Goal: Task Accomplishment & Management: Use online tool/utility

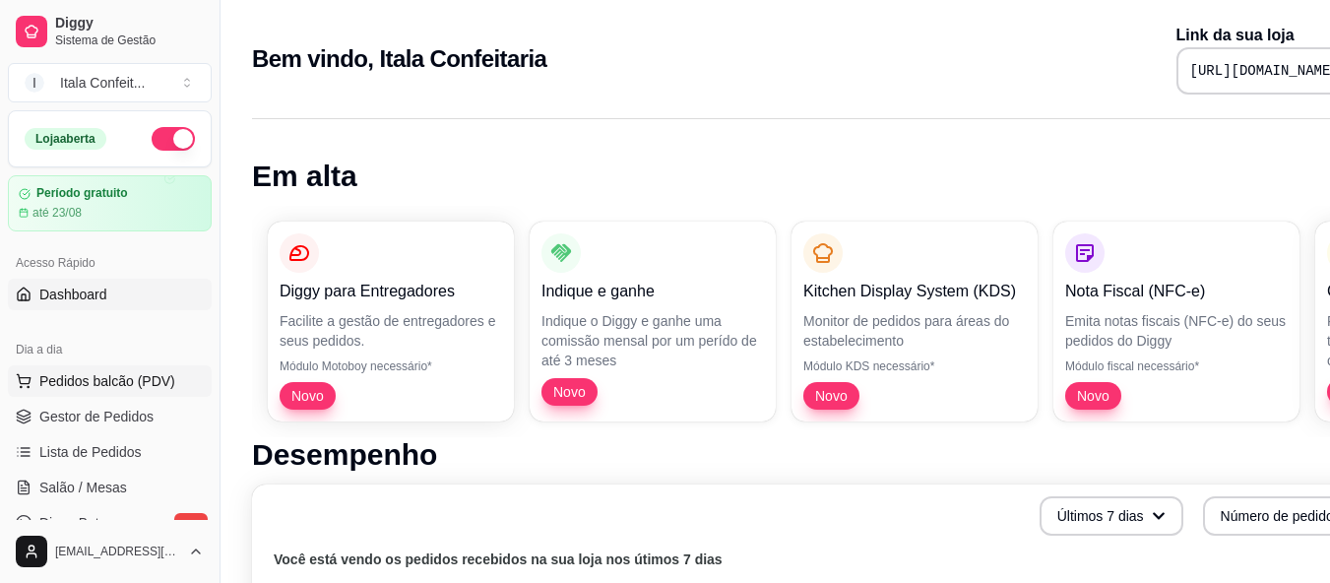
click at [113, 385] on span "Pedidos balcão (PDV)" at bounding box center [107, 381] width 136 height 20
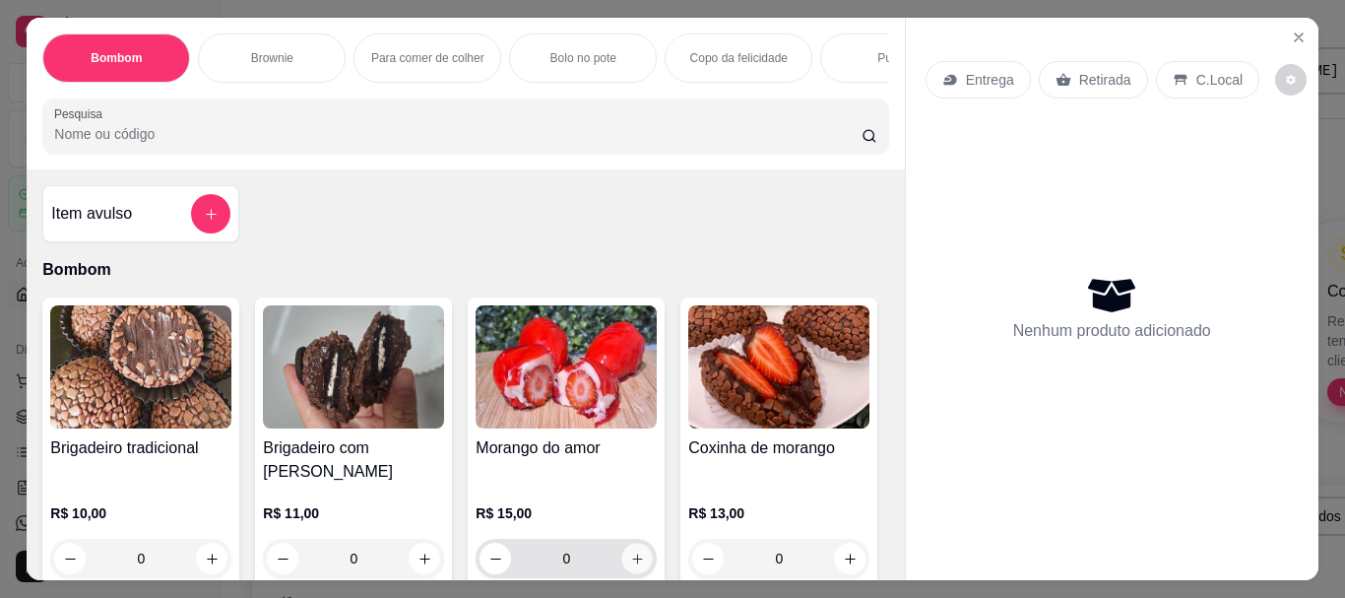
click at [630, 551] on icon "increase-product-quantity" at bounding box center [637, 558] width 15 height 15
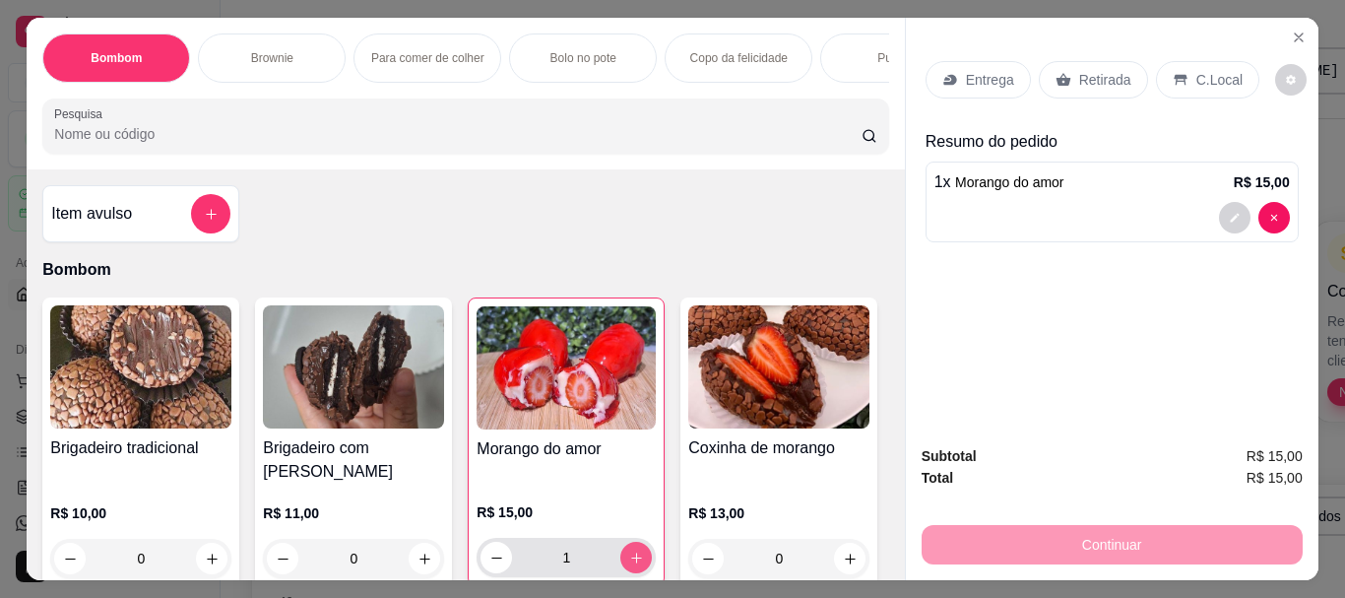
click at [629, 550] on icon "increase-product-quantity" at bounding box center [636, 557] width 15 height 15
type input "2"
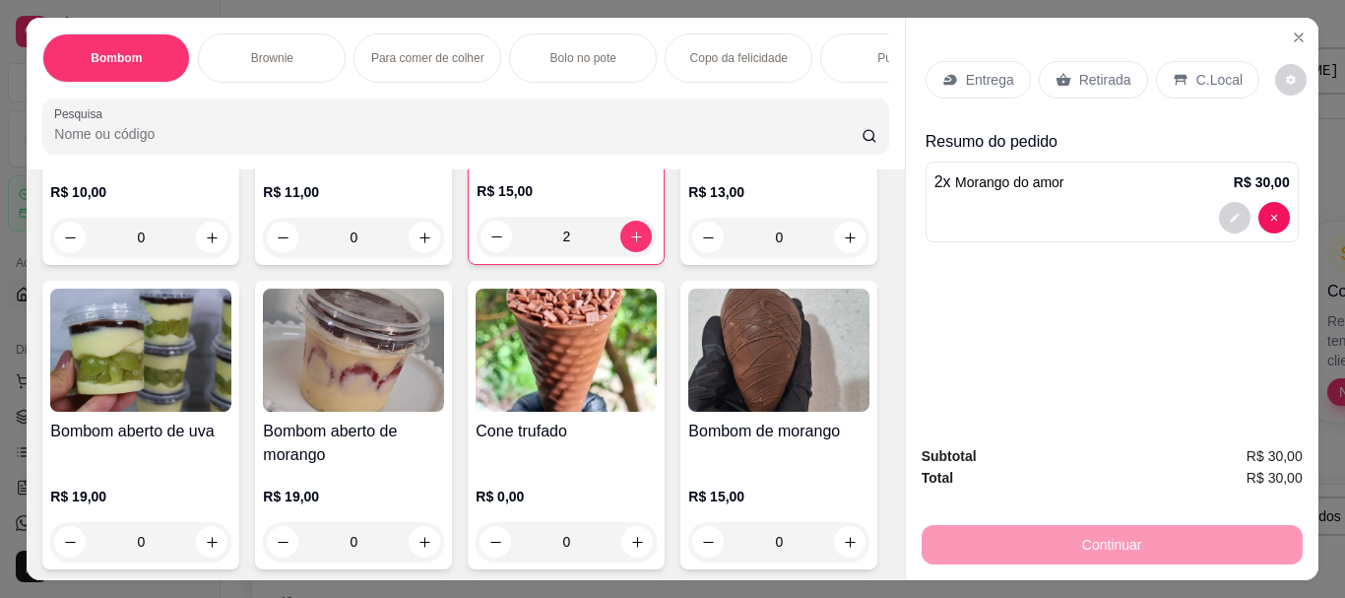
scroll to position [354, 0]
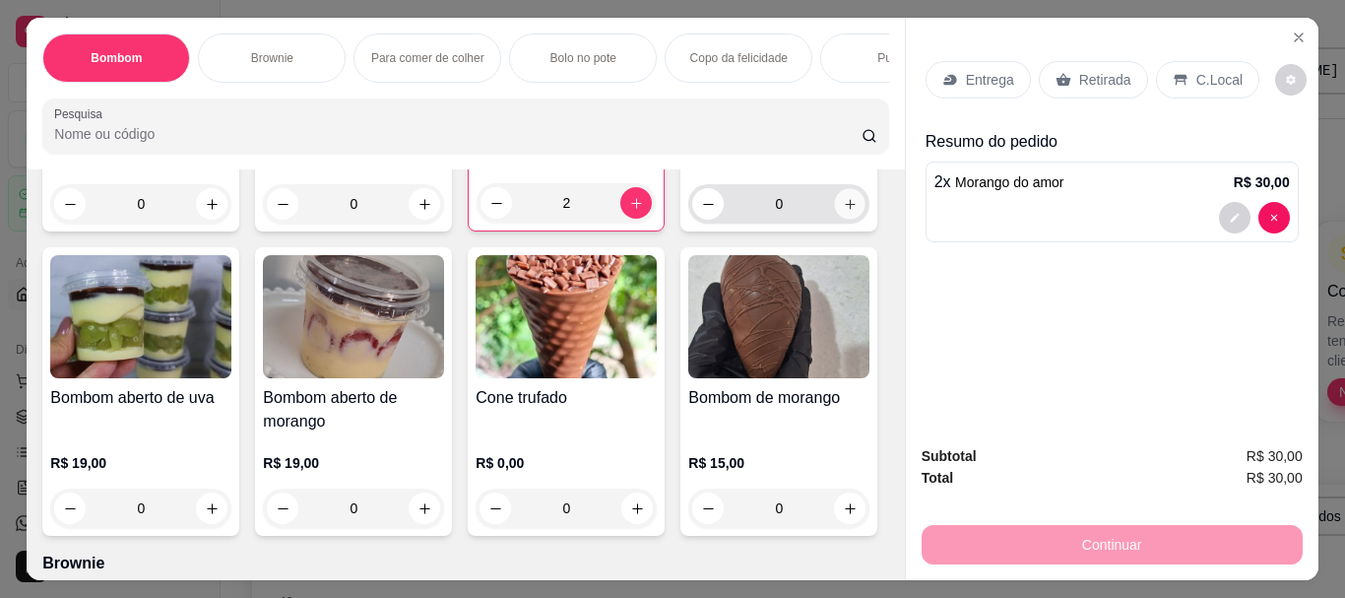
click at [845, 209] on icon "increase-product-quantity" at bounding box center [850, 204] width 10 height 10
type input "1"
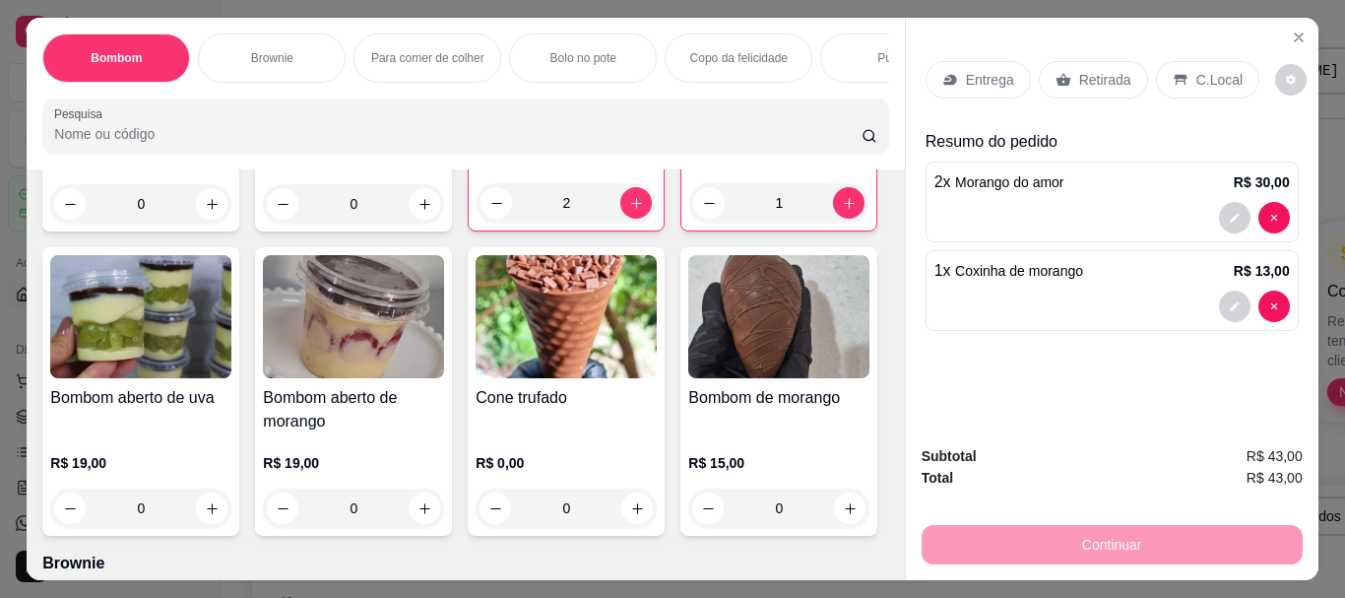
click at [957, 82] on div "Entrega" at bounding box center [977, 79] width 105 height 37
click at [975, 70] on p "Entrega" at bounding box center [990, 80] width 48 height 20
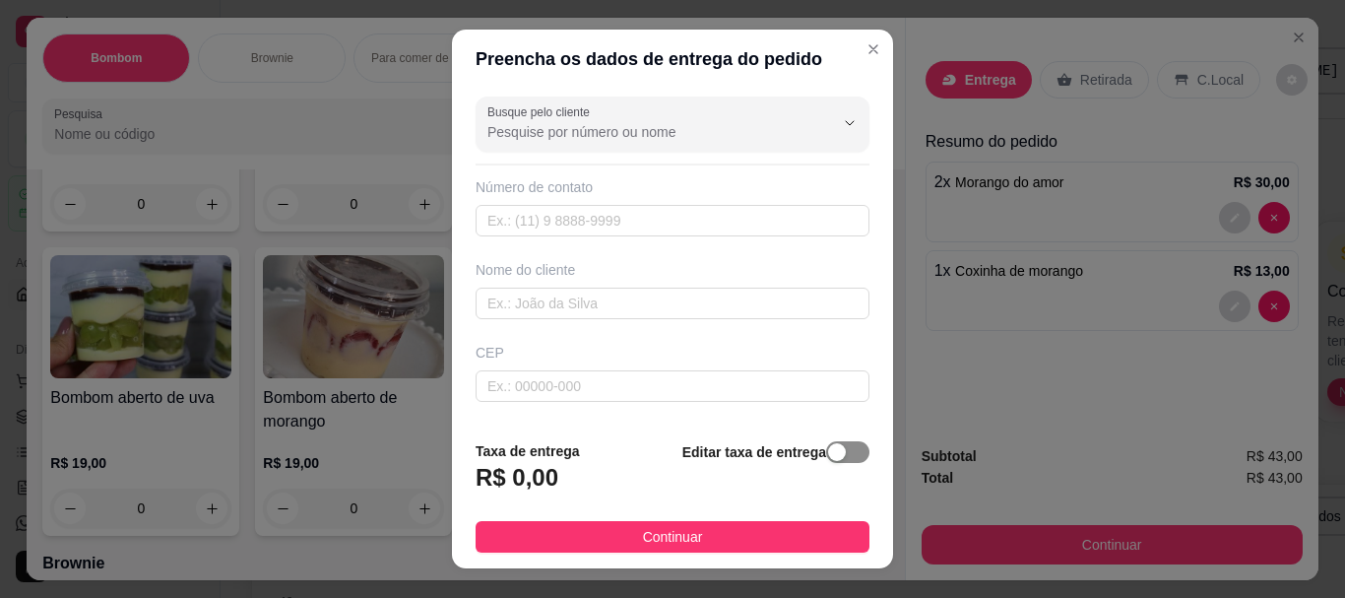
click at [828, 451] on div "button" at bounding box center [837, 452] width 18 height 18
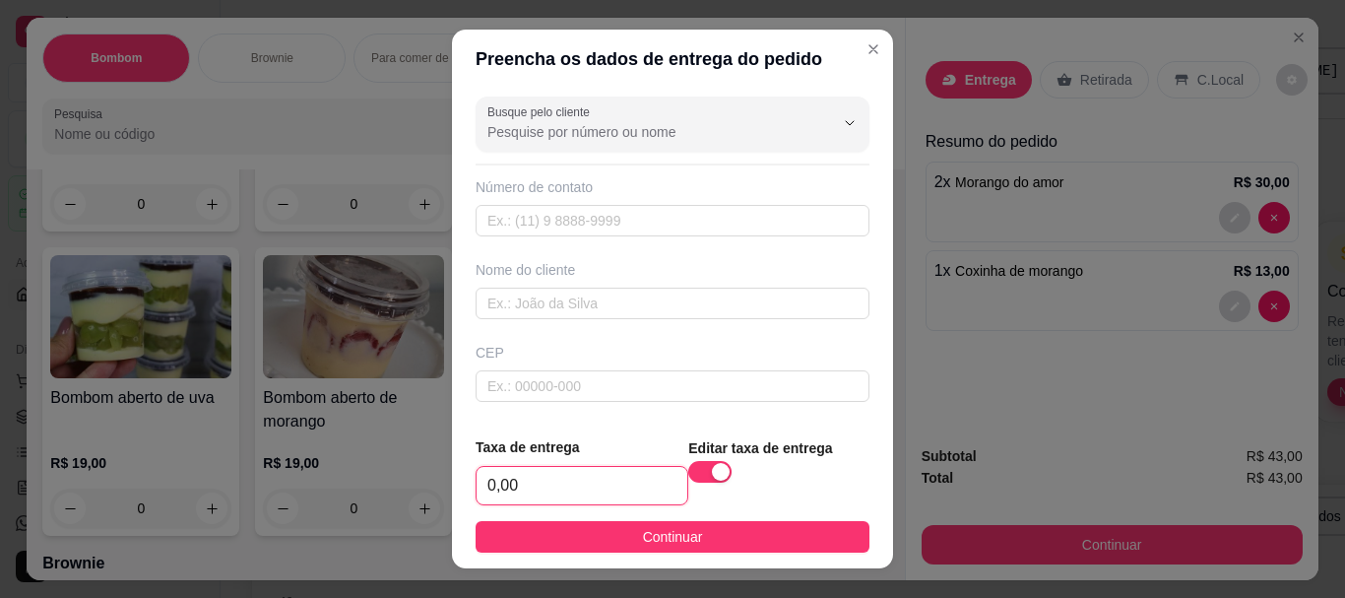
click at [526, 474] on input "0,00" at bounding box center [581, 485] width 211 height 37
type input "5,00"
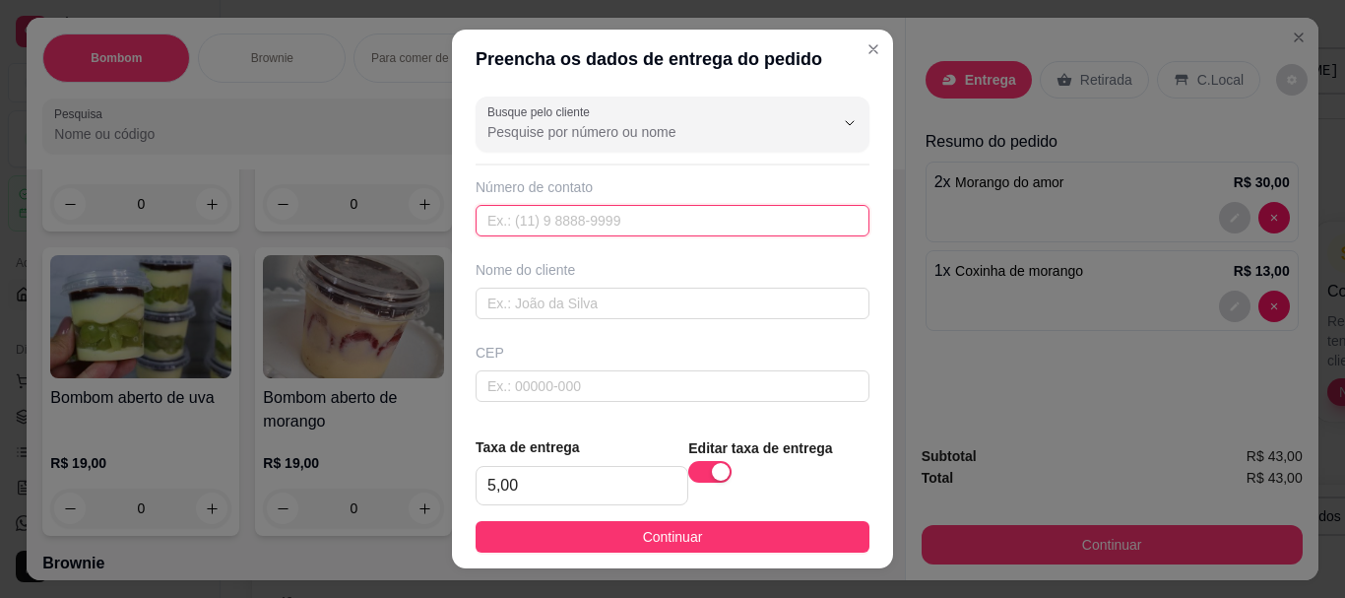
click at [520, 220] on input "text" at bounding box center [672, 221] width 394 height 32
click at [519, 322] on div "Busque pelo cliente Número de contato Nome do cliente CEP Rua/[GEOGRAPHIC_DATA]" at bounding box center [672, 254] width 441 height 331
click at [529, 310] on input "text" at bounding box center [672, 303] width 394 height 32
click at [522, 207] on input "text" at bounding box center [672, 221] width 394 height 32
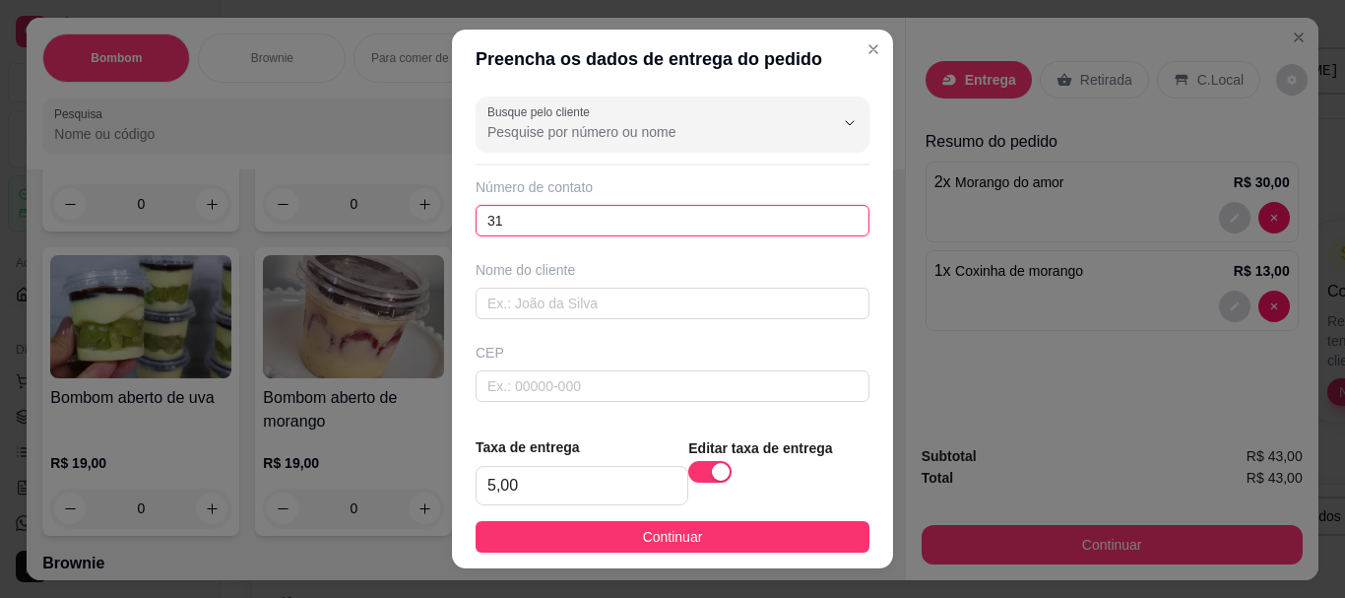
type input "3"
type input "[PHONE_NUMBER]"
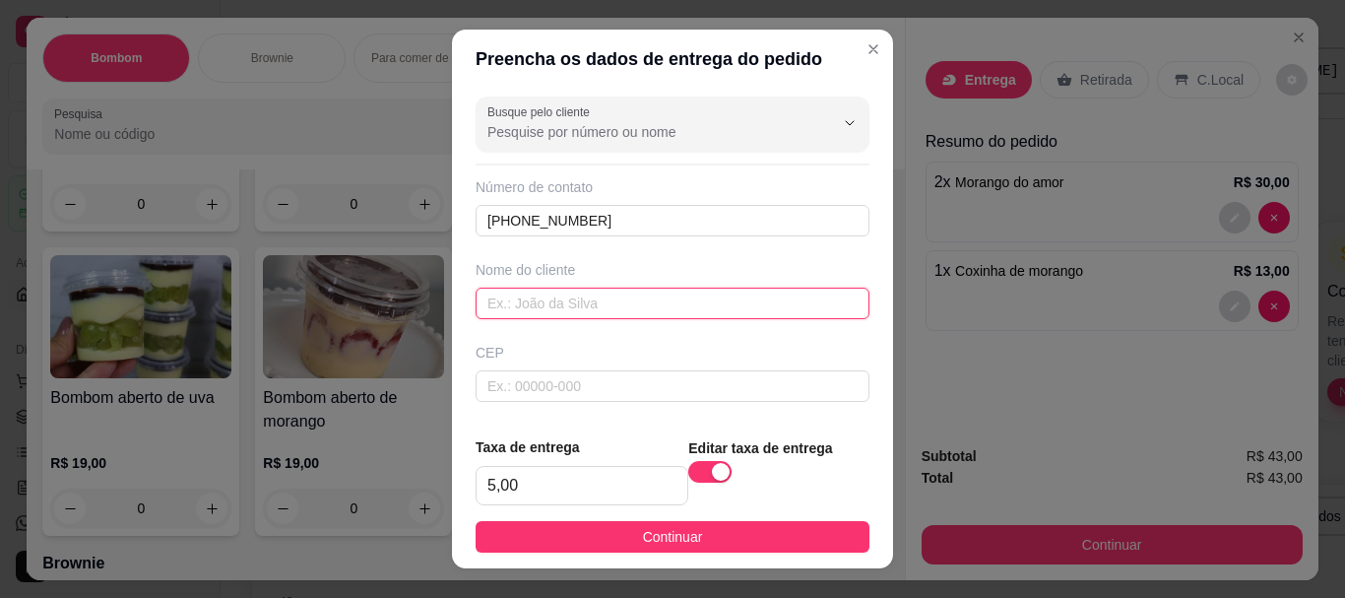
click at [535, 312] on input "text" at bounding box center [672, 303] width 394 height 32
type input "j"
type input "Julienr"
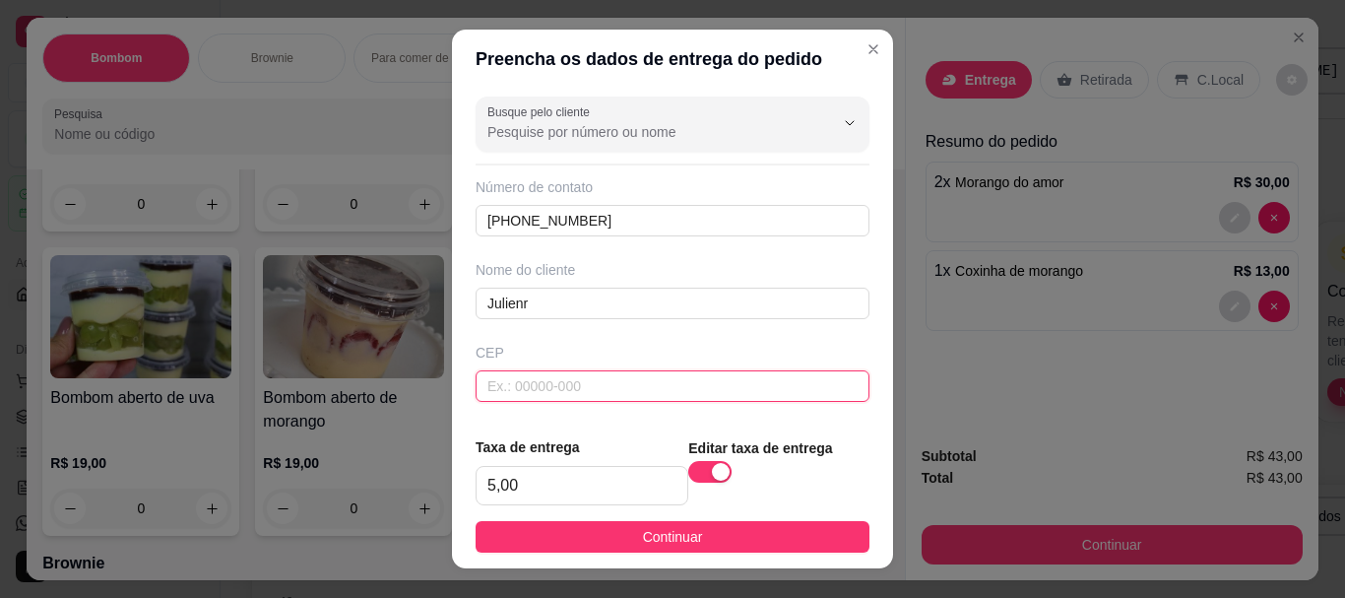
click at [505, 386] on input "text" at bounding box center [672, 386] width 394 height 32
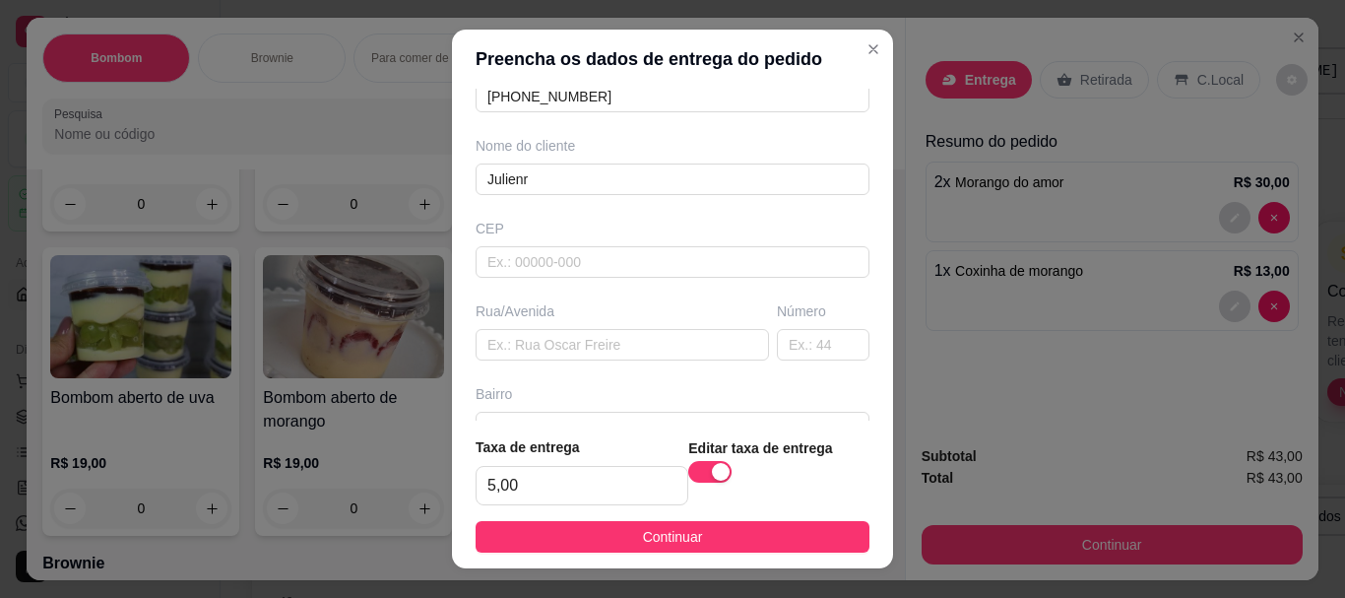
scroll to position [158, 0]
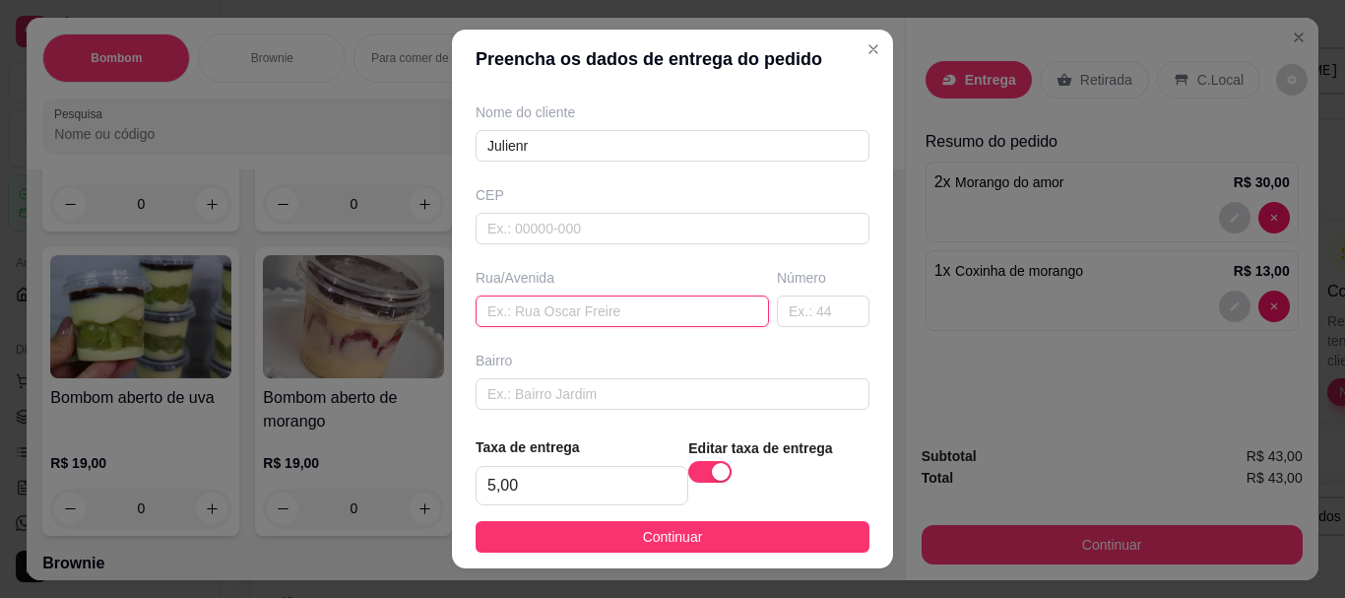
click at [652, 320] on input "text" at bounding box center [621, 311] width 293 height 32
type input "rua radialista [PERSON_NAME]"
click at [795, 315] on input "text" at bounding box center [823, 311] width 93 height 32
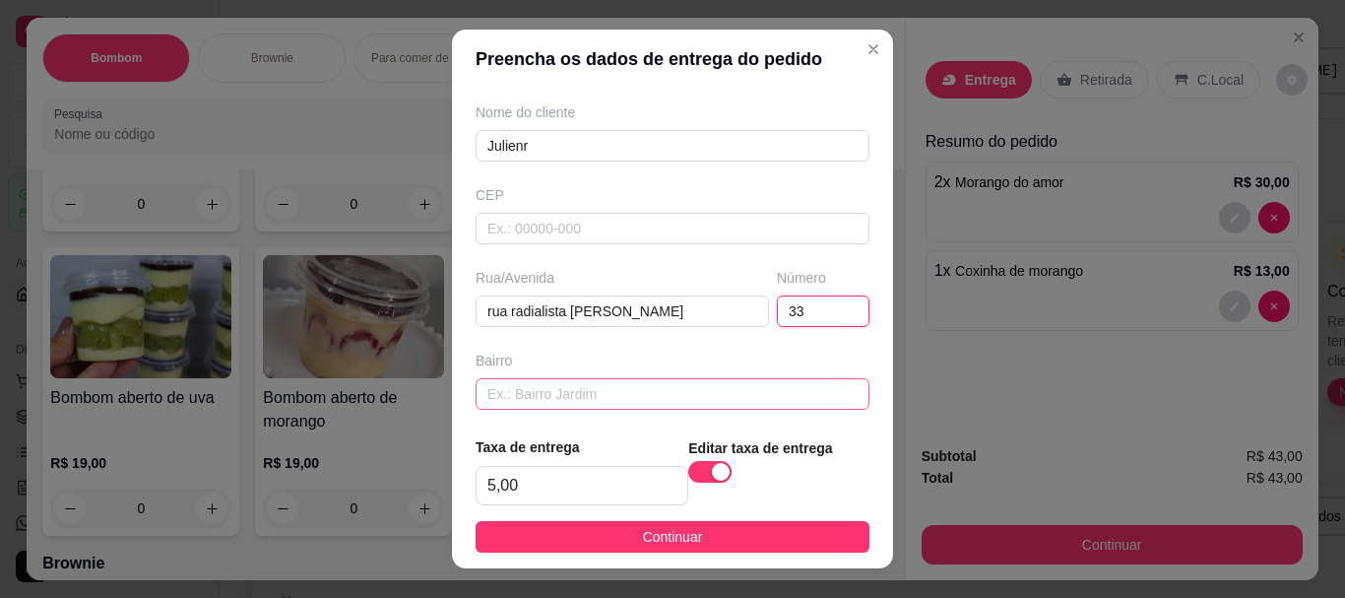
type input "33"
click at [621, 398] on input "text" at bounding box center [672, 394] width 394 height 32
type input "ceu azul"
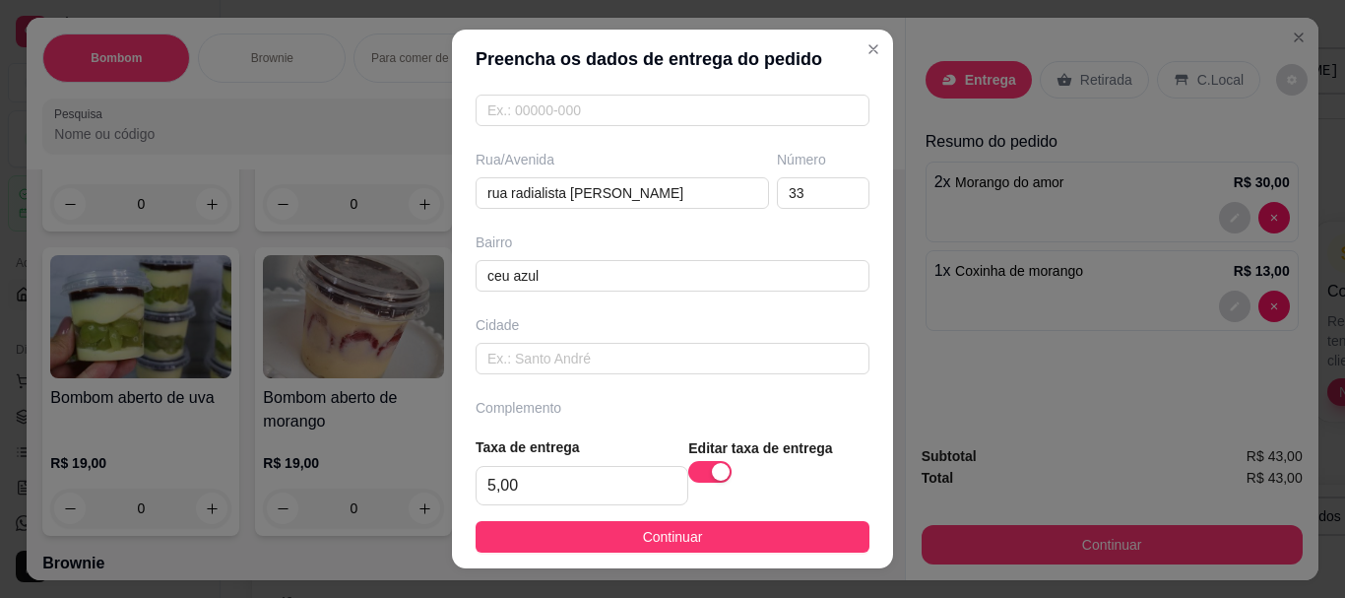
scroll to position [332, 0]
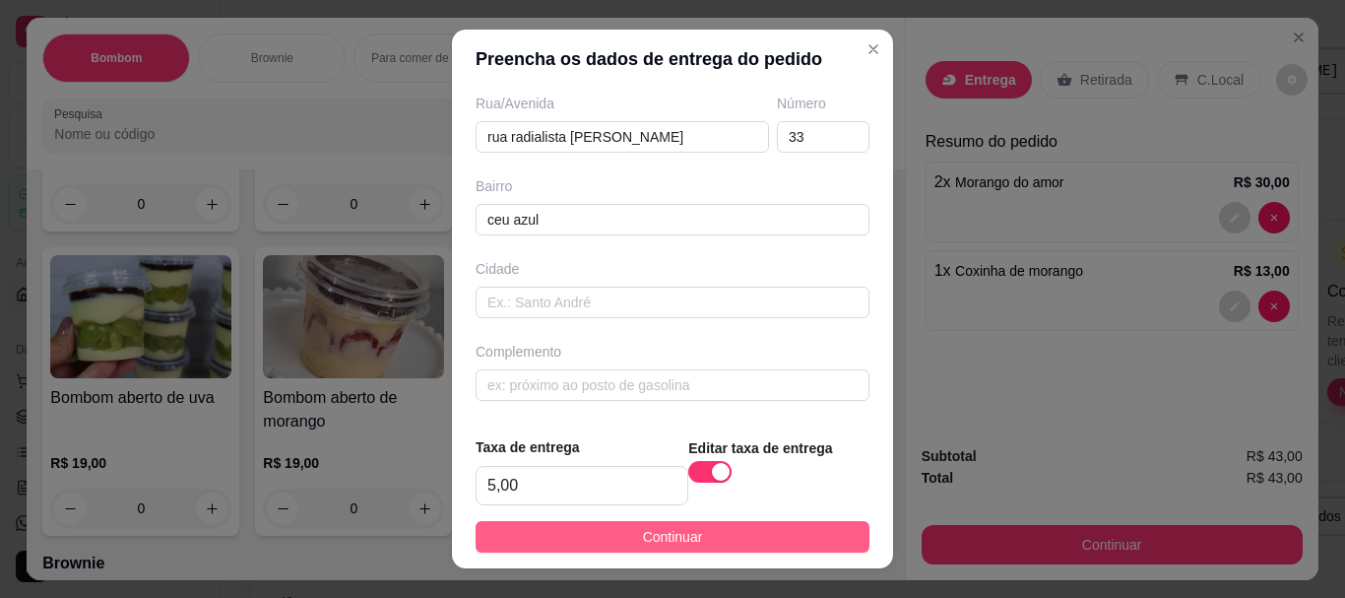
click at [602, 531] on button "Continuar" at bounding box center [672, 537] width 394 height 32
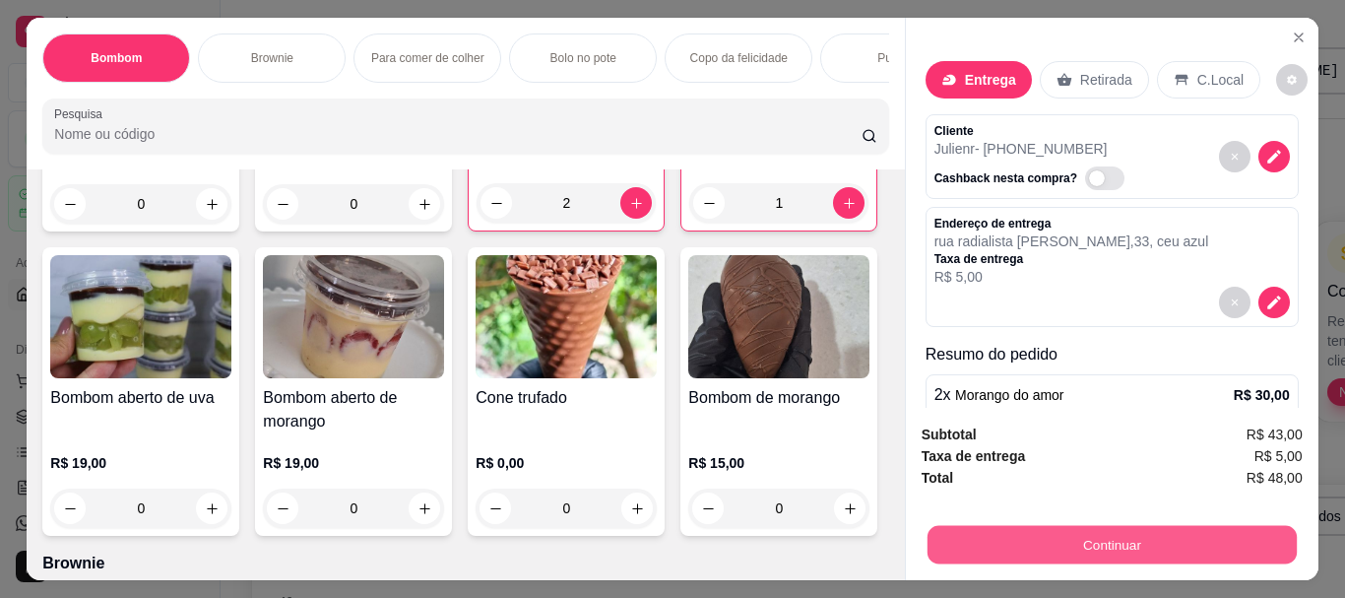
click at [1058, 533] on button "Continuar" at bounding box center [1110, 544] width 369 height 38
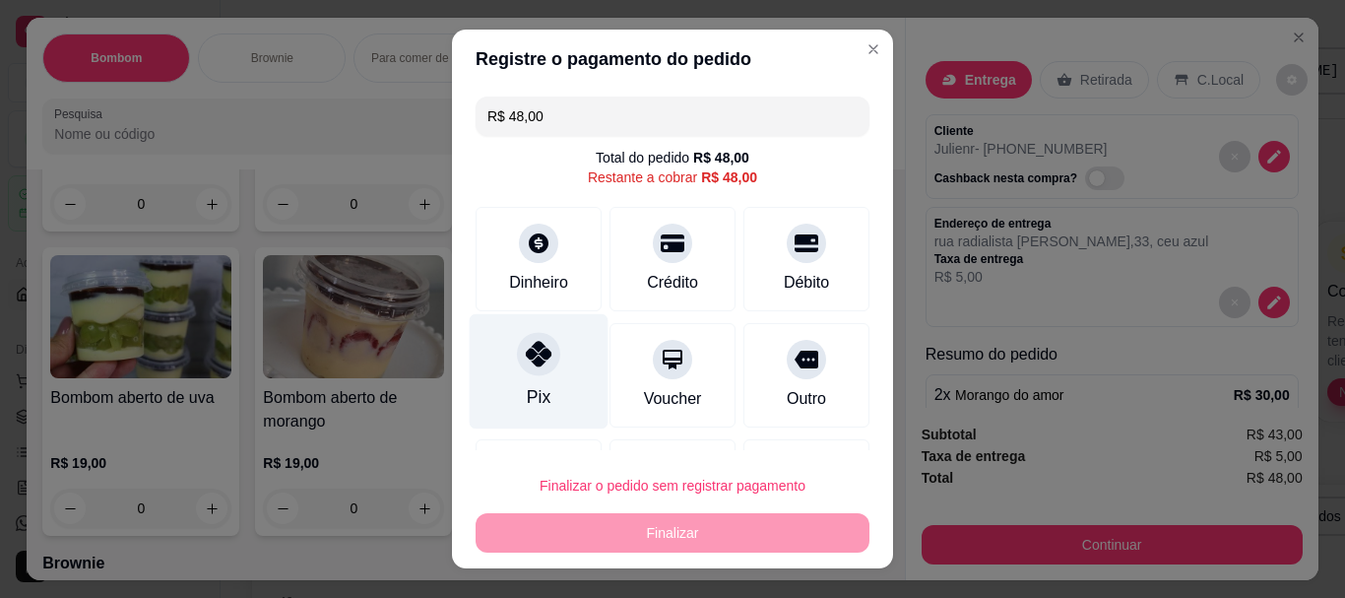
click at [507, 382] on div "Pix" at bounding box center [539, 371] width 139 height 115
type input "R$ 0,00"
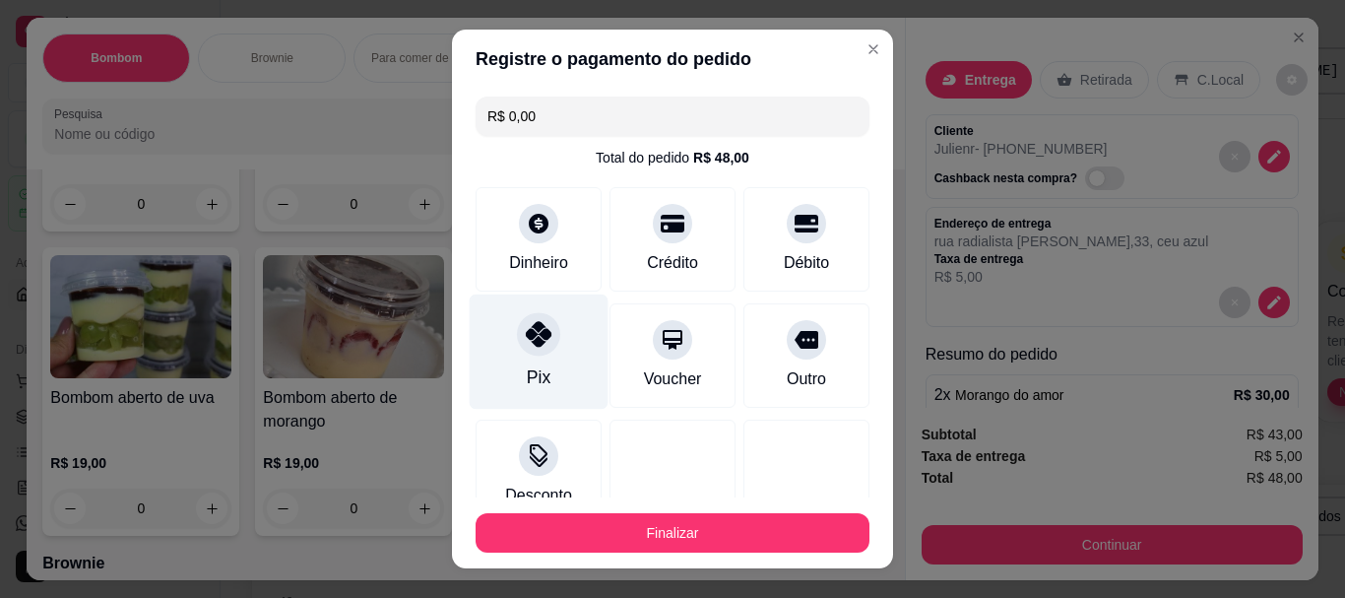
click at [507, 382] on div "Pix" at bounding box center [539, 351] width 139 height 115
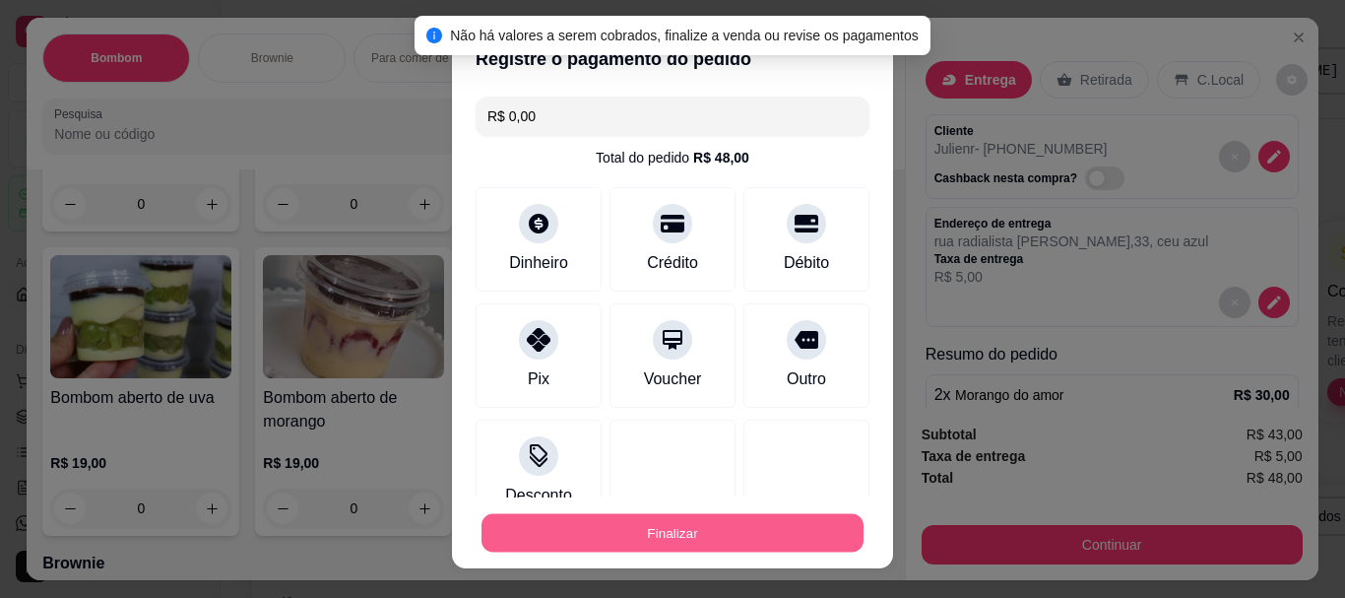
click at [652, 531] on button "Finalizar" at bounding box center [672, 532] width 382 height 38
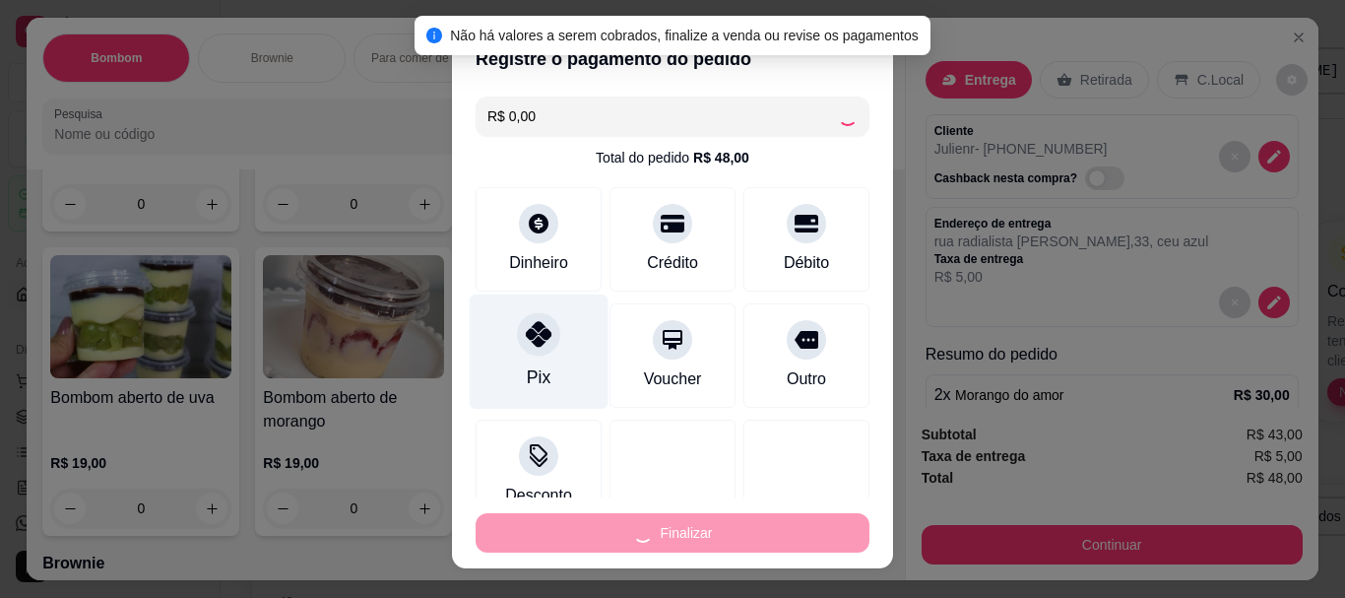
type input "0"
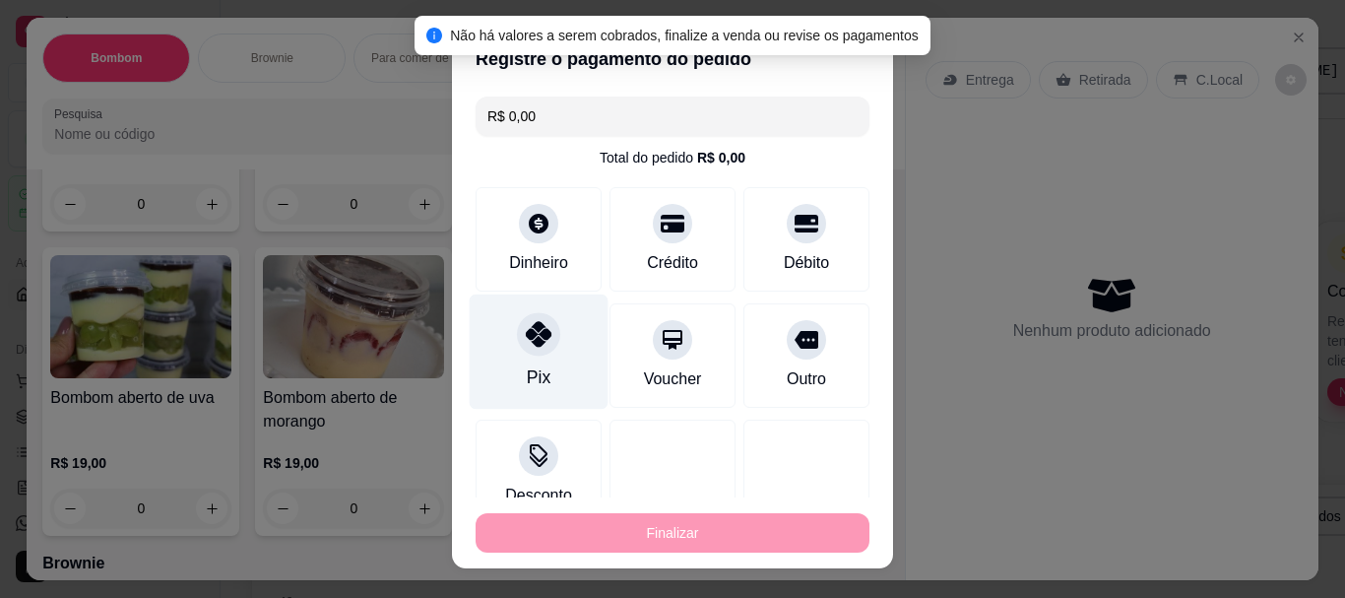
type input "-R$ 48,00"
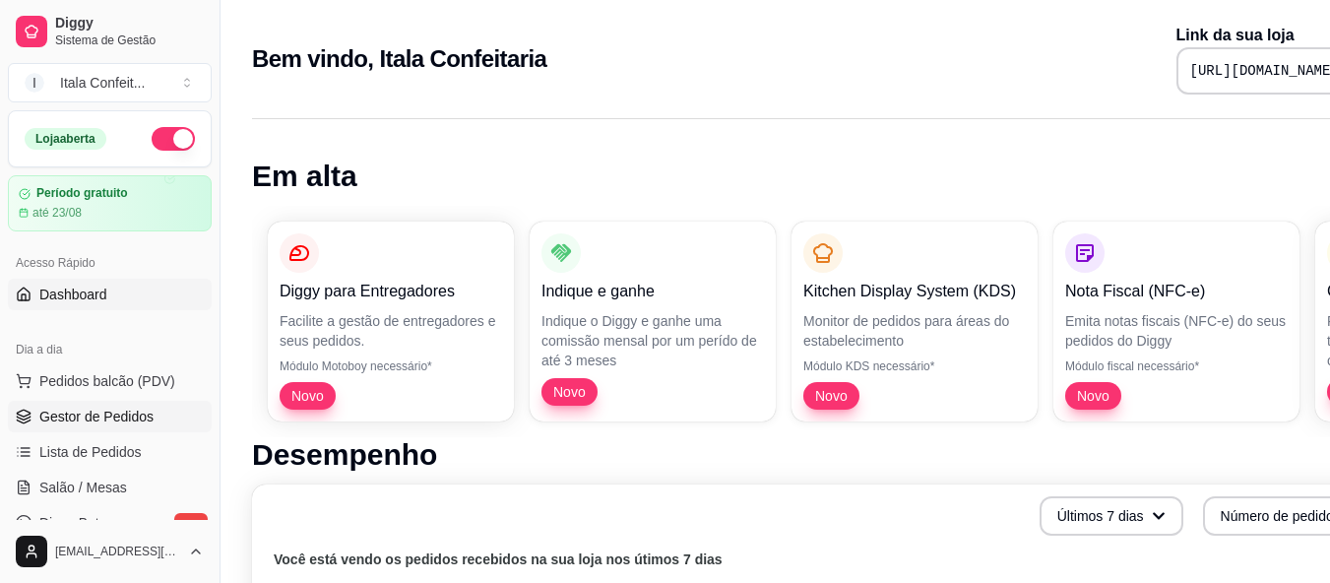
click at [72, 423] on span "Gestor de Pedidos" at bounding box center [96, 417] width 114 height 20
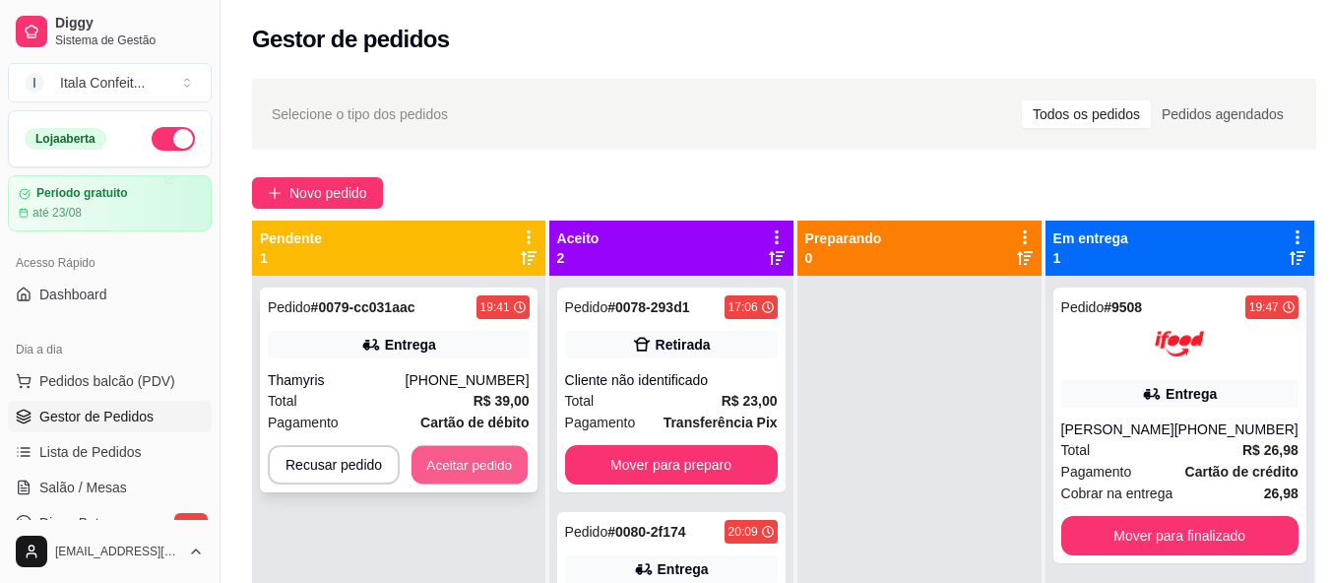
click at [475, 464] on button "Aceitar pedido" at bounding box center [470, 465] width 116 height 38
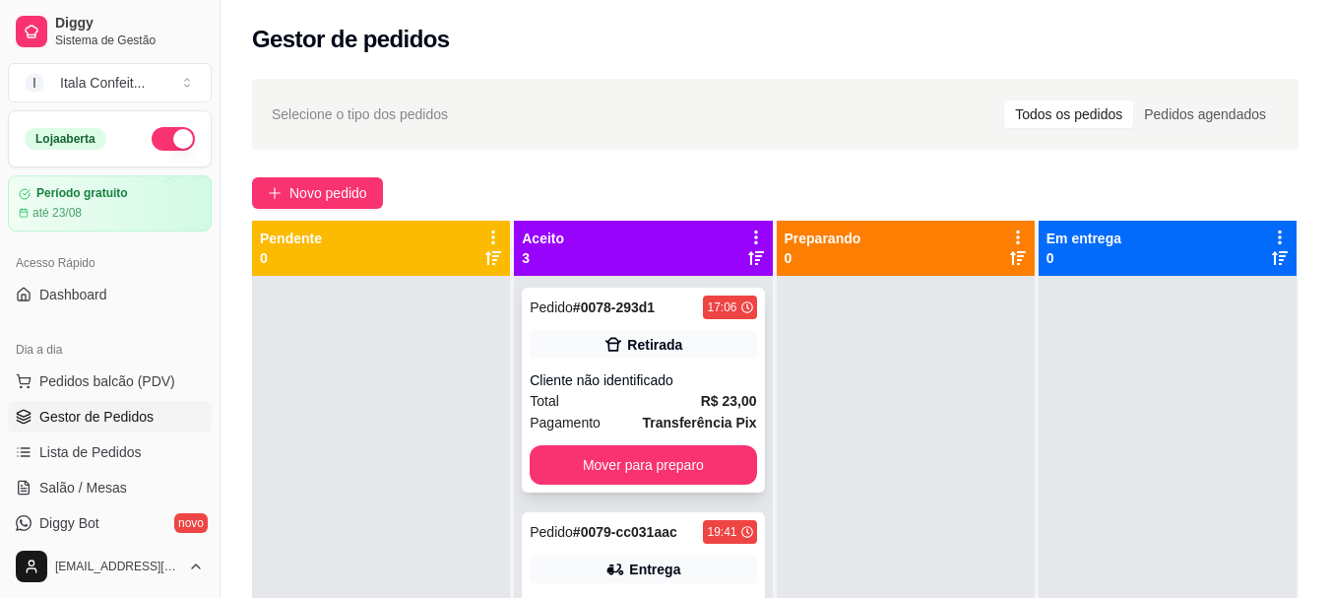
click at [639, 385] on div "Cliente não identificado" at bounding box center [643, 380] width 226 height 20
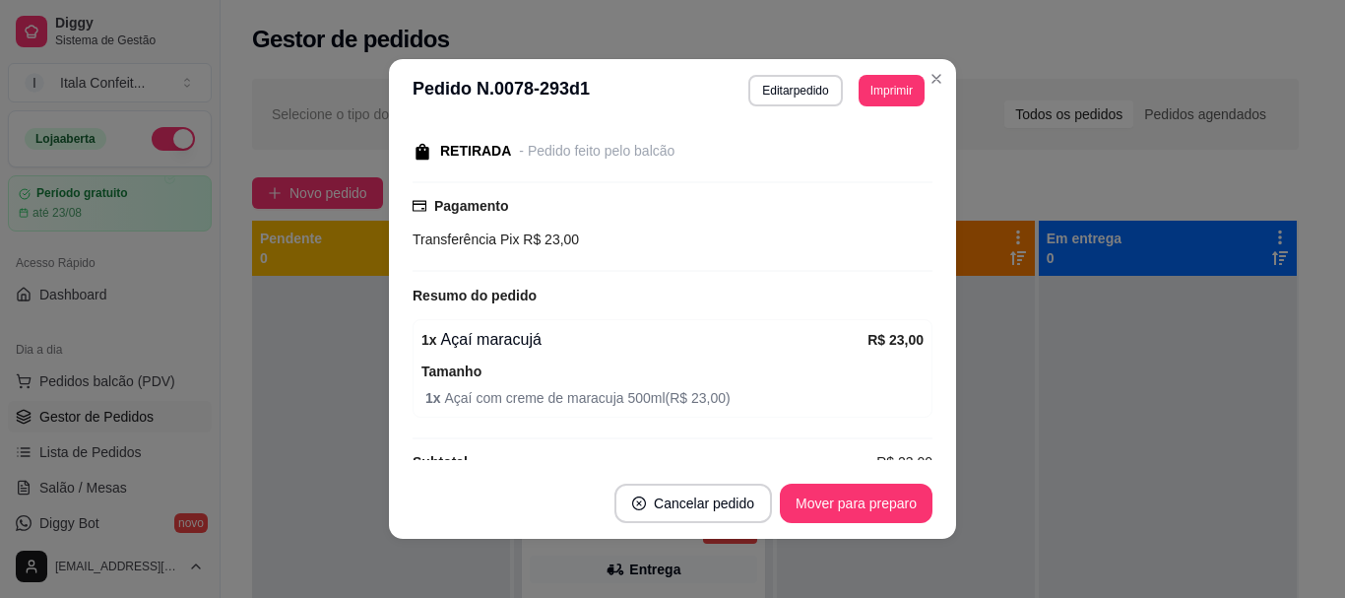
scroll to position [236, 0]
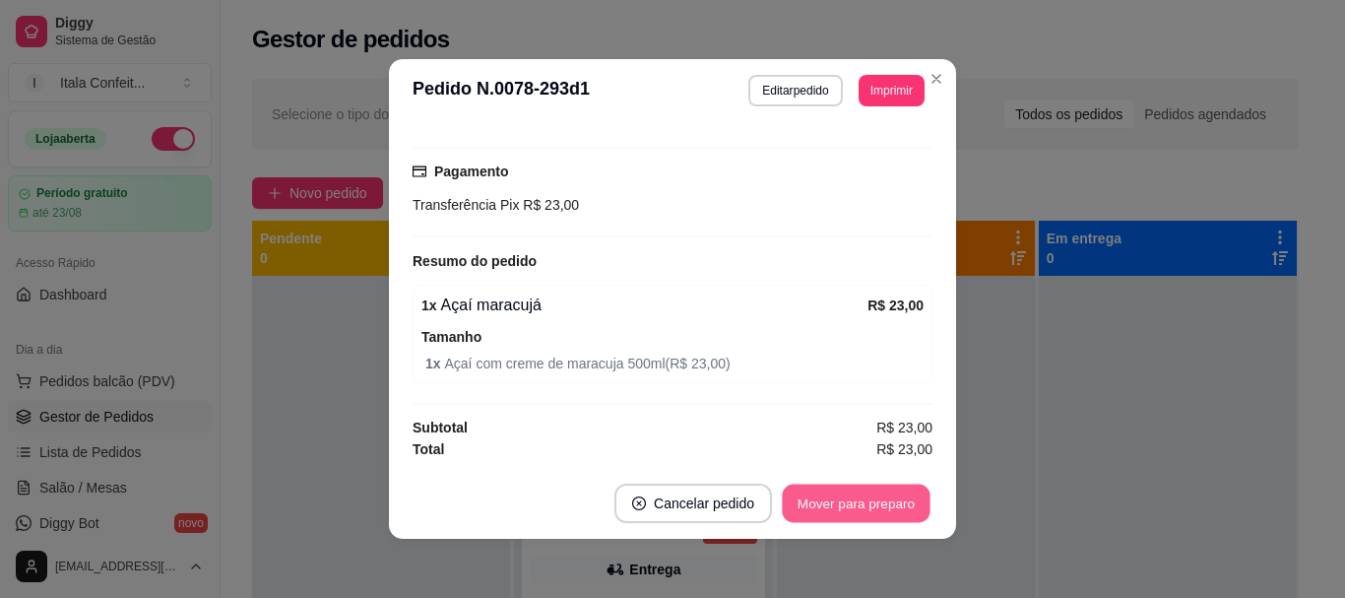
click at [817, 505] on button "Mover para preparo" at bounding box center [856, 503] width 148 height 38
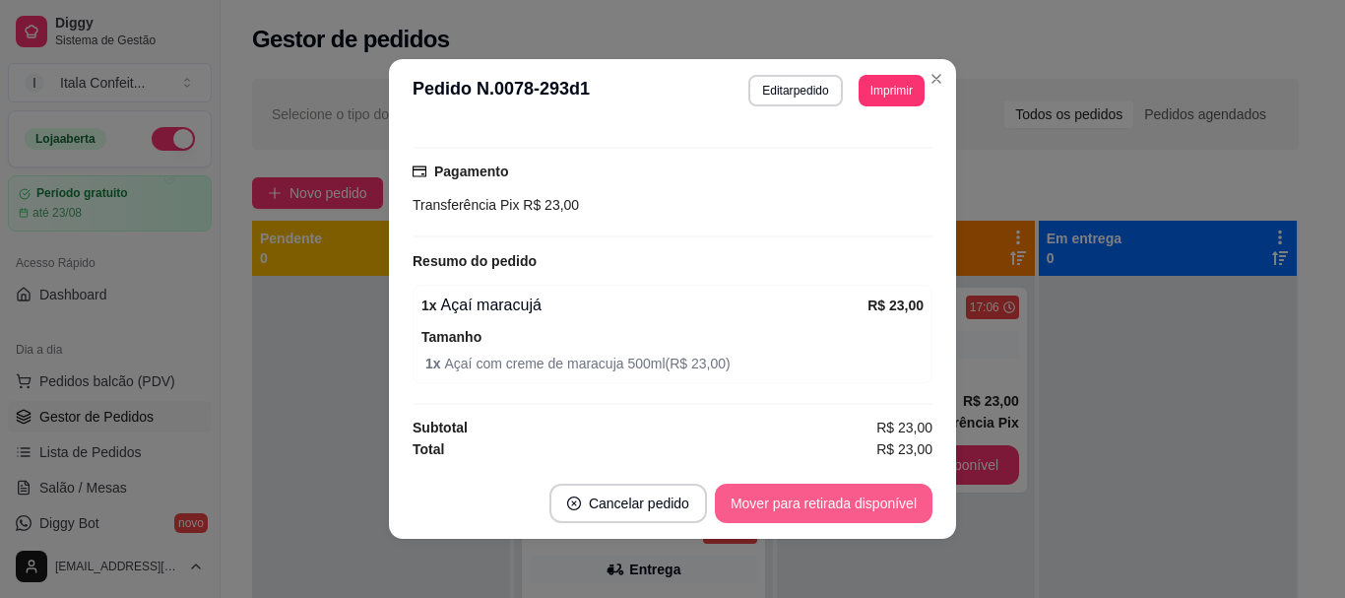
click at [817, 505] on button "Mover para retirada disponível" at bounding box center [824, 502] width 218 height 39
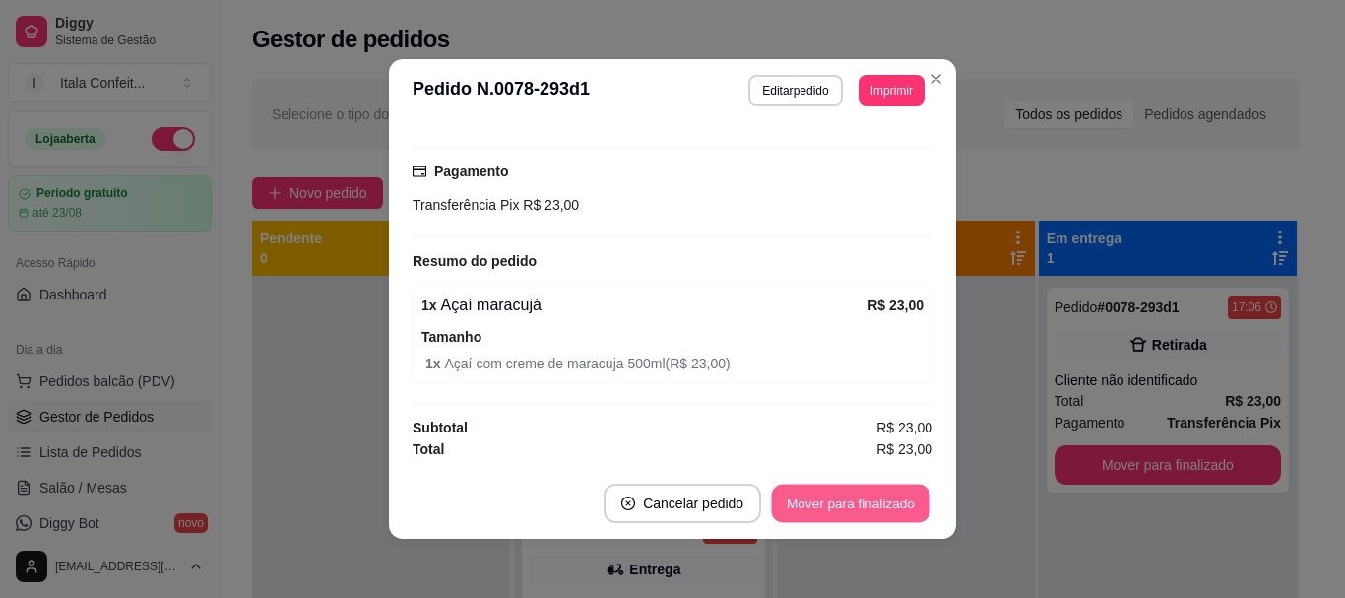
click at [858, 507] on button "Mover para finalizado" at bounding box center [851, 503] width 158 height 38
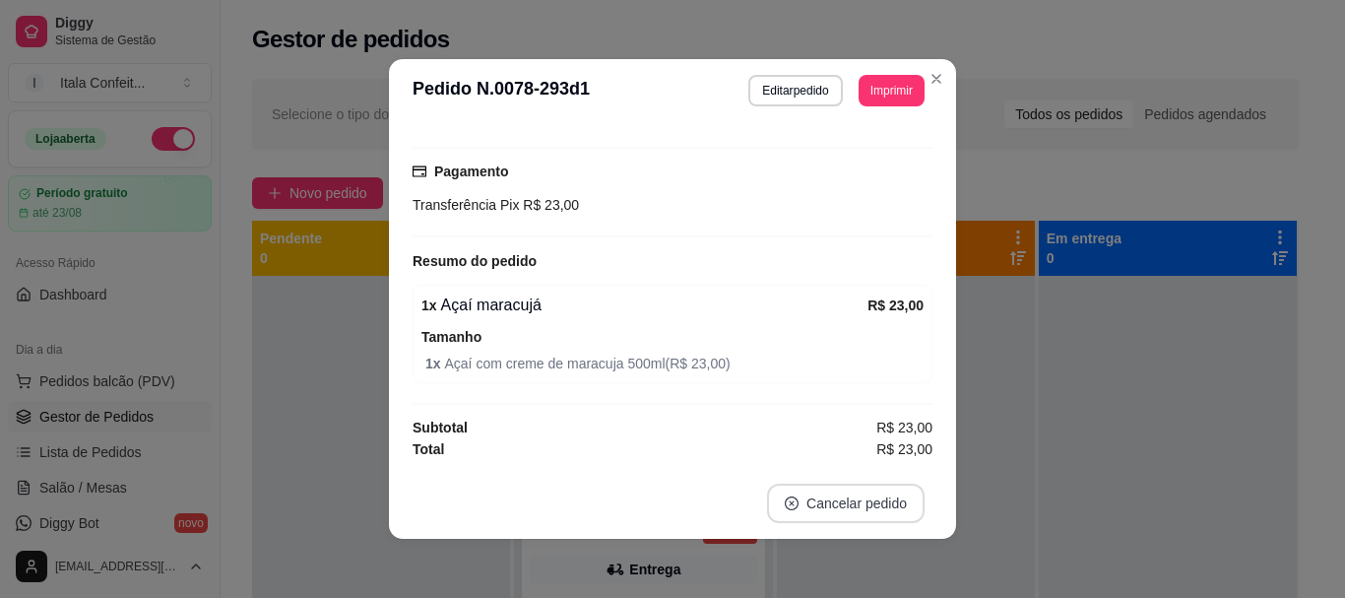
scroll to position [152, 0]
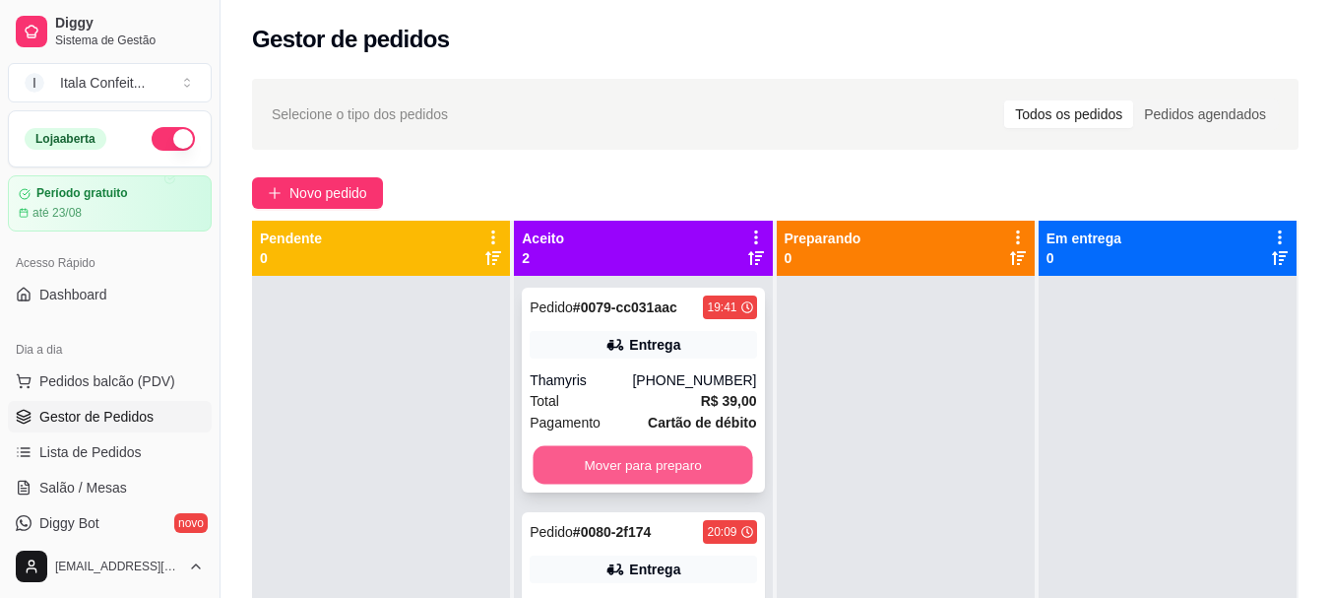
click at [636, 468] on button "Mover para preparo" at bounding box center [644, 465] width 220 height 38
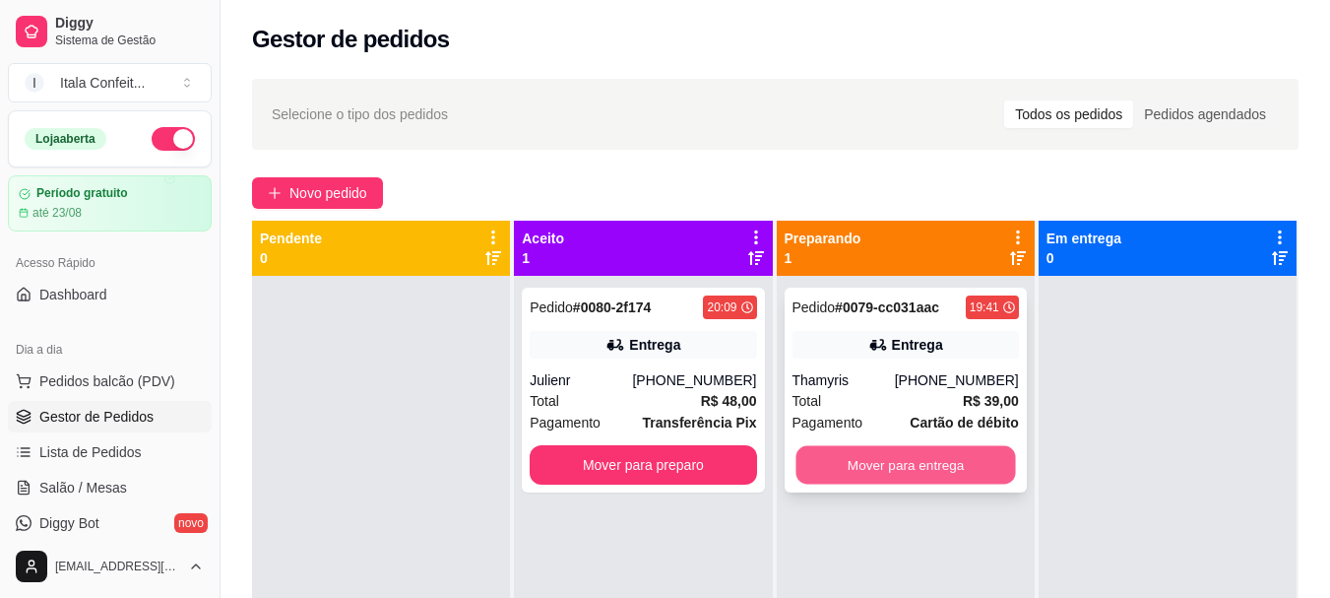
click at [889, 472] on button "Mover para entrega" at bounding box center [905, 465] width 220 height 38
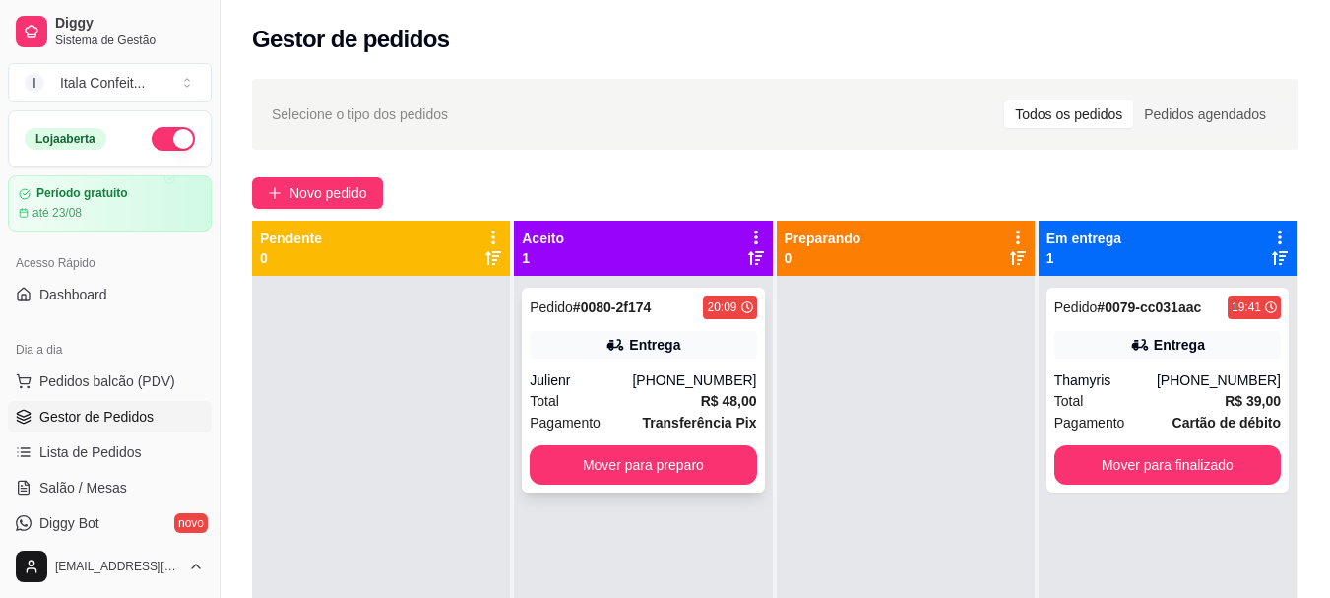
click at [617, 402] on div "Total R$ 48,00" at bounding box center [643, 401] width 226 height 22
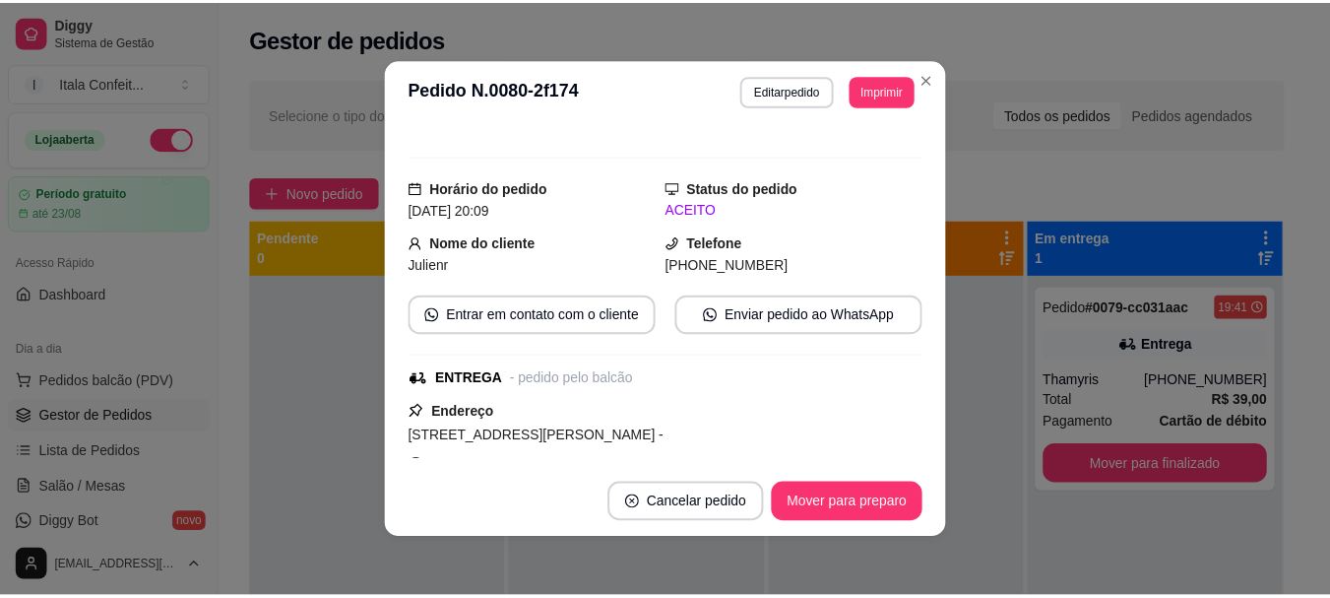
scroll to position [0, 0]
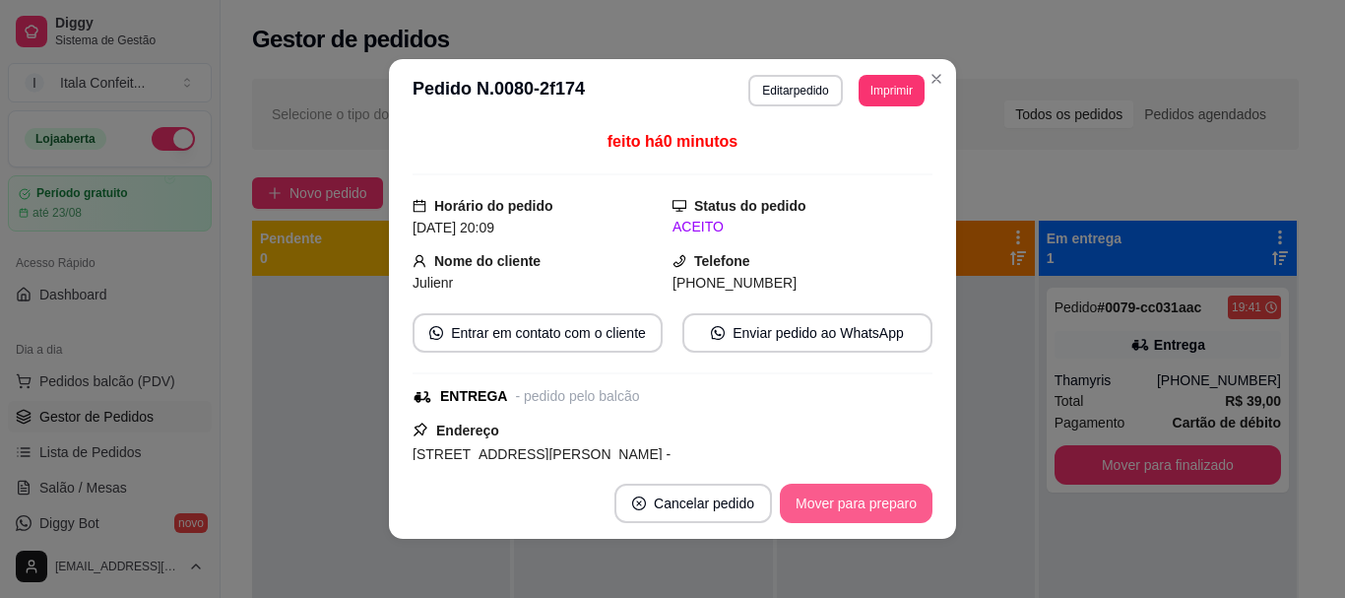
click at [871, 498] on button "Mover para preparo" at bounding box center [856, 502] width 153 height 39
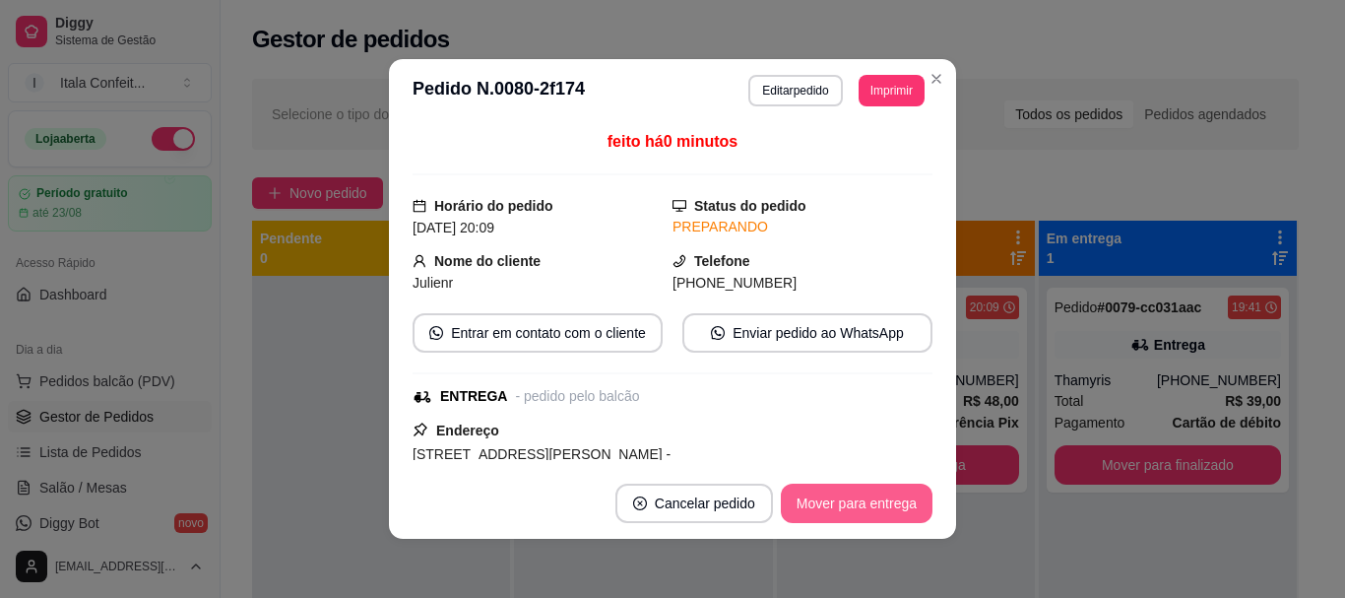
click at [863, 511] on button "Mover para entrega" at bounding box center [857, 502] width 152 height 39
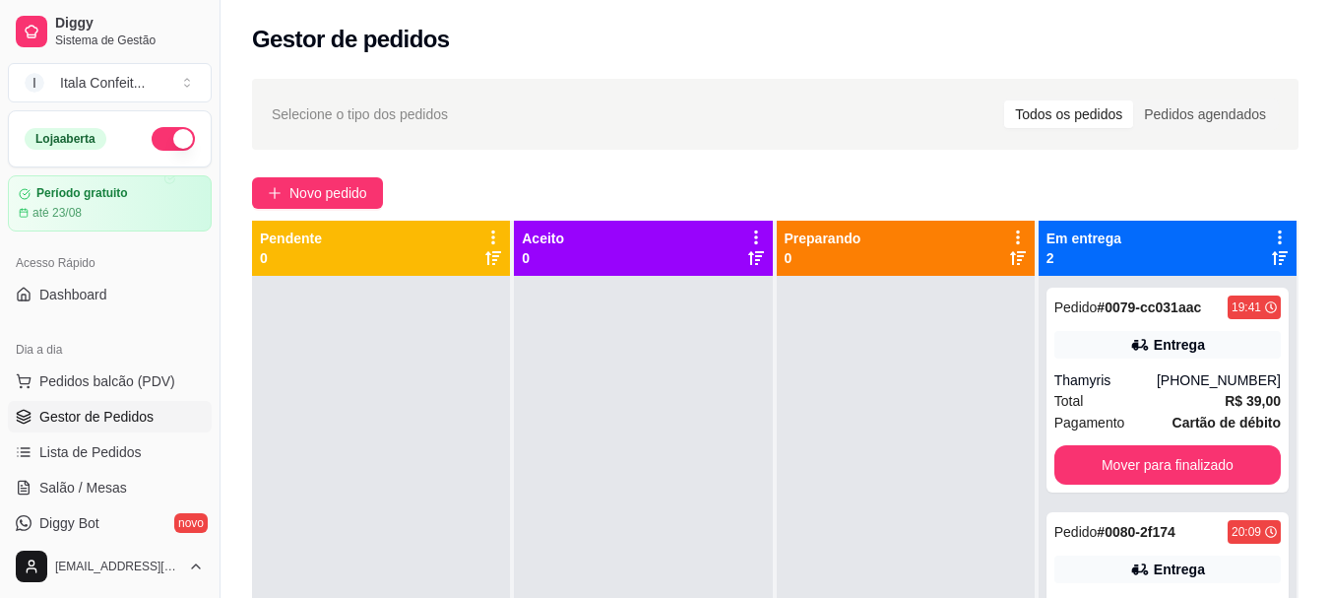
click at [1281, 373] on div "Pedido # 0079-cc031aac 19:41 Entrega Thamyris [PHONE_NUMBER] Total R$ 39,00 Pag…" at bounding box center [1168, 575] width 258 height 598
click at [313, 184] on span "Novo pedido" at bounding box center [328, 193] width 78 height 22
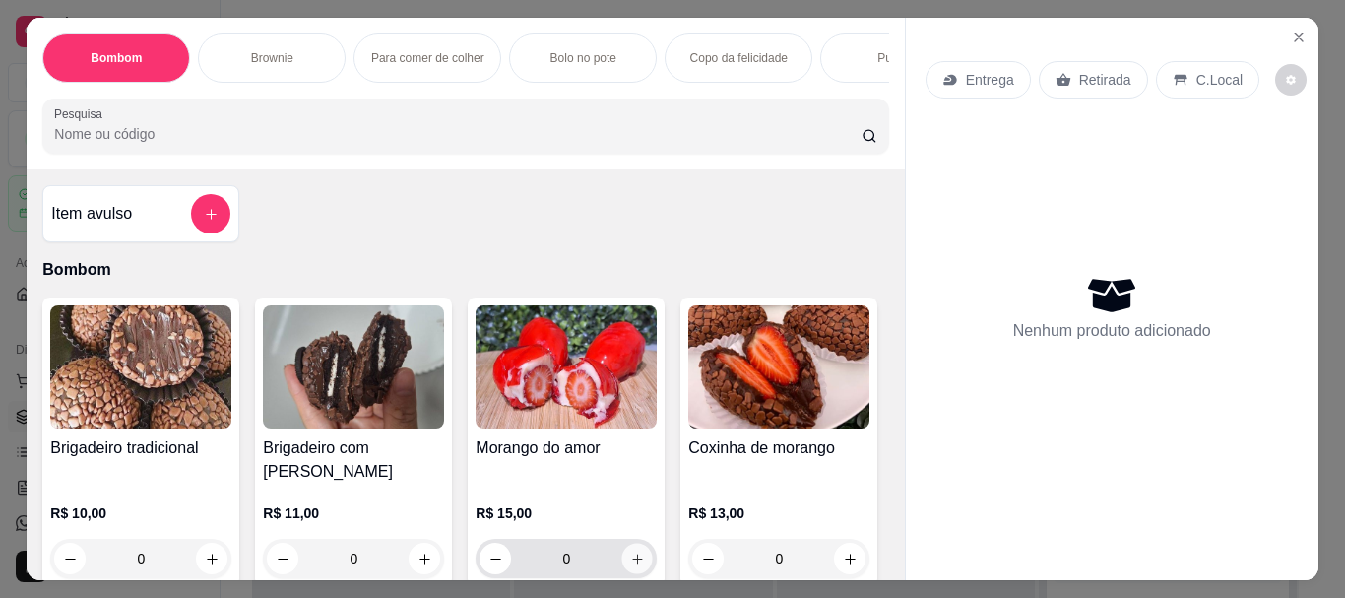
click at [637, 551] on icon "increase-product-quantity" at bounding box center [637, 558] width 15 height 15
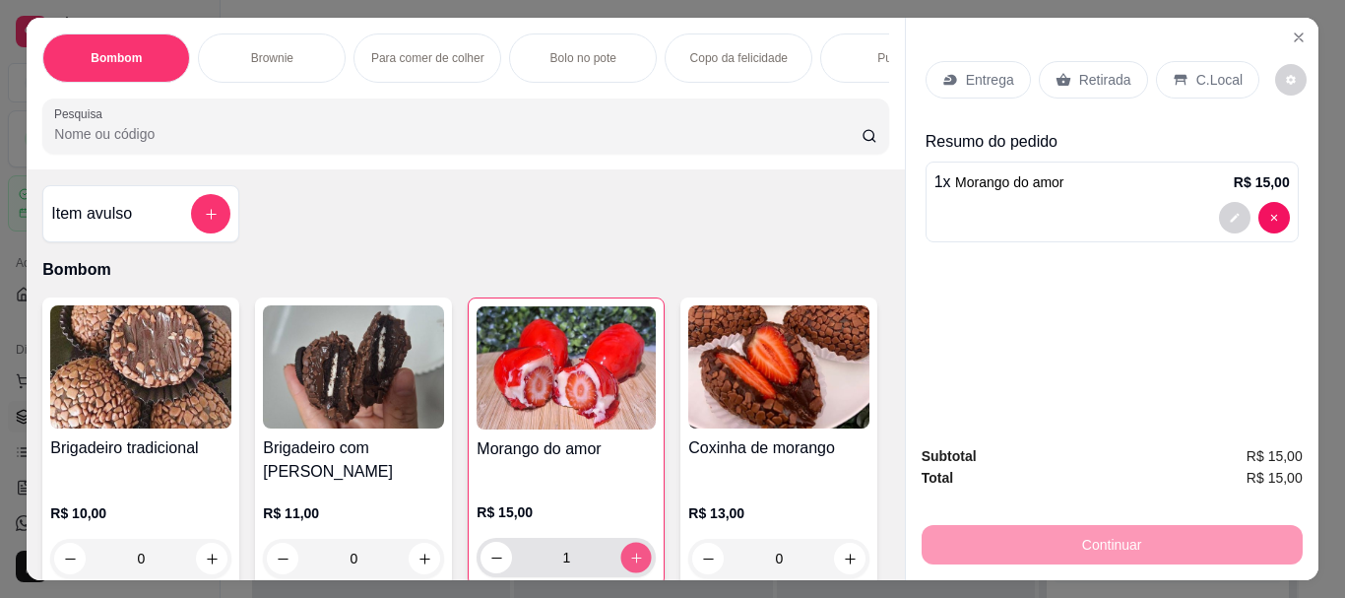
click at [637, 542] on button "increase-product-quantity" at bounding box center [636, 557] width 31 height 31
type input "2"
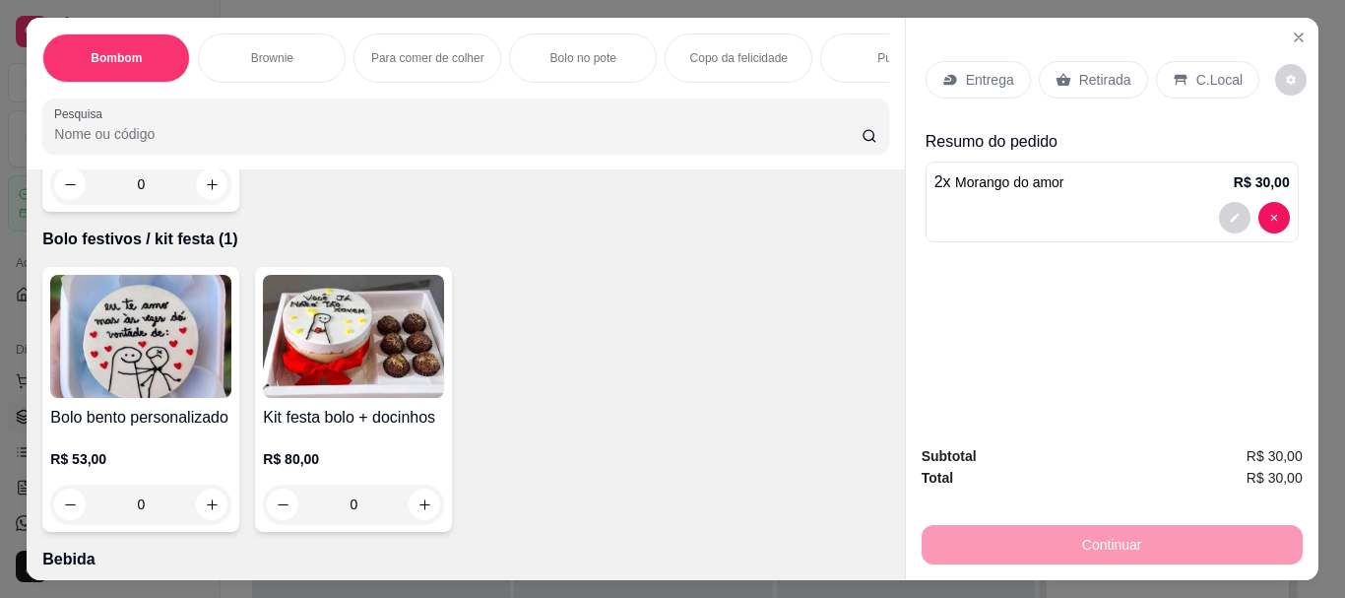
scroll to position [4896, 0]
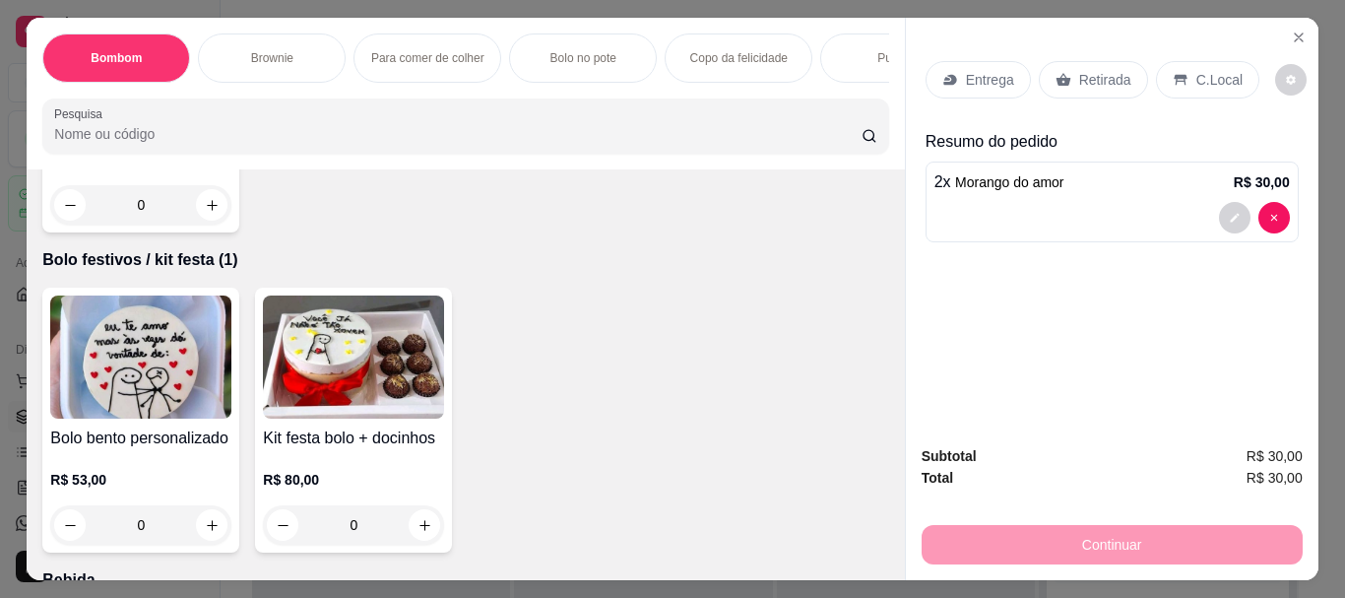
type input "1"
click at [980, 72] on p "Entrega" at bounding box center [990, 80] width 48 height 20
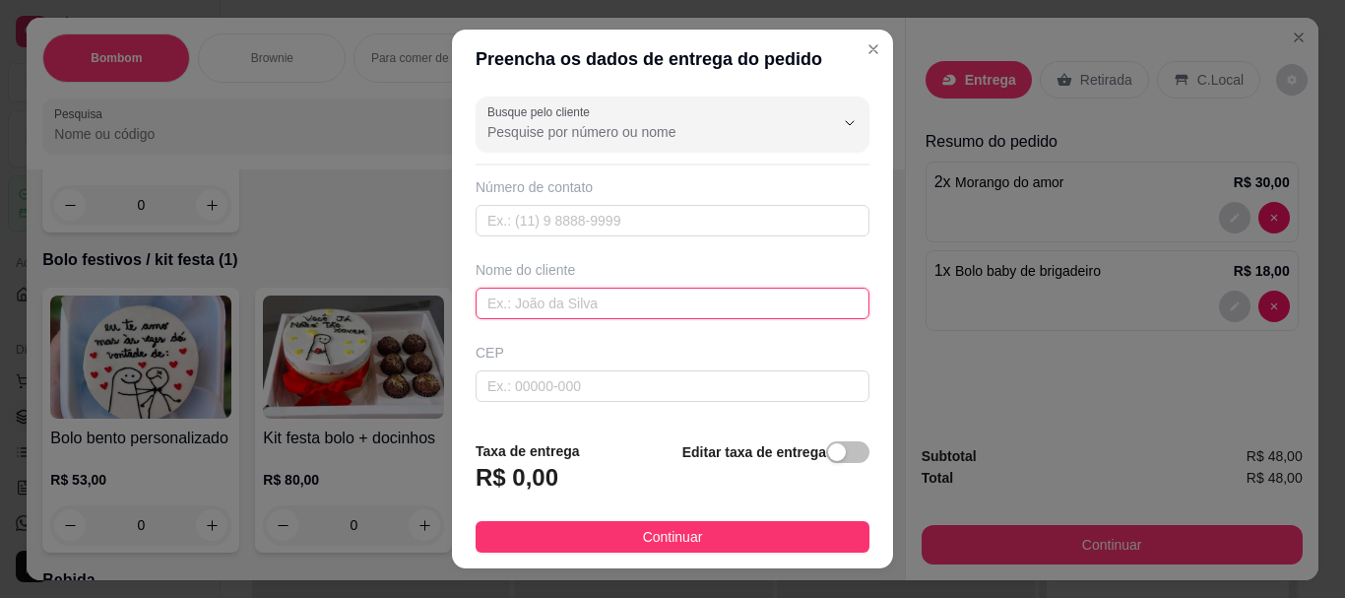
click at [611, 301] on input "text" at bounding box center [672, 303] width 394 height 32
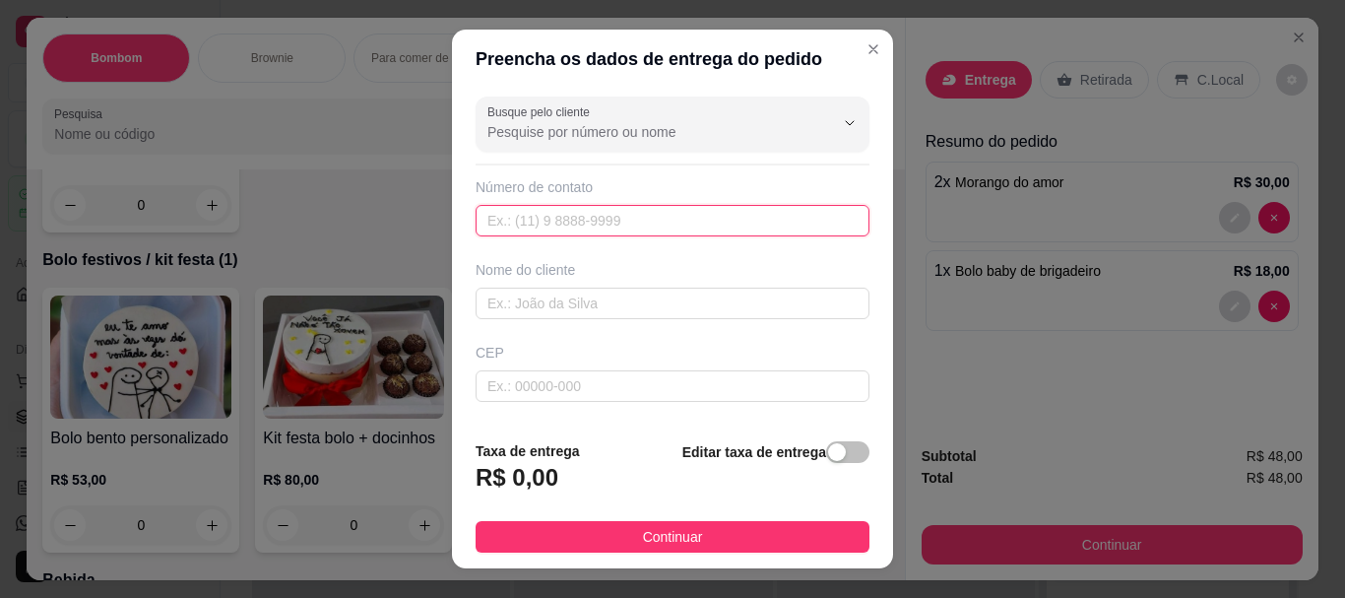
click at [619, 222] on input "text" at bounding box center [672, 221] width 394 height 32
drag, startPoint x: 614, startPoint y: 209, endPoint x: 441, endPoint y: 244, distance: 176.9
click at [441, 244] on div "Preencha os dados de entrega do pedido Busque pelo cliente Número de contato [P…" at bounding box center [672, 299] width 1345 height 598
type input "[PHONE_NUMBER]"
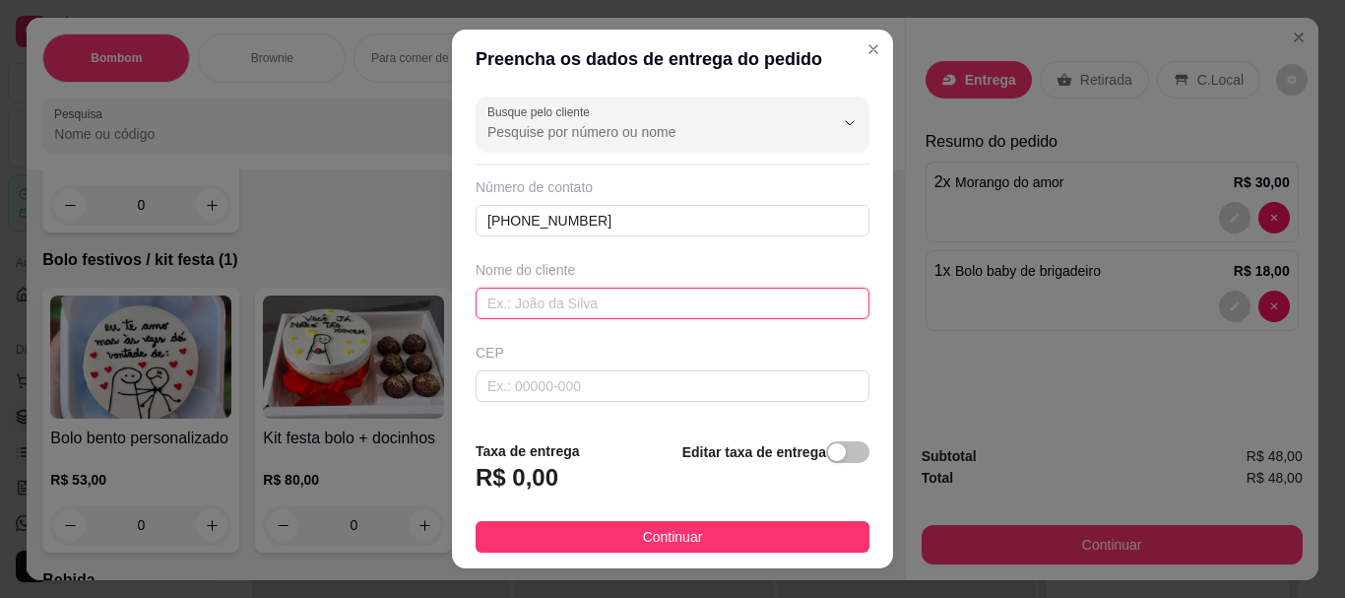
click at [586, 299] on input "text" at bounding box center [672, 303] width 394 height 32
type input "camila"
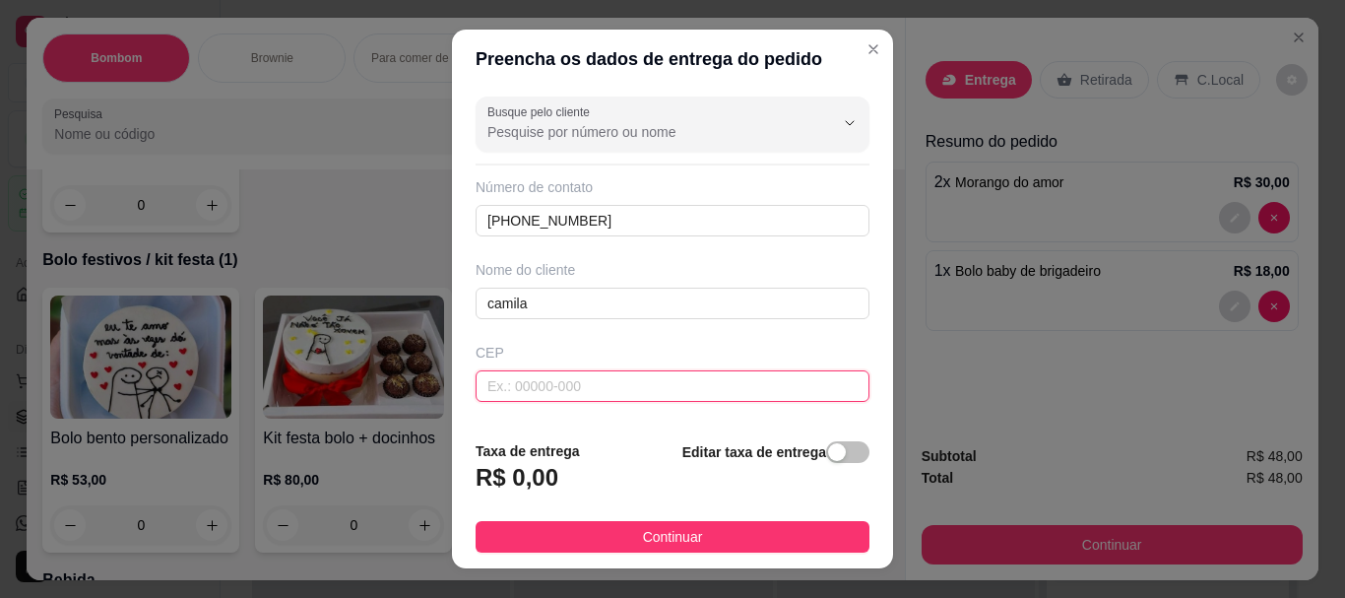
click at [562, 386] on input "text" at bounding box center [672, 386] width 394 height 32
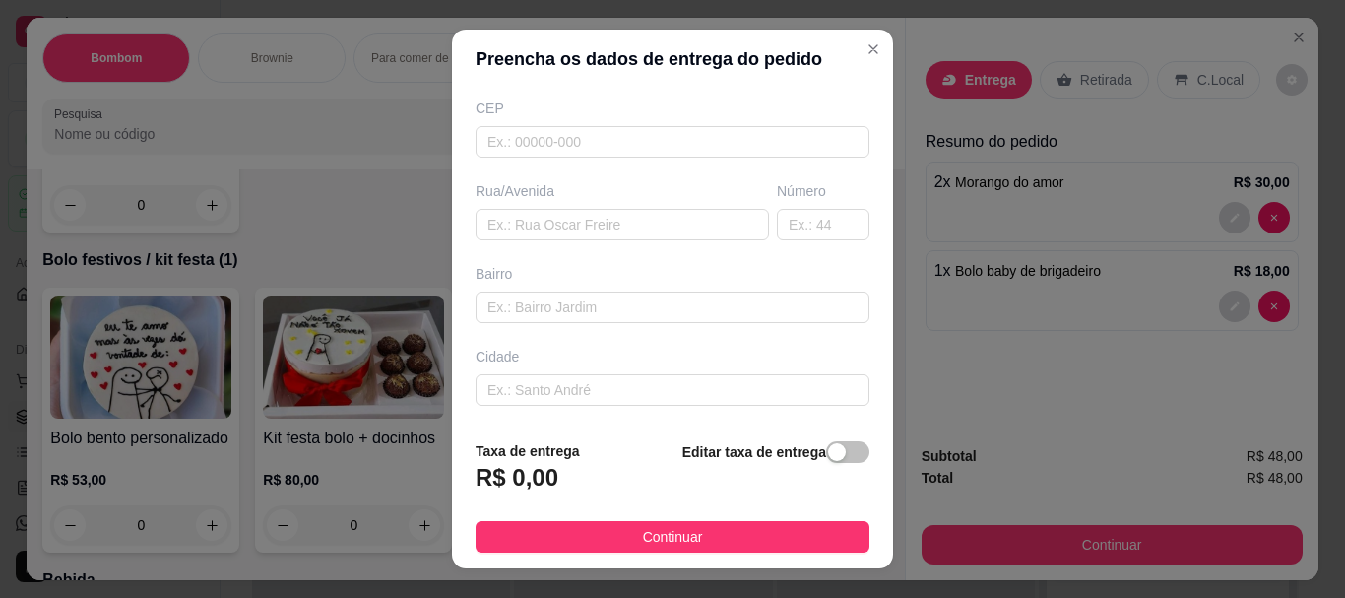
scroll to position [293, 0]
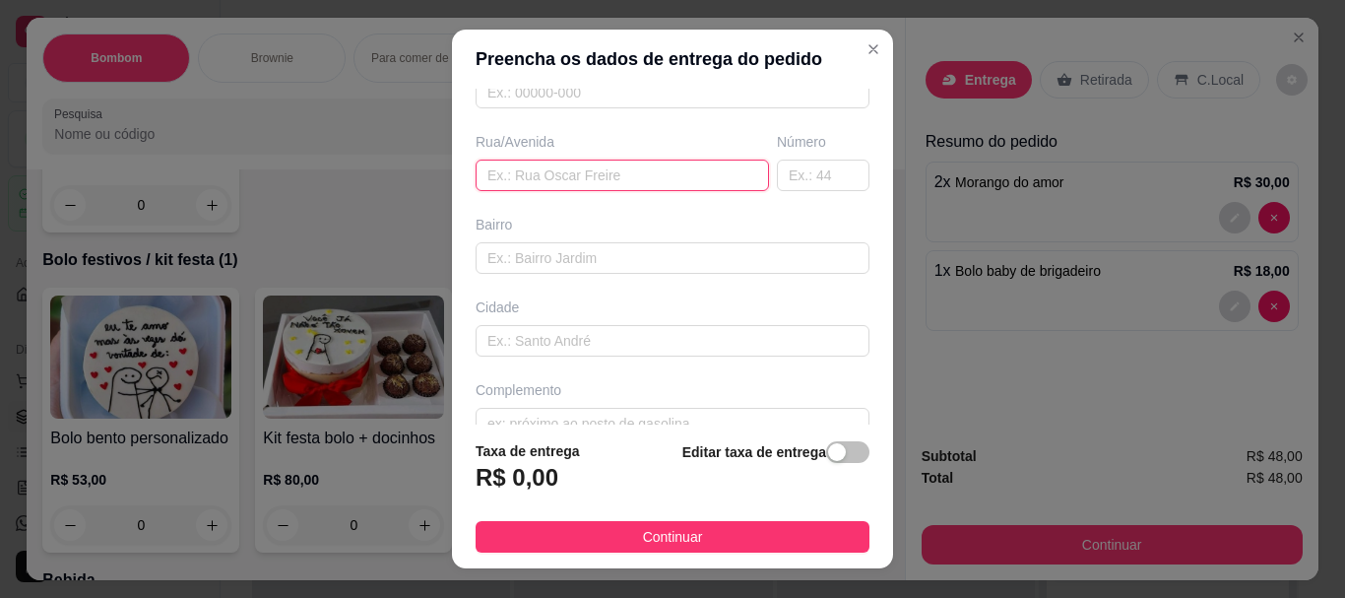
click at [648, 163] on input "text" at bounding box center [621, 175] width 293 height 32
type input "[GEOGRAPHIC_DATA]"
click at [785, 168] on input "text" at bounding box center [823, 175] width 93 height 32
type input "22"
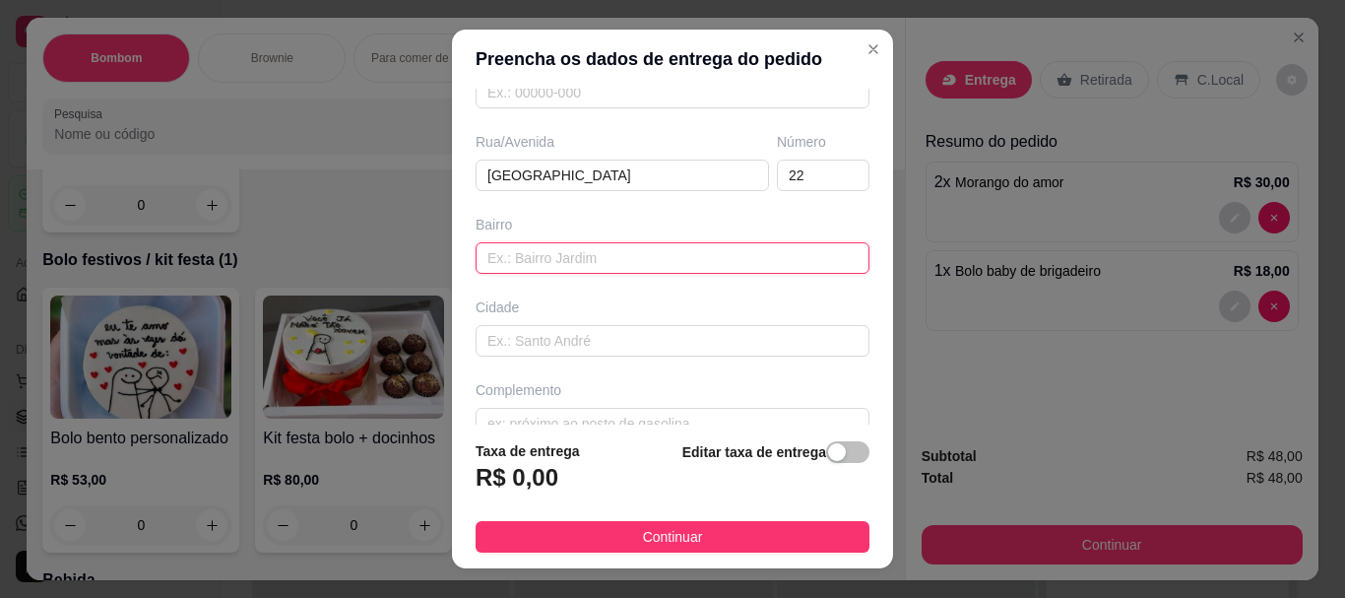
click at [661, 261] on input "text" at bounding box center [672, 258] width 394 height 32
type input "lagoinha"
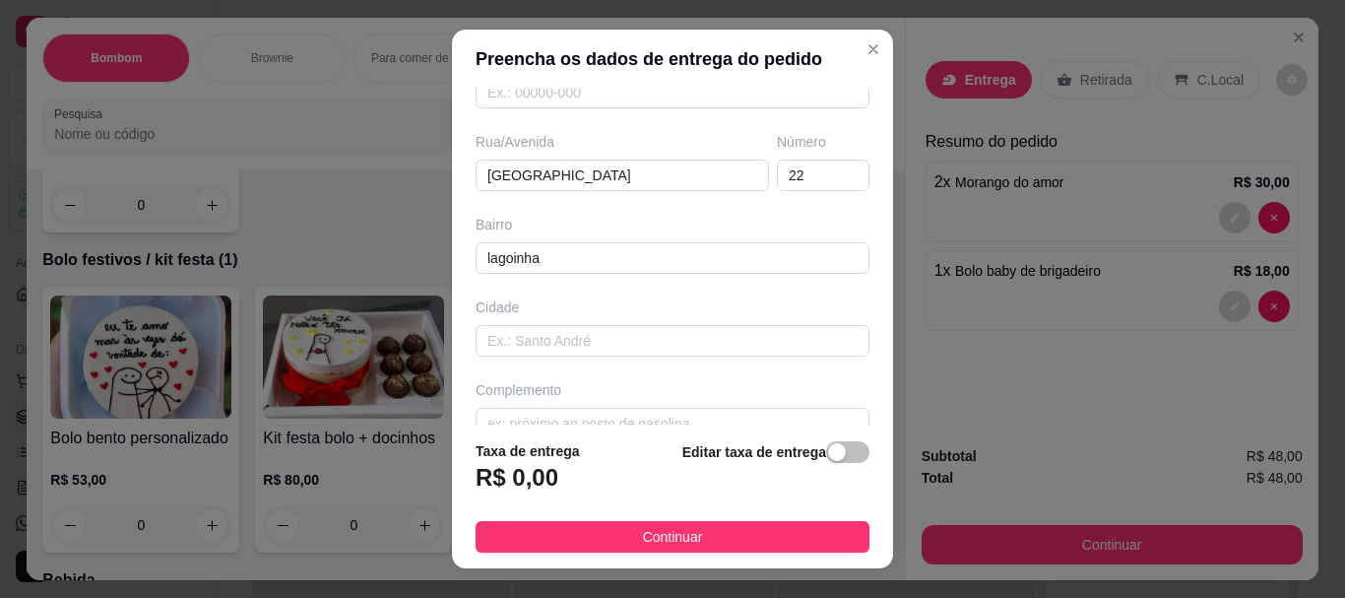
scroll to position [328, 0]
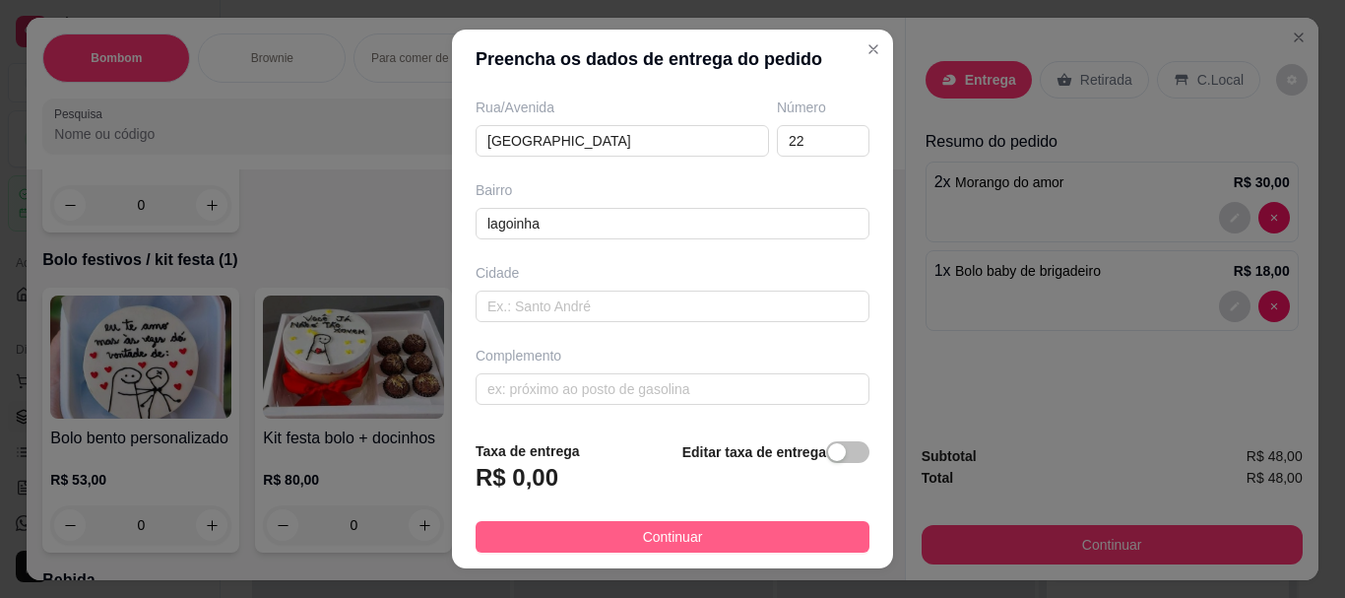
click at [643, 529] on span "Continuar" at bounding box center [673, 537] width 60 height 22
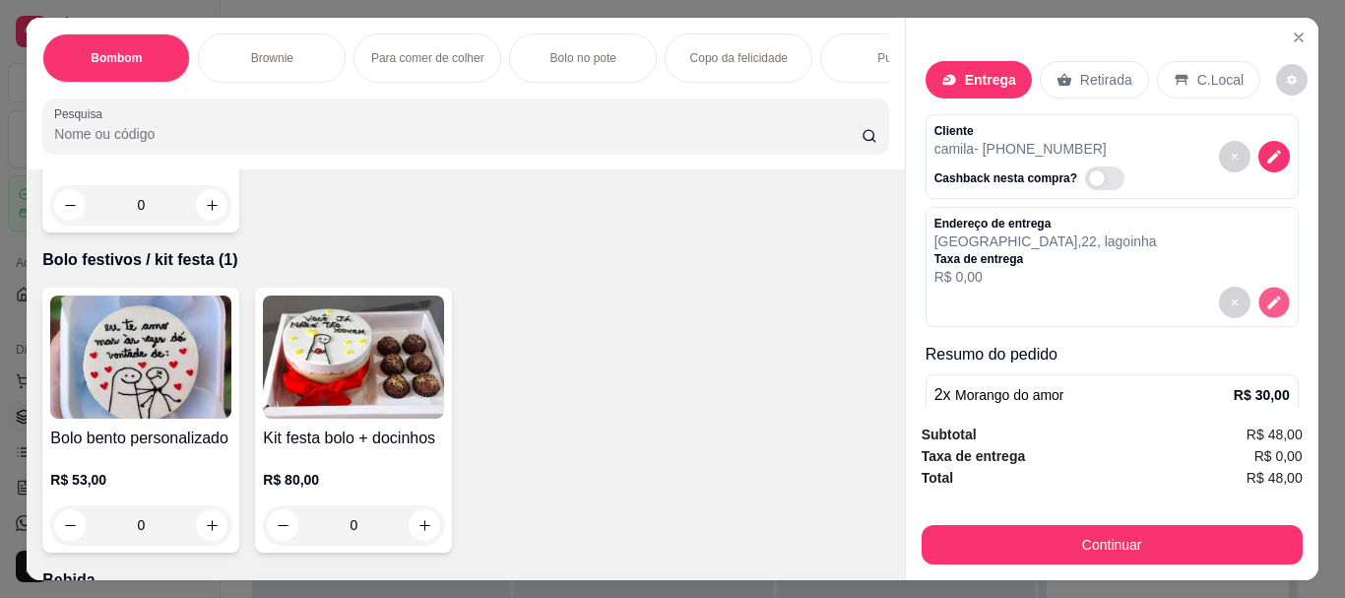
click at [1267, 300] on icon "decrease-product-quantity" at bounding box center [1273, 302] width 13 height 13
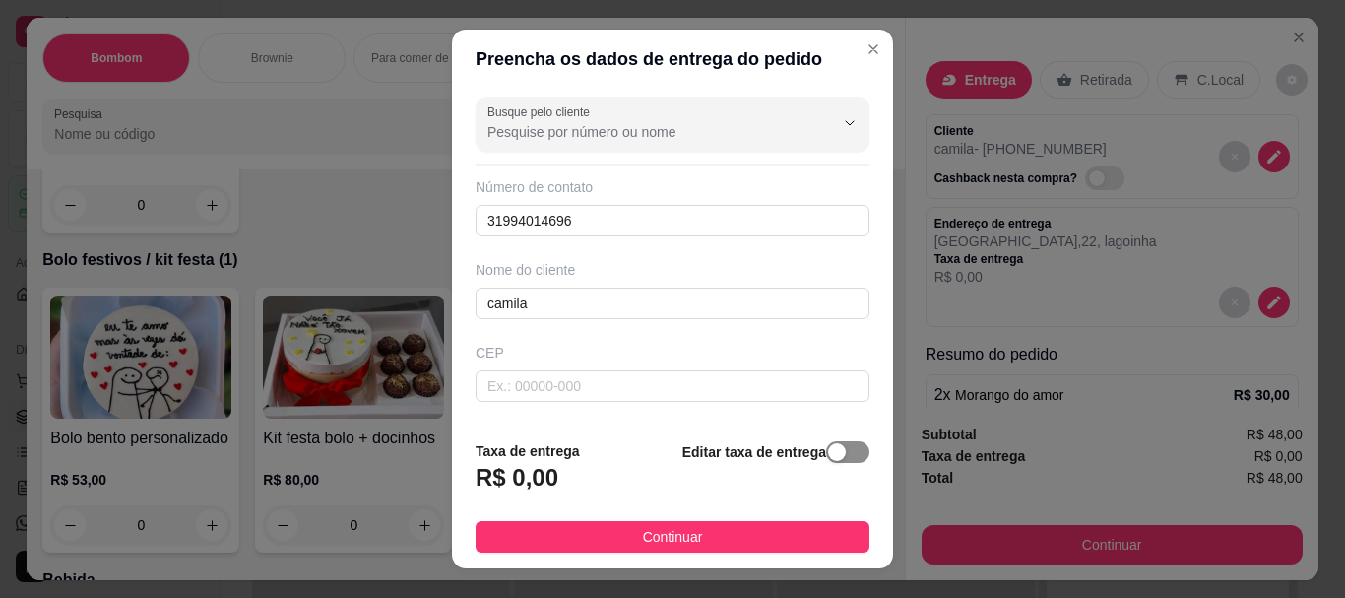
click at [828, 458] on div "button" at bounding box center [837, 452] width 18 height 18
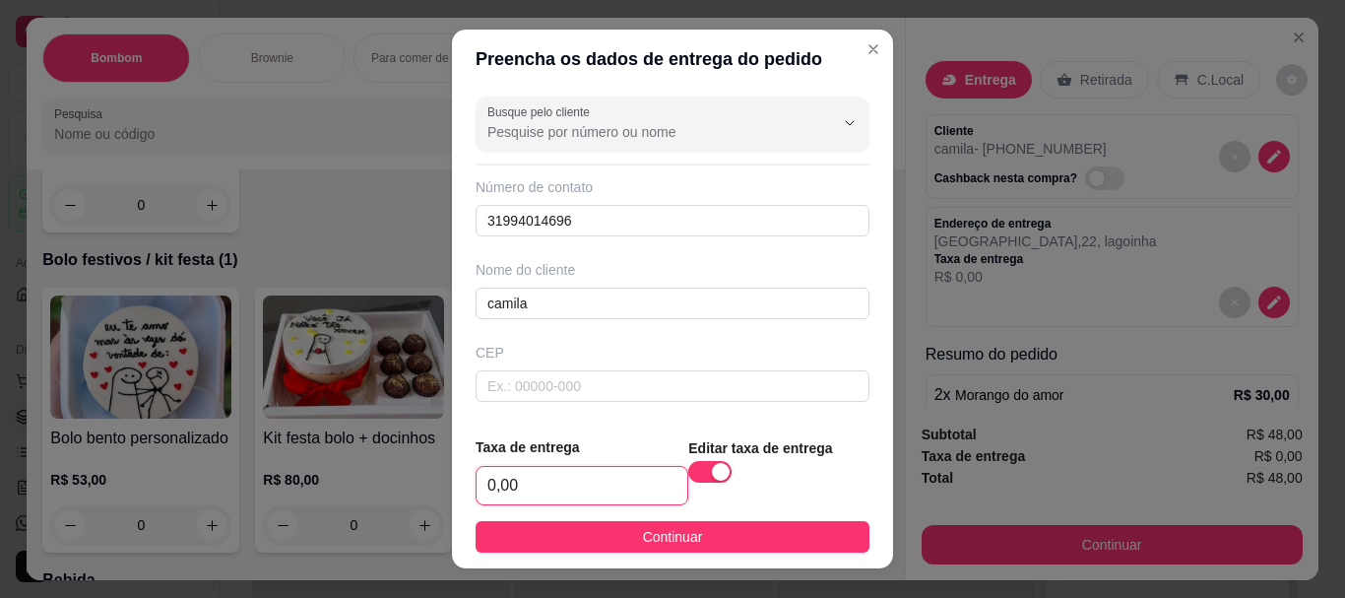
click at [498, 482] on input "0,00" at bounding box center [581, 485] width 211 height 37
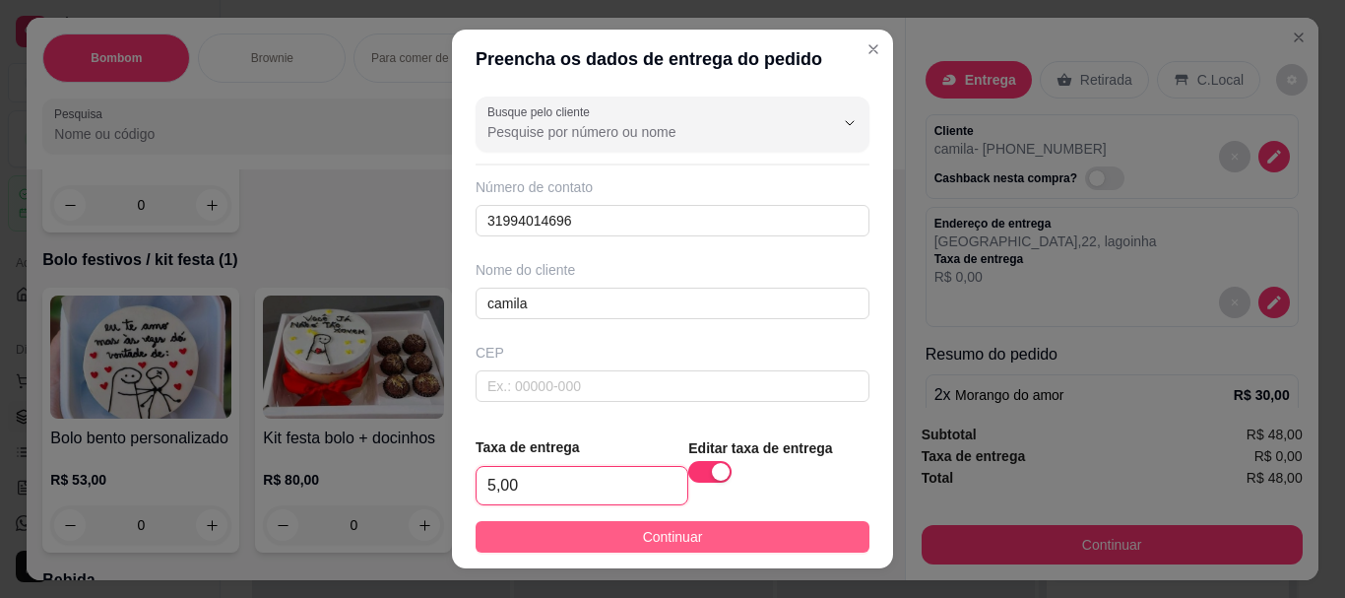
type input "5,00"
click at [556, 526] on button "Continuar" at bounding box center [672, 537] width 394 height 32
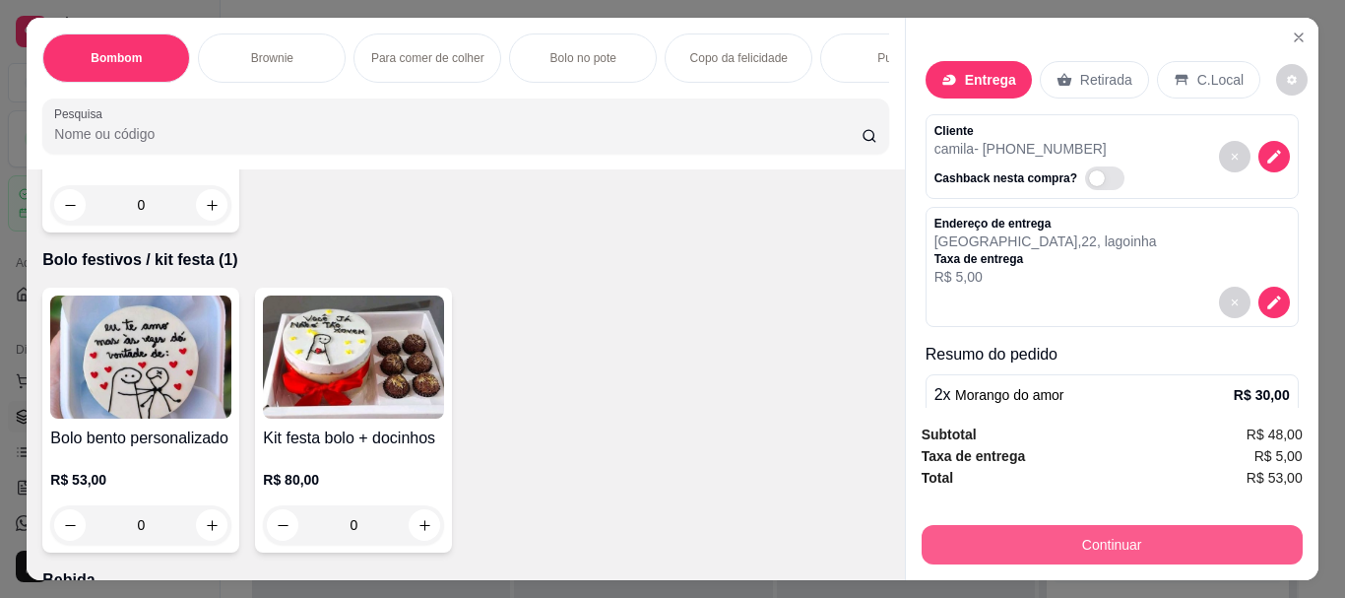
click at [970, 535] on button "Continuar" at bounding box center [1111, 544] width 381 height 39
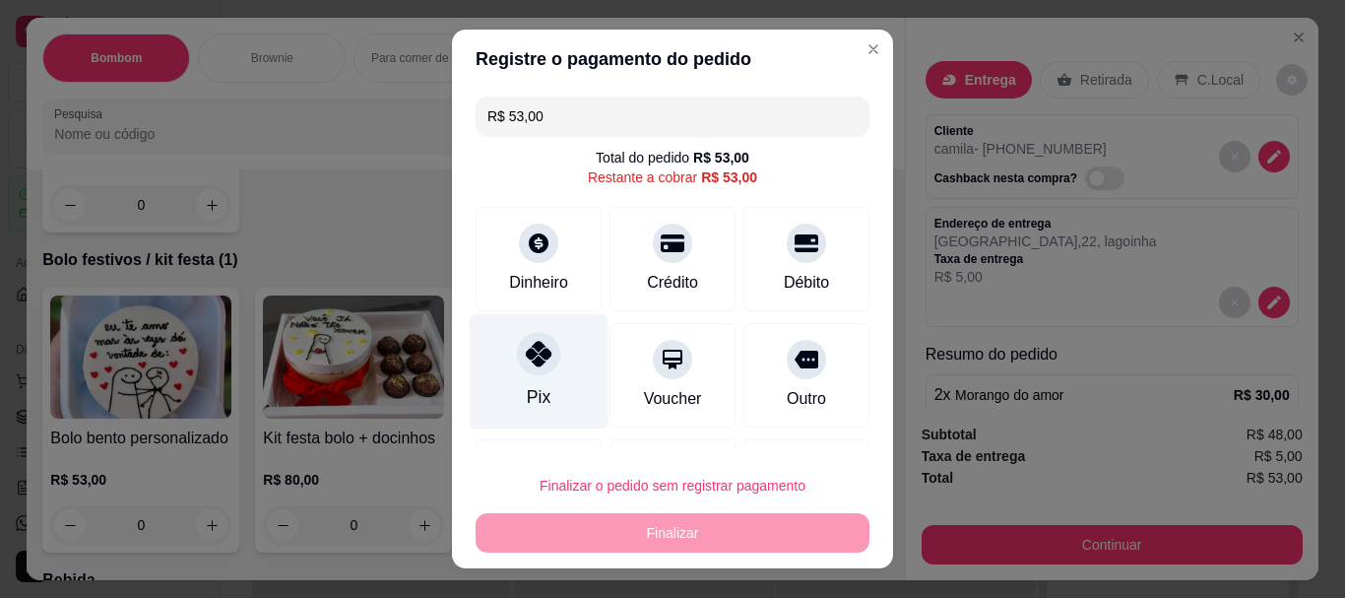
click at [527, 371] on div at bounding box center [538, 354] width 43 height 43
type input "R$ 0,00"
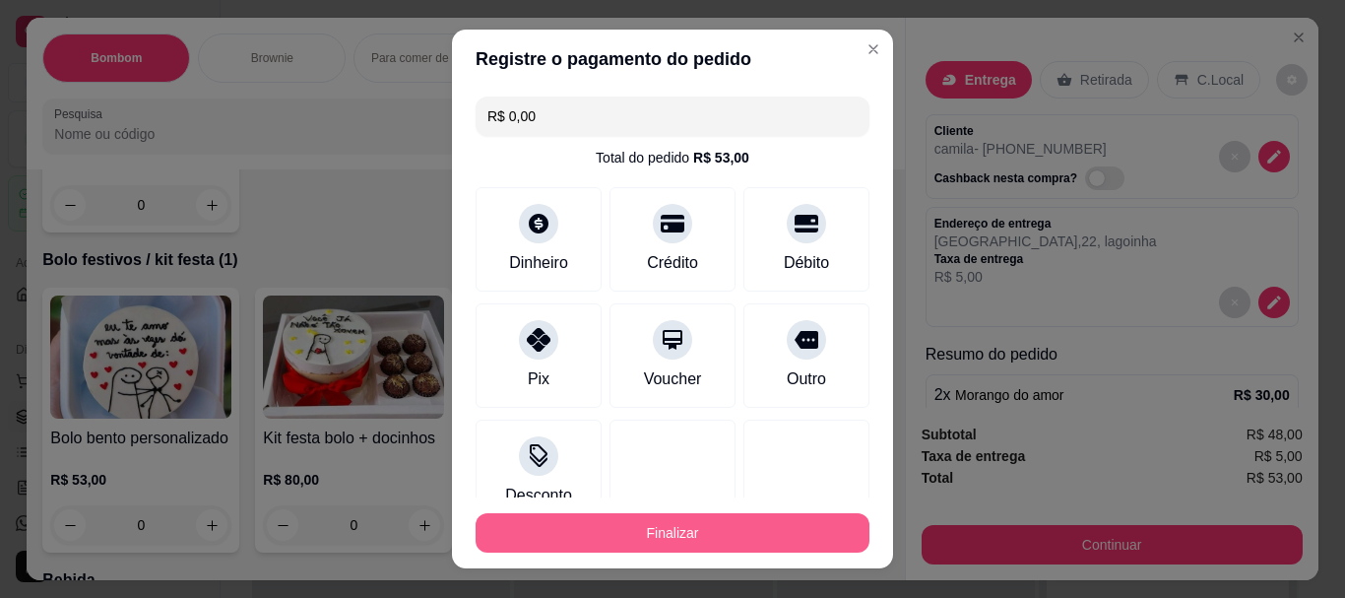
click at [652, 536] on button "Finalizar" at bounding box center [672, 532] width 394 height 39
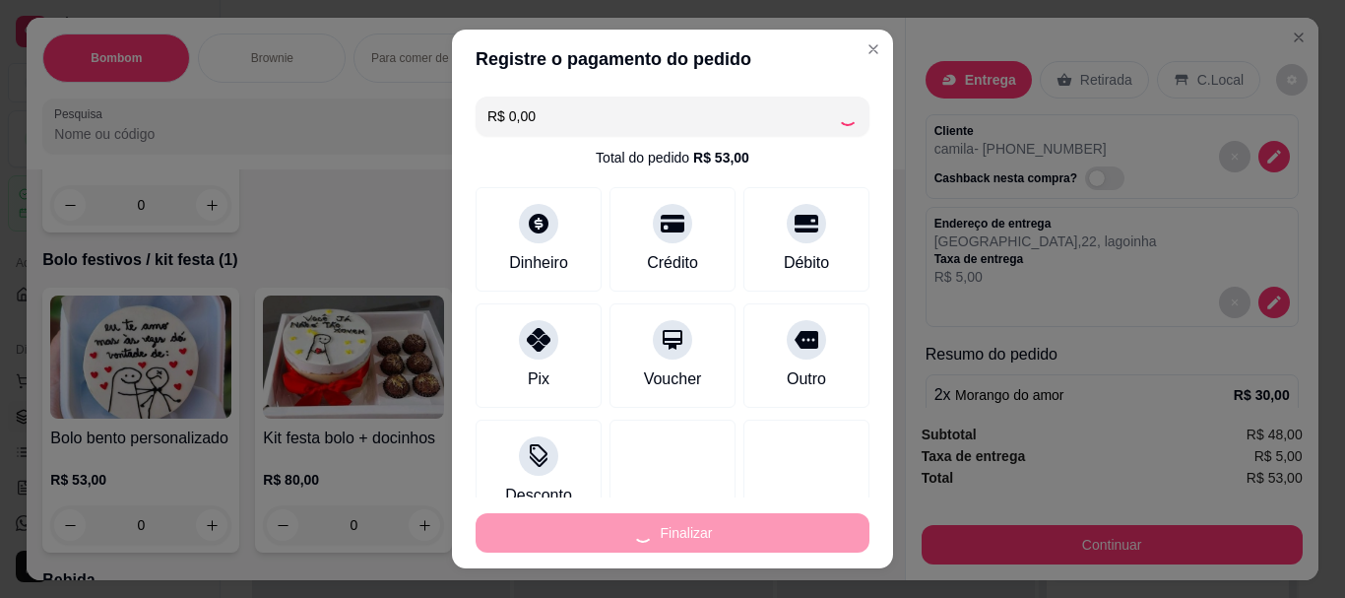
type input "0"
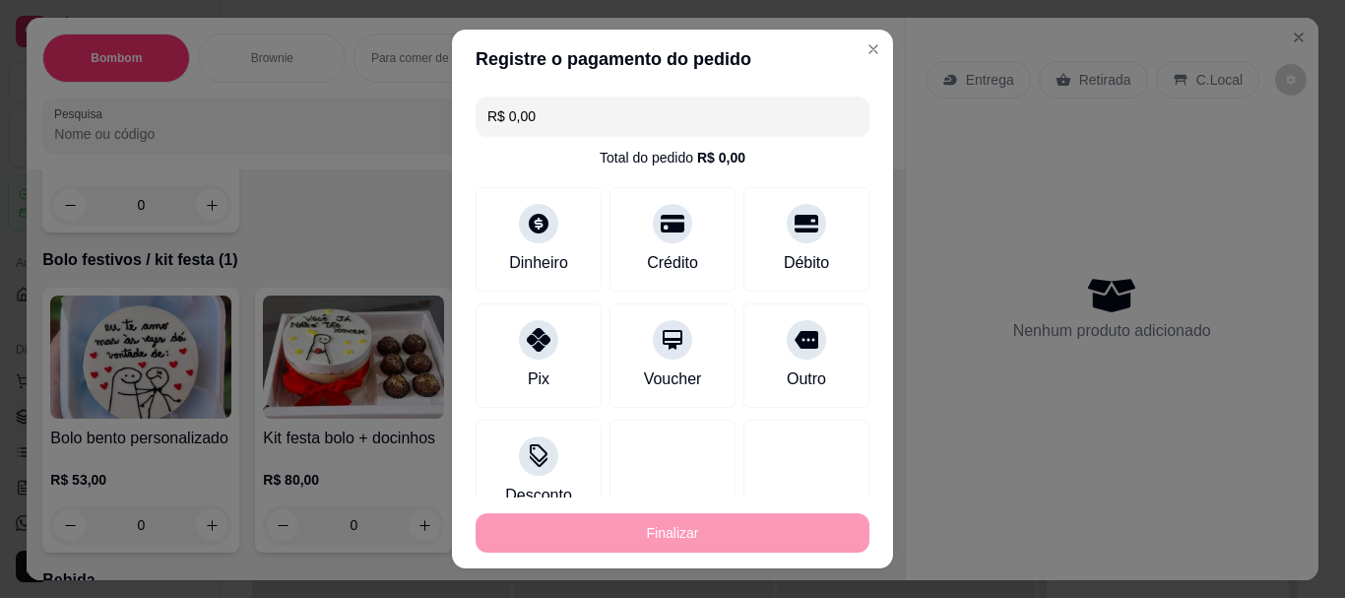
type input "-R$ 53,00"
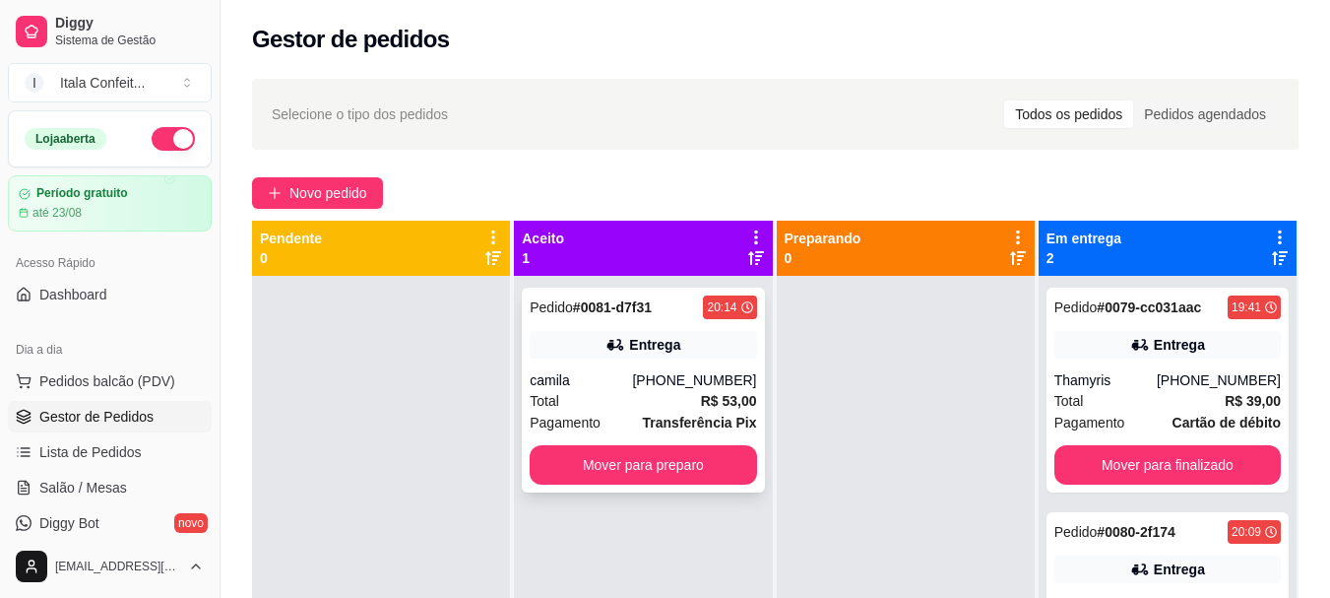
click at [589, 398] on div "Total R$ 53,00" at bounding box center [643, 401] width 226 height 22
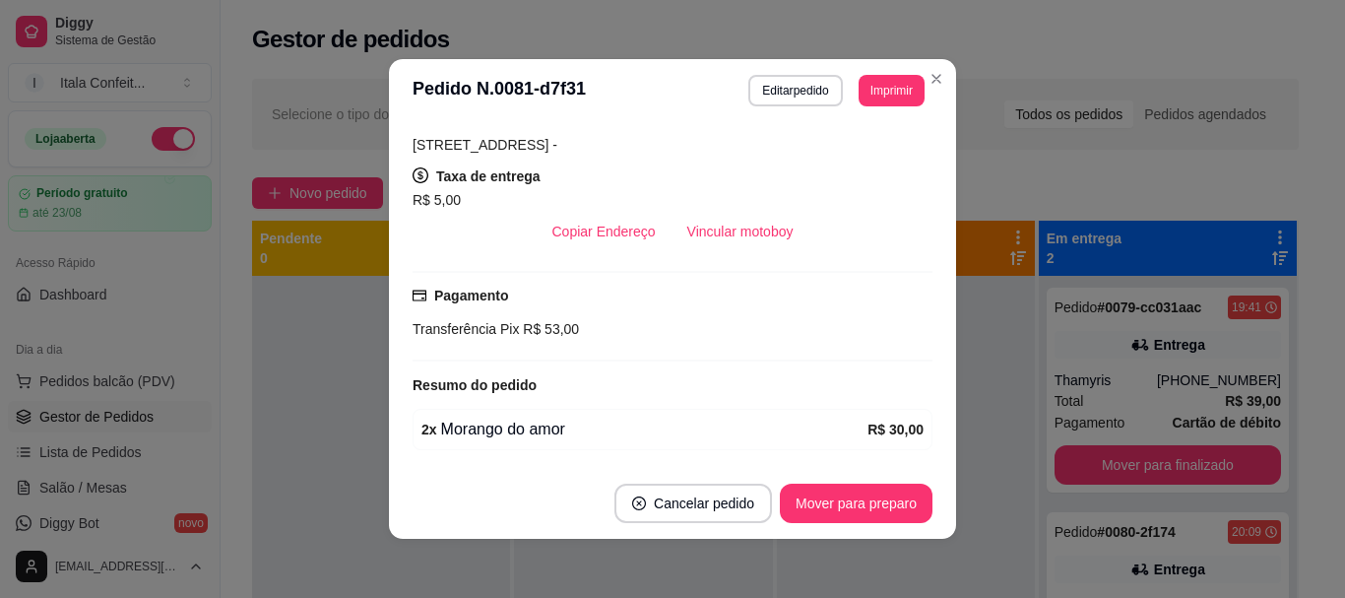
scroll to position [305, 0]
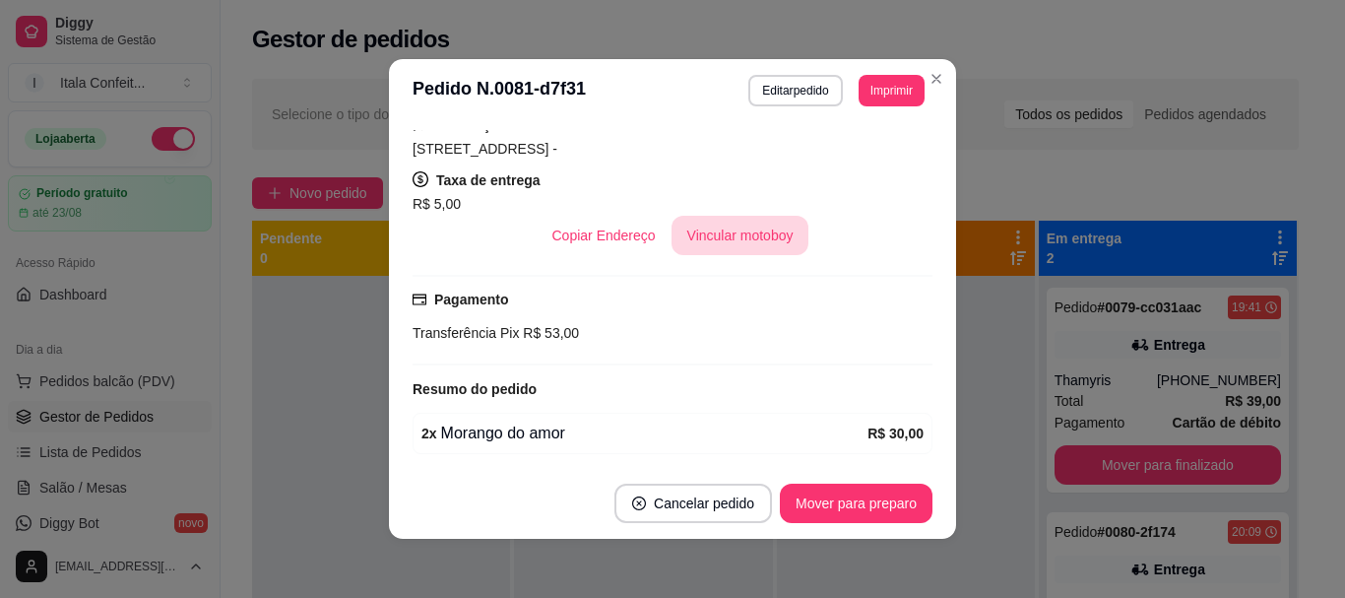
click at [747, 227] on button "Vincular motoboy" at bounding box center [740, 235] width 138 height 39
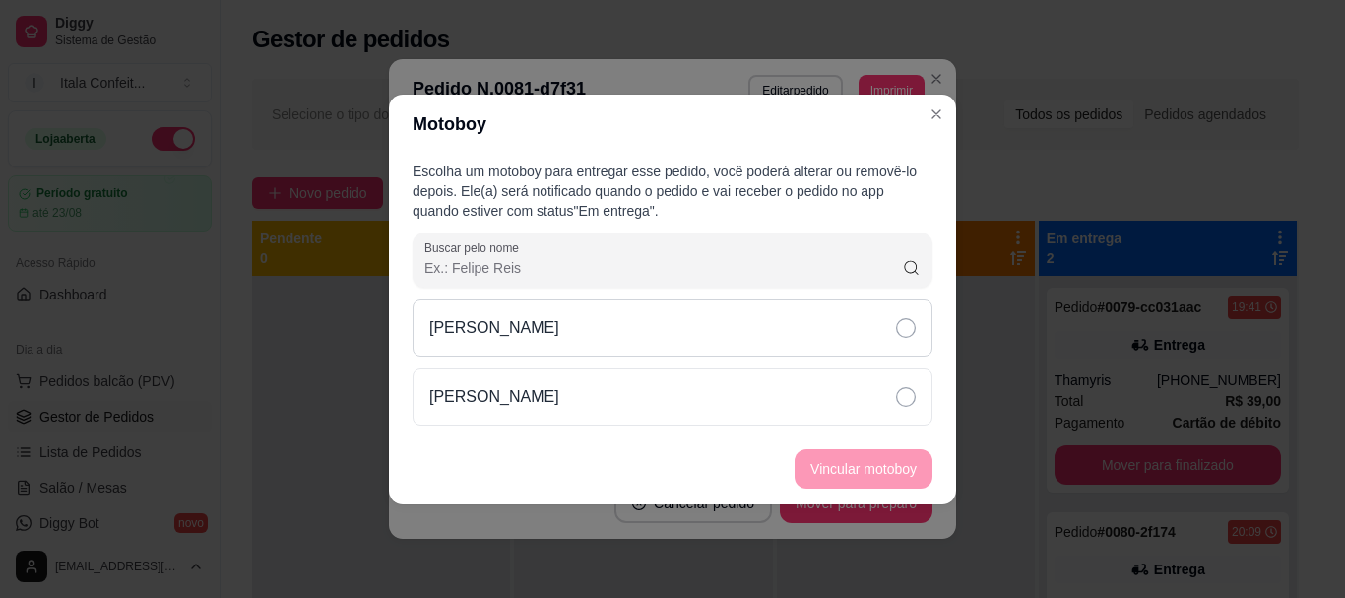
click at [911, 334] on icon at bounding box center [906, 328] width 20 height 20
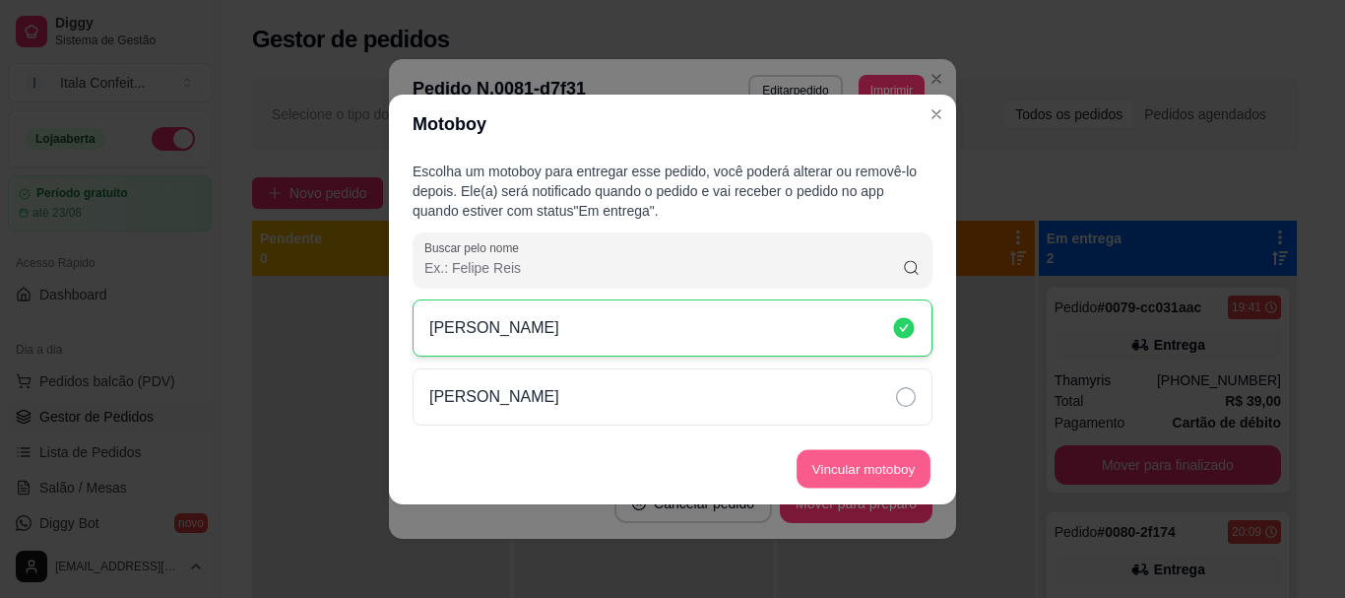
click at [857, 466] on button "Vincular motoboy" at bounding box center [863, 468] width 134 height 38
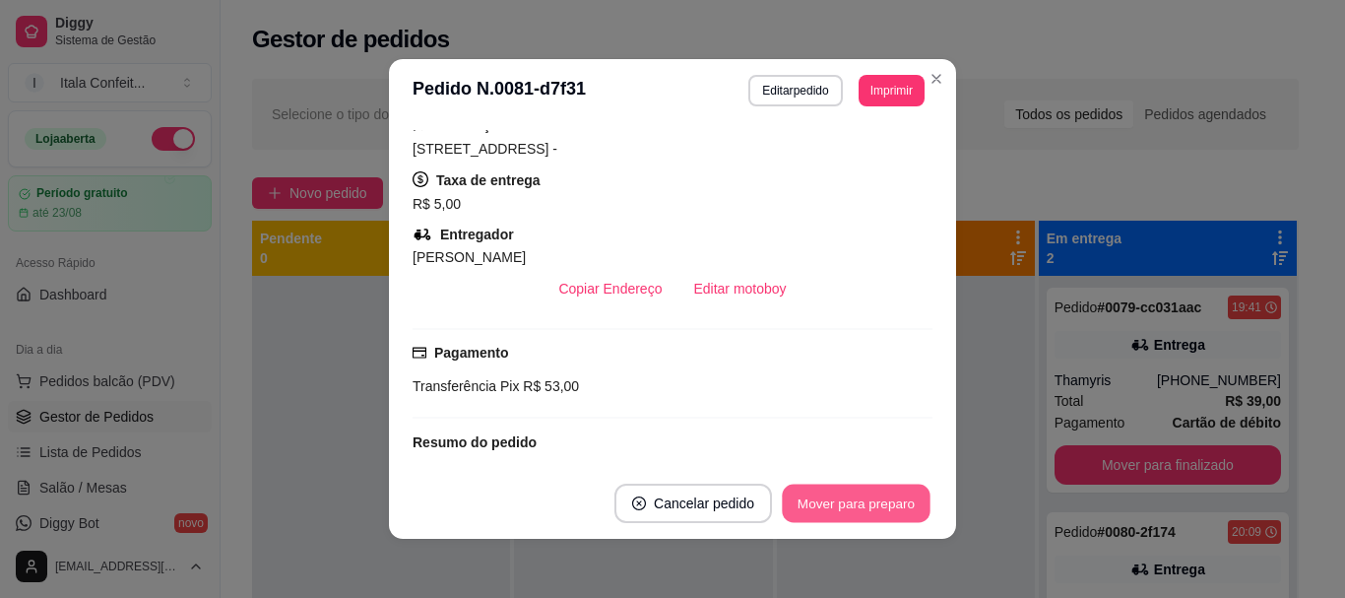
click at [849, 503] on button "Mover para preparo" at bounding box center [856, 503] width 148 height 38
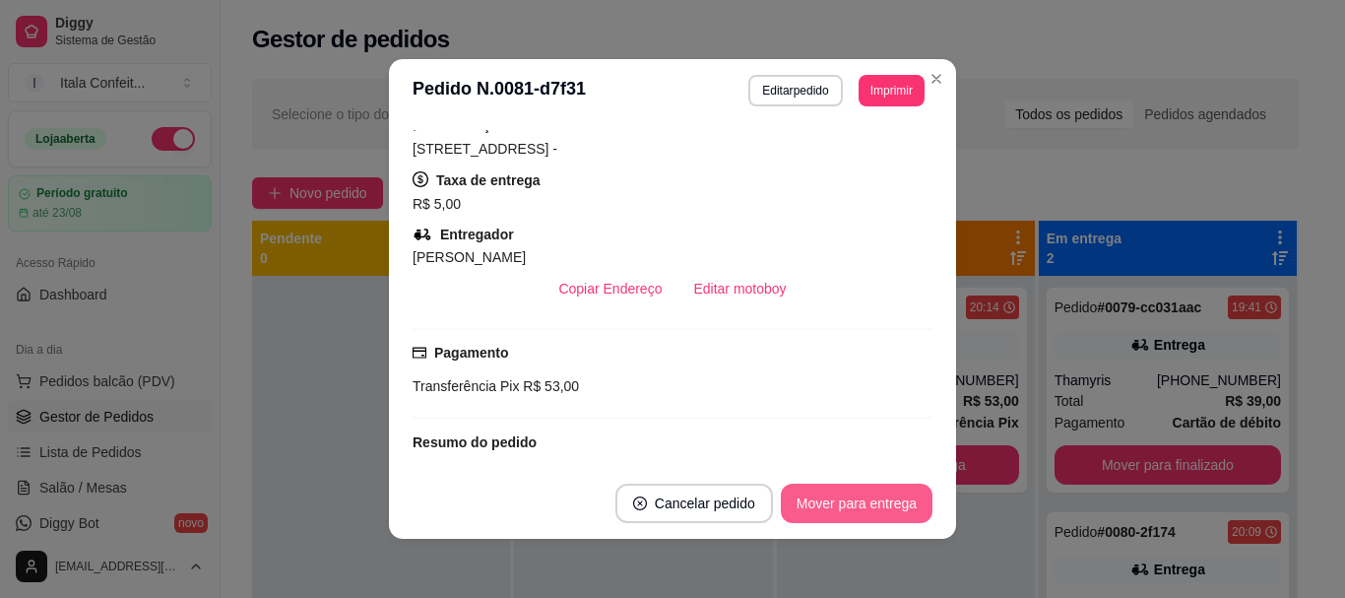
click at [837, 502] on button "Mover para entrega" at bounding box center [857, 502] width 152 height 39
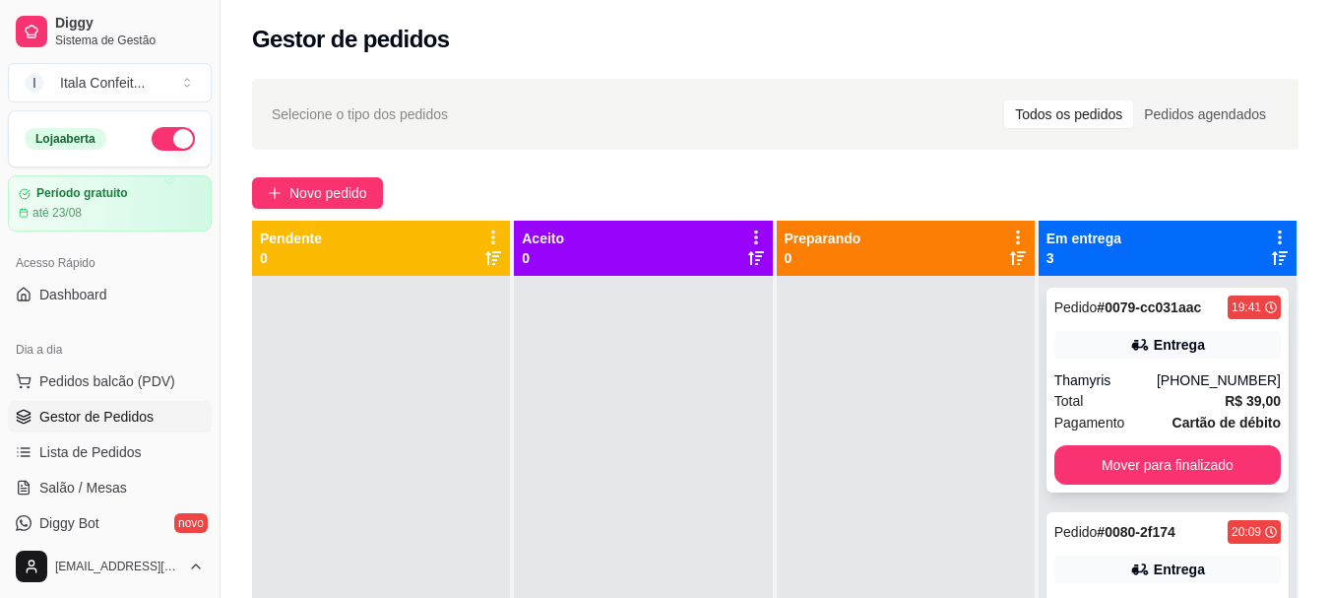
click at [1133, 405] on div "Total R$ 39,00" at bounding box center [1167, 401] width 226 height 22
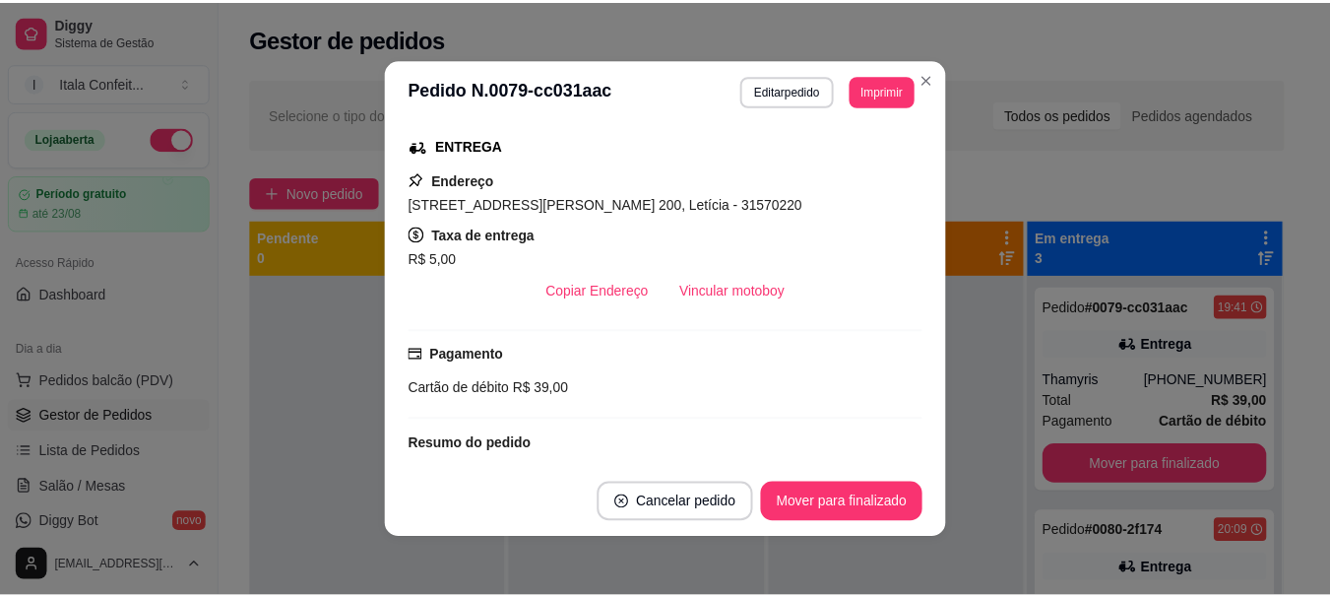
scroll to position [323, 0]
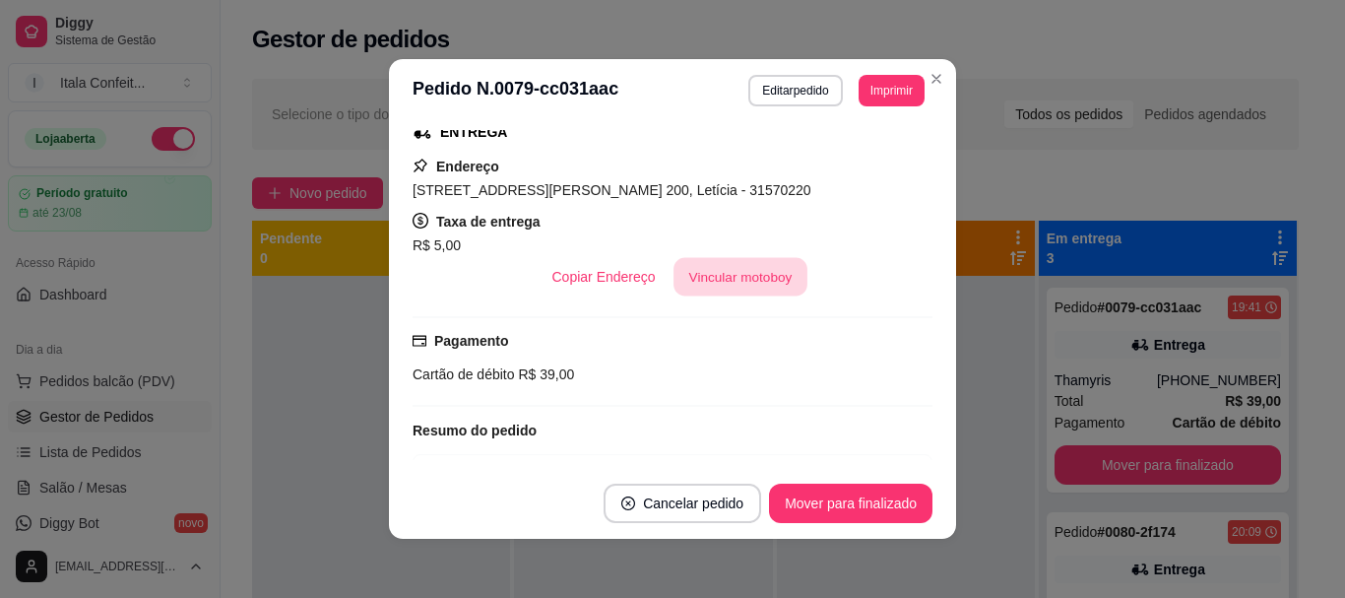
click at [715, 263] on button "Vincular motoboy" at bounding box center [740, 277] width 134 height 38
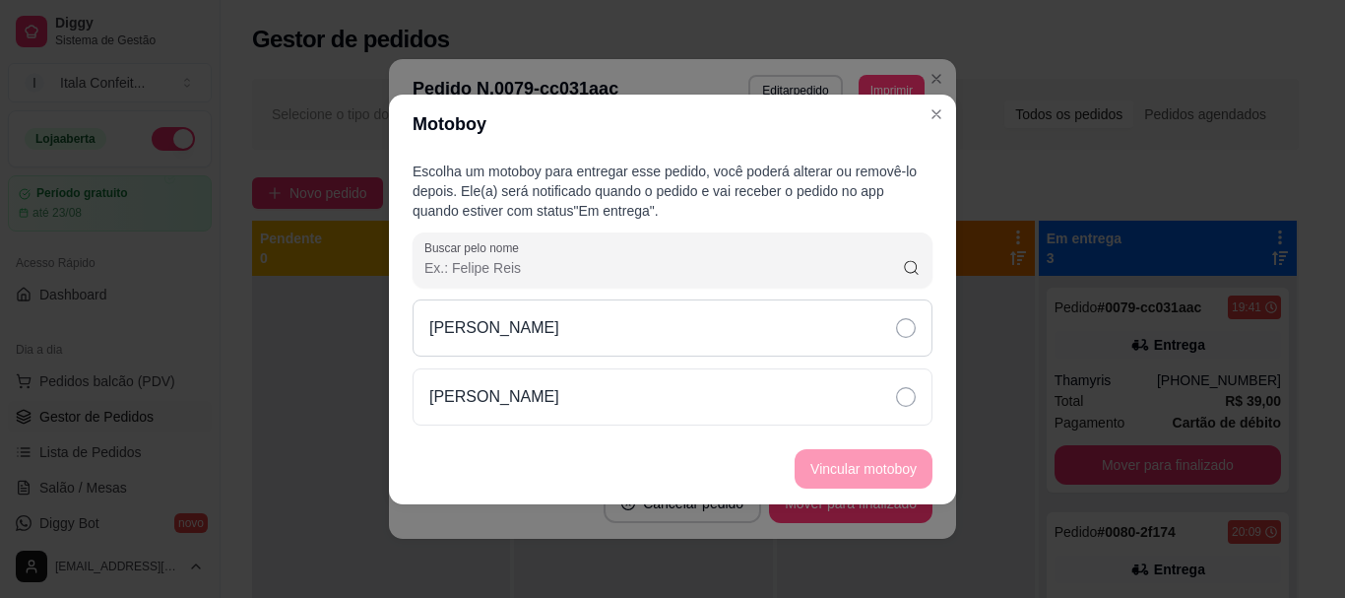
click at [914, 318] on icon at bounding box center [906, 328] width 20 height 20
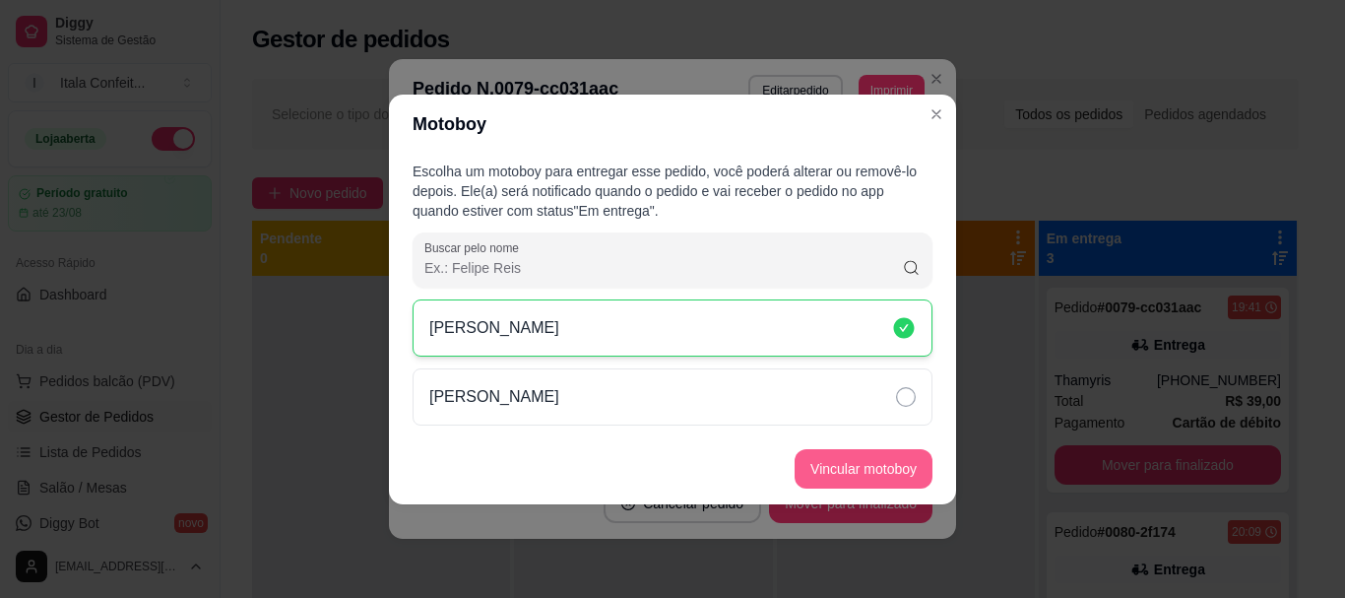
click at [856, 469] on button "Vincular motoboy" at bounding box center [863, 468] width 138 height 39
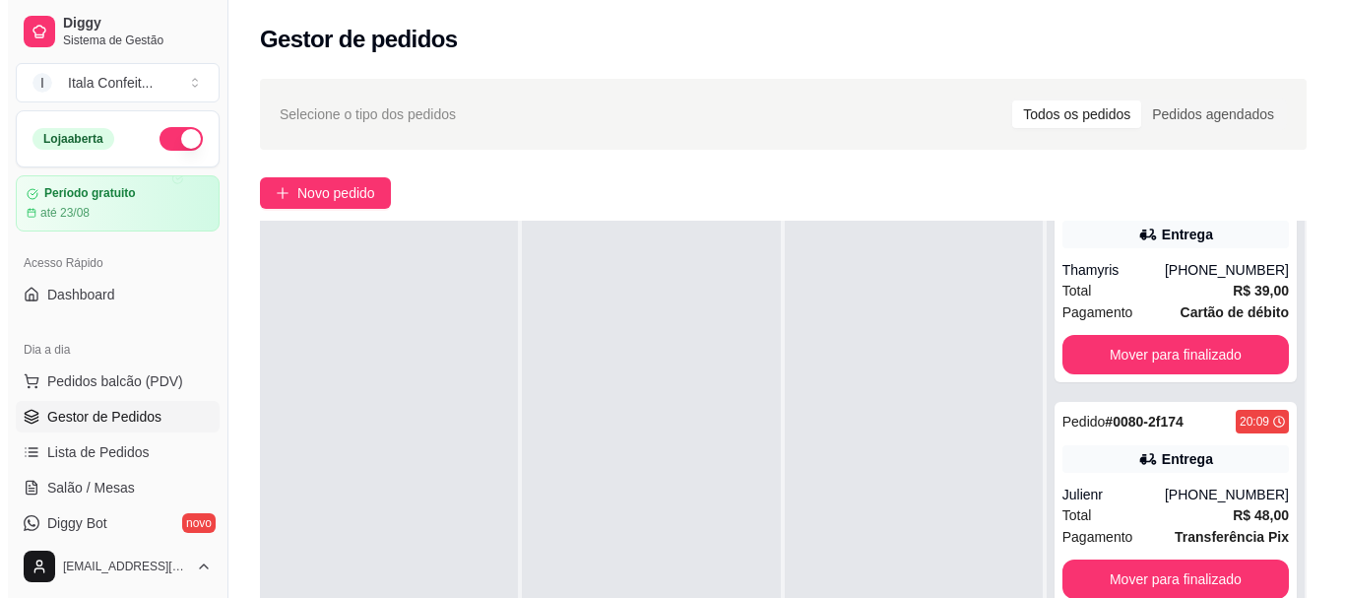
scroll to position [95, 0]
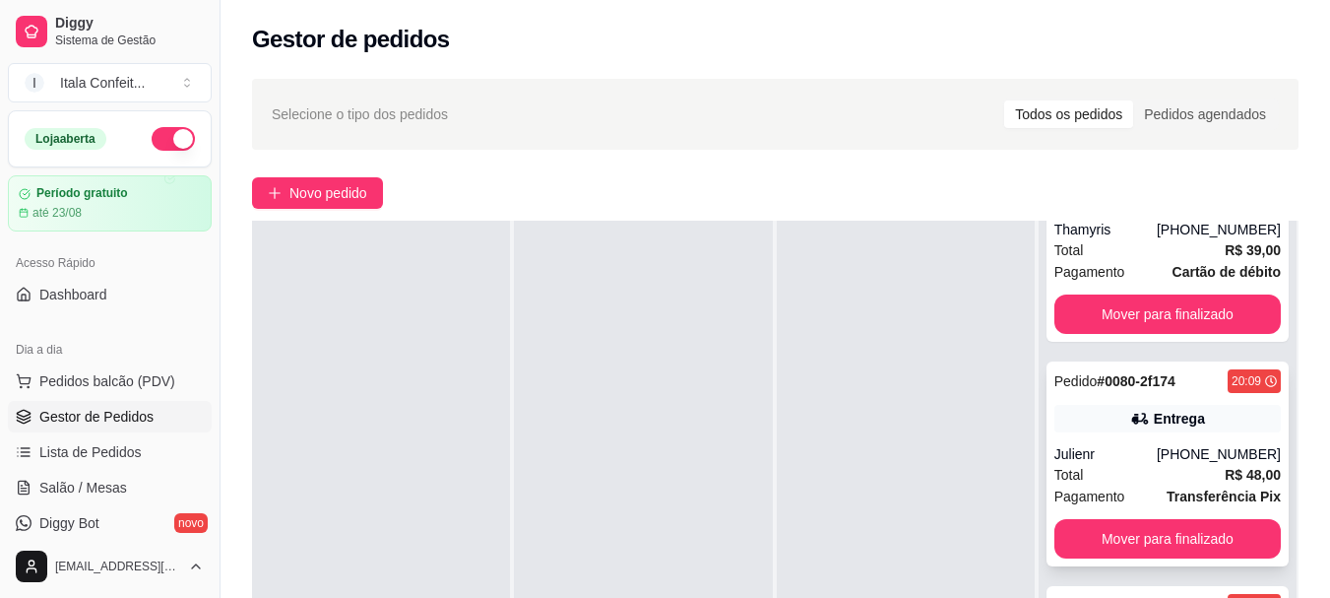
click at [1136, 463] on div "Julienr" at bounding box center [1105, 454] width 102 height 20
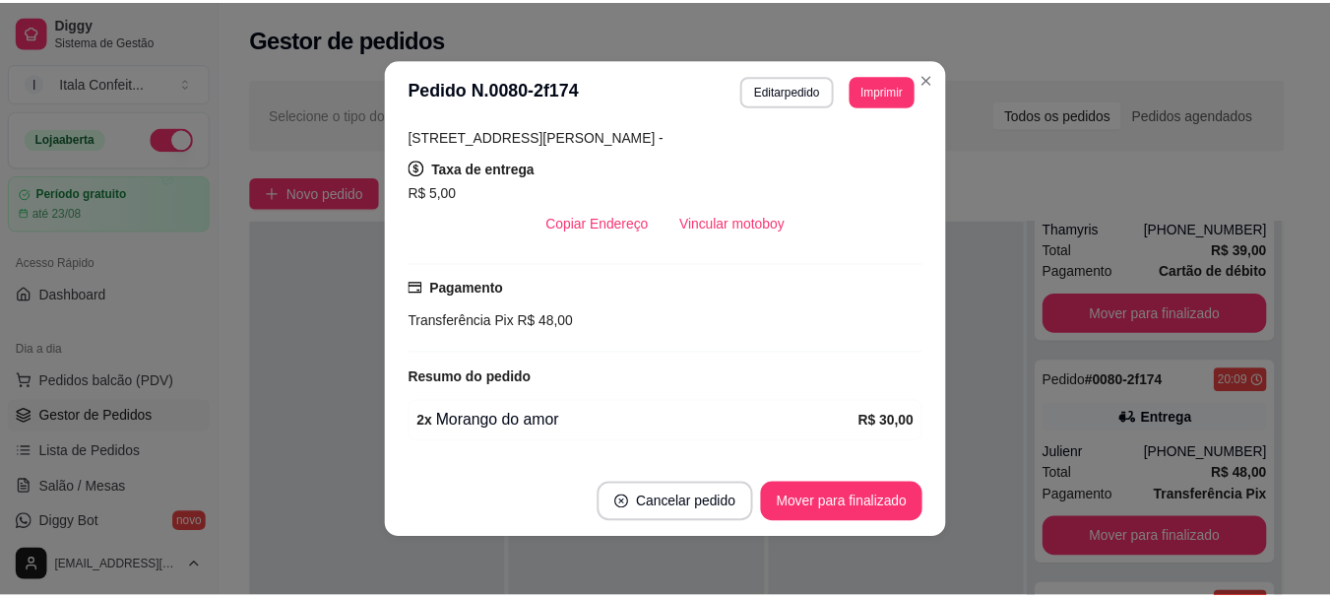
scroll to position [305, 0]
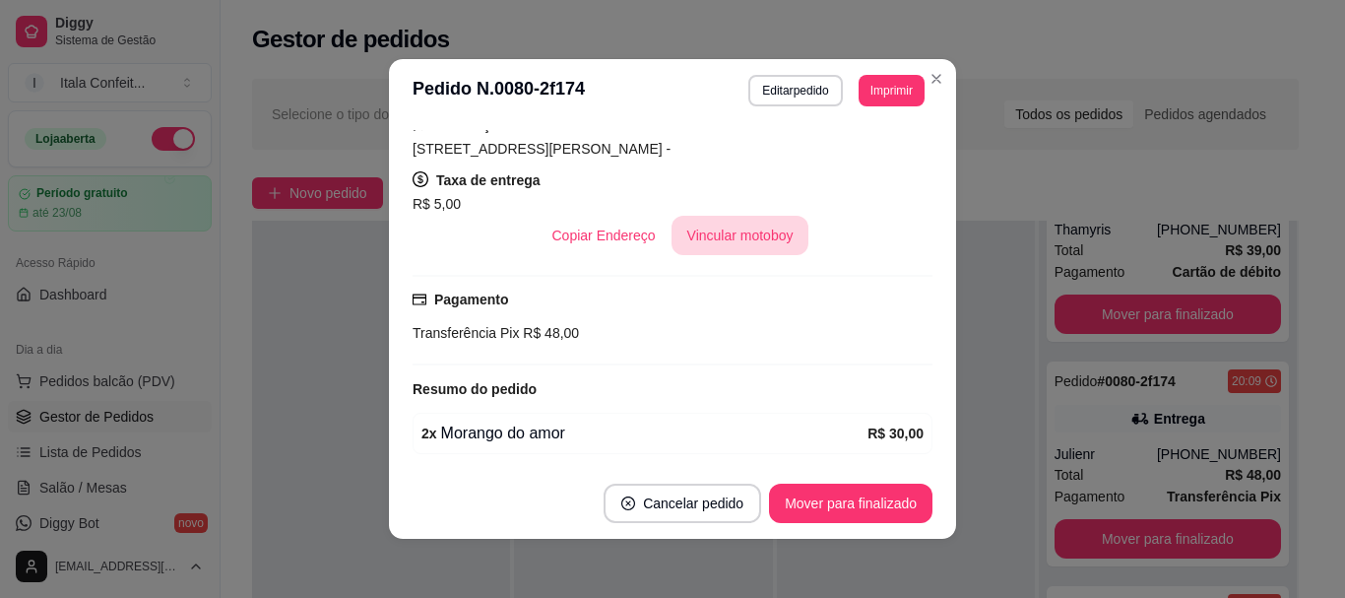
click at [747, 232] on button "Vincular motoboy" at bounding box center [740, 235] width 138 height 39
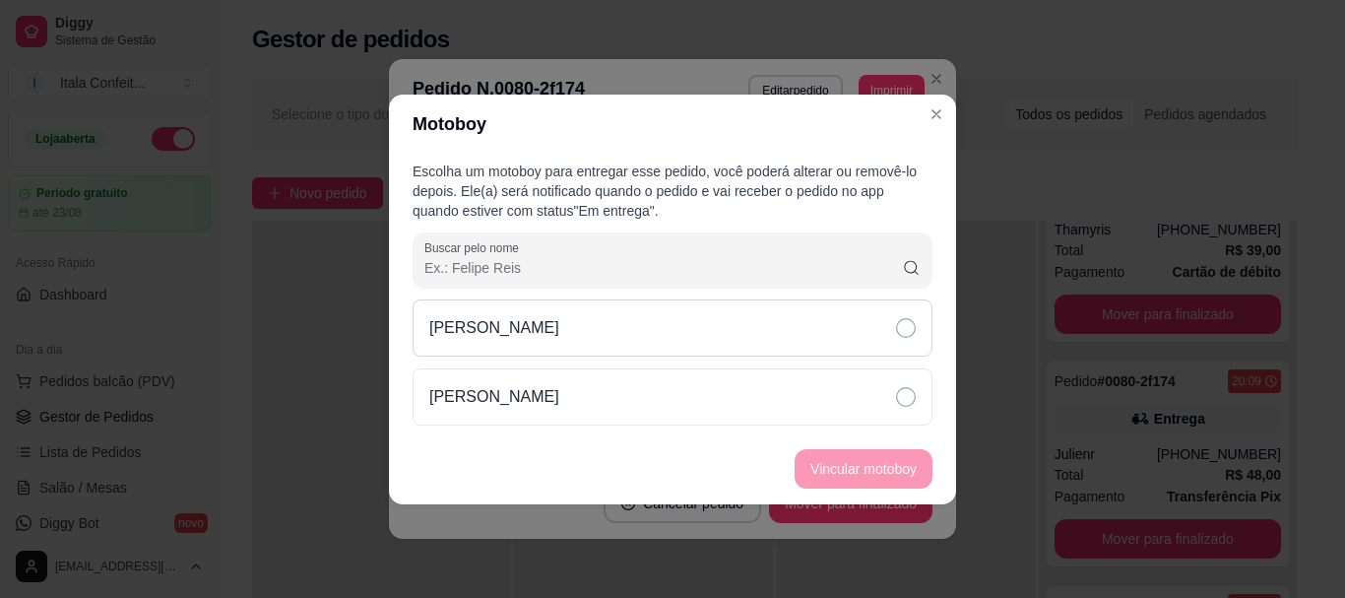
click at [903, 331] on icon at bounding box center [906, 328] width 20 height 20
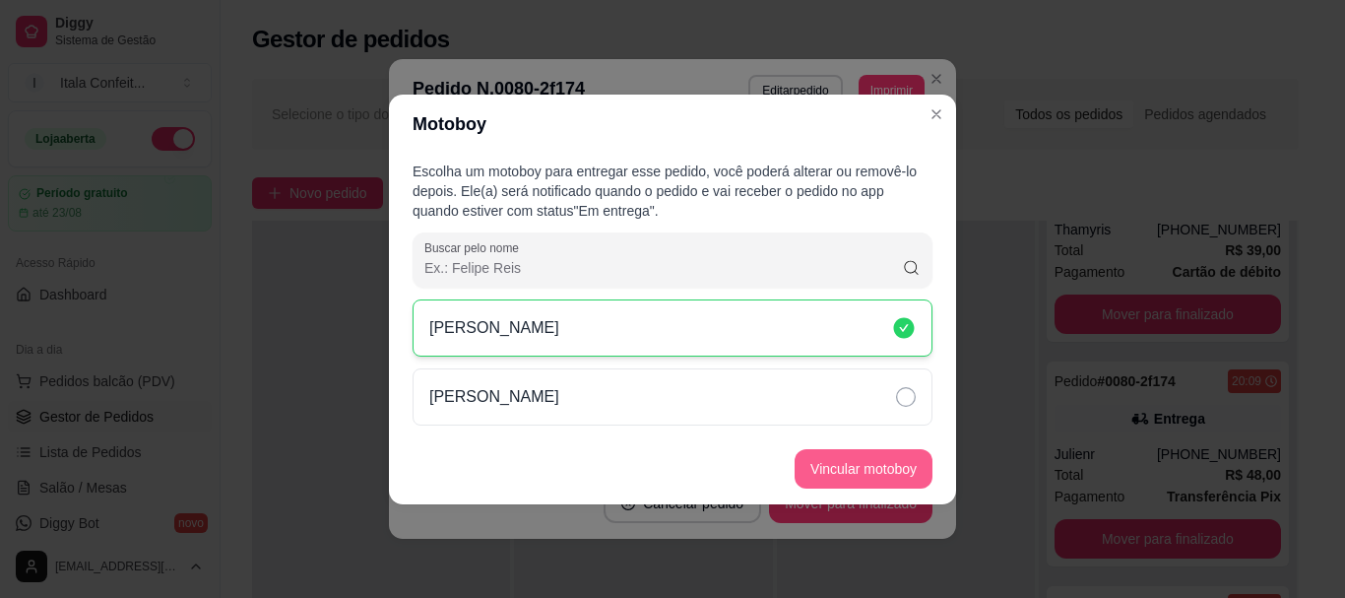
click at [836, 471] on button "Vincular motoboy" at bounding box center [863, 468] width 138 height 39
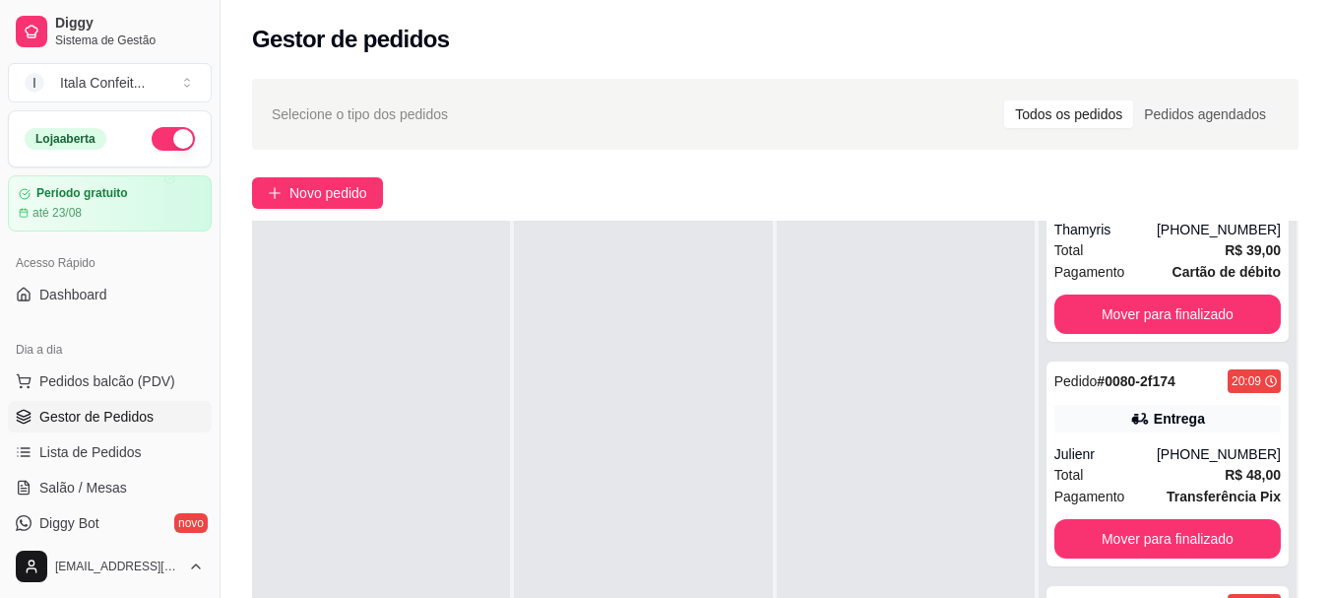
drag, startPoint x: 1299, startPoint y: 446, endPoint x: 1295, endPoint y: 432, distance: 14.6
click at [1298, 441] on div "Selecione o tipo dos pedidos Todos os pedidos Pedidos agendados Novo pedido Pen…" at bounding box center [775, 454] width 1109 height 775
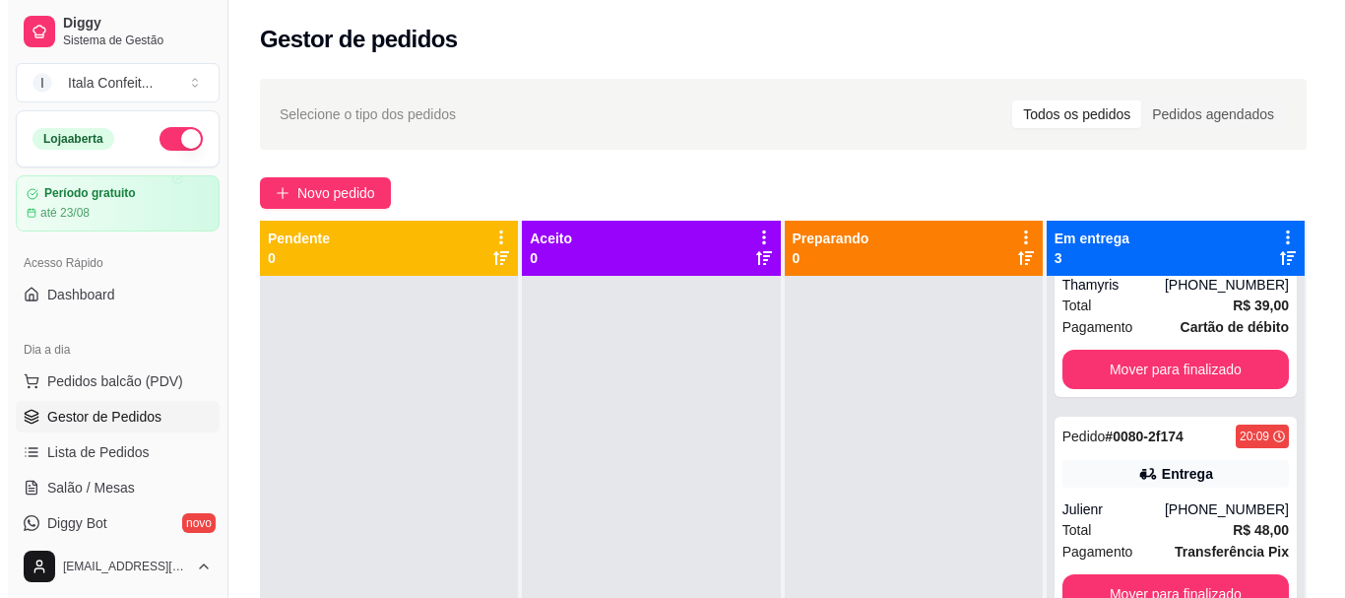
scroll to position [0, 0]
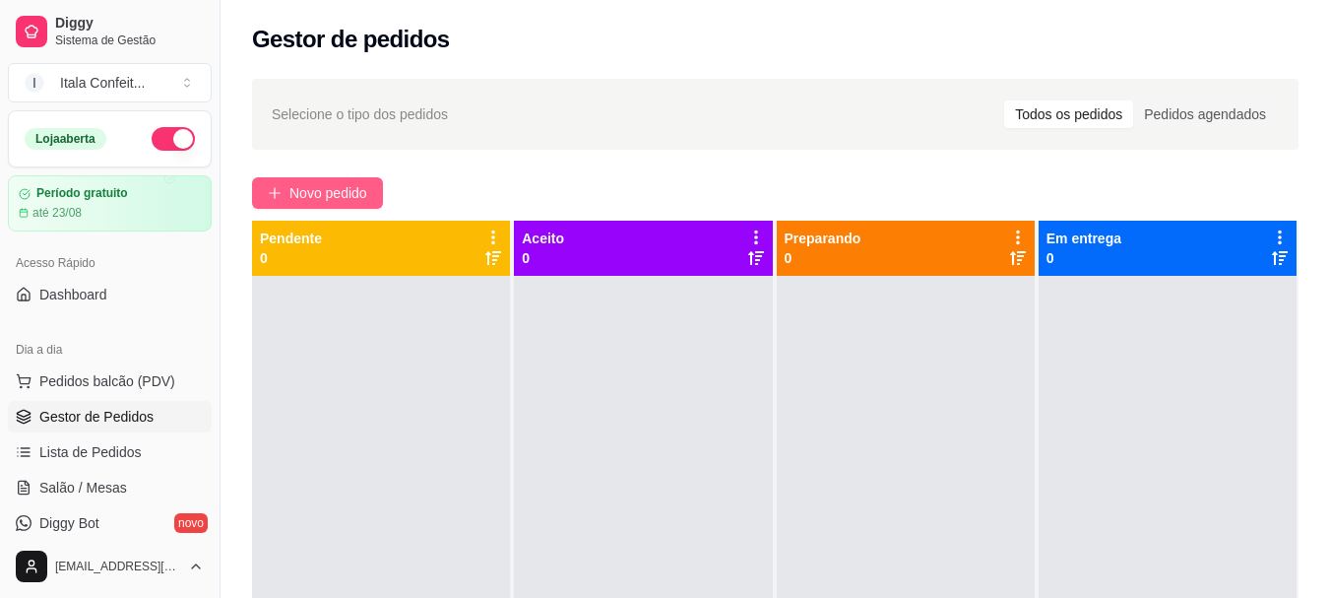
click at [349, 193] on span "Novo pedido" at bounding box center [328, 193] width 78 height 22
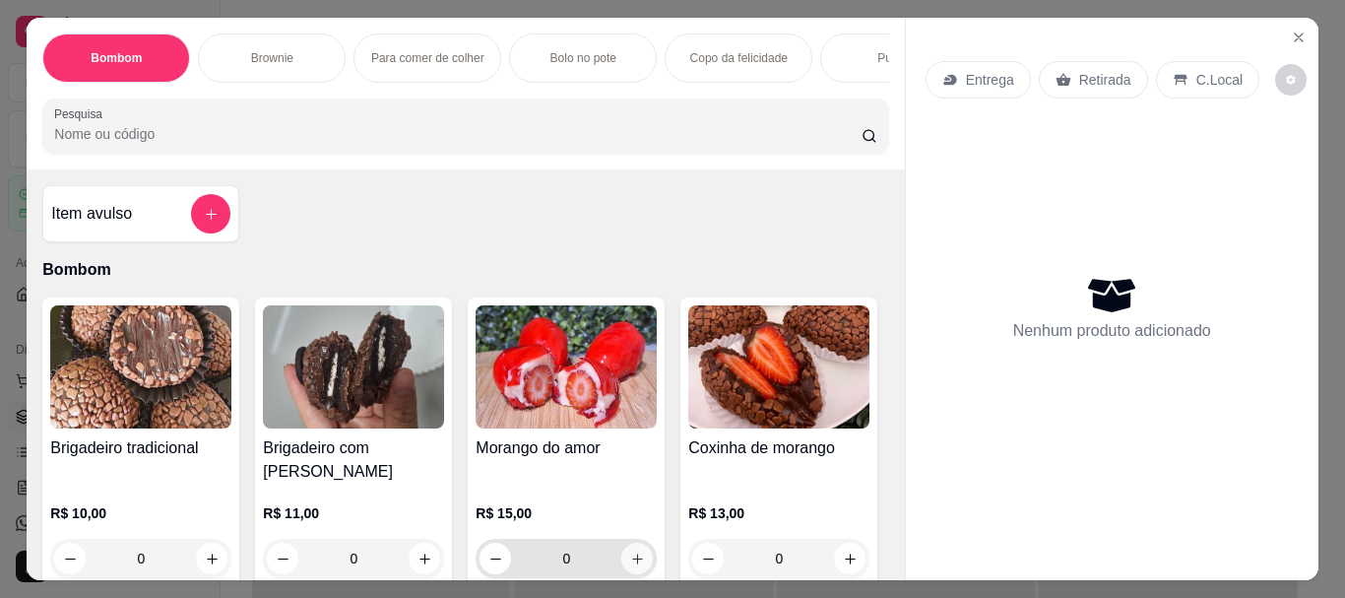
click at [638, 542] on button "increase-product-quantity" at bounding box center [637, 558] width 32 height 32
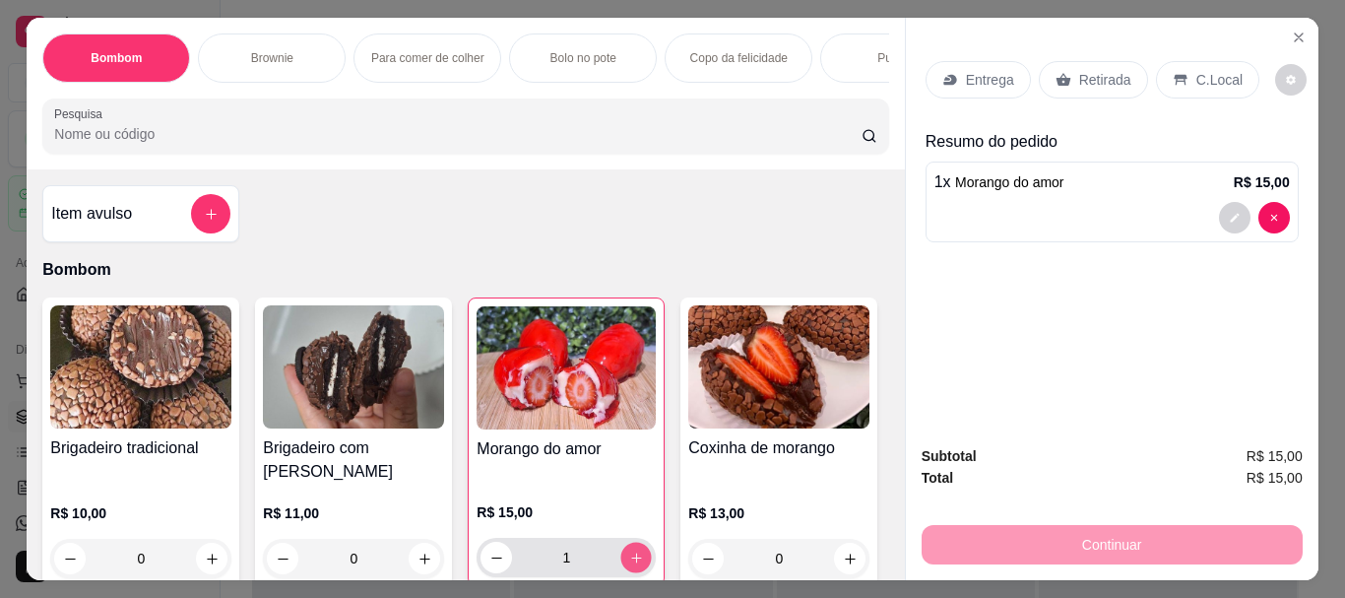
click at [638, 542] on button "increase-product-quantity" at bounding box center [636, 557] width 31 height 31
type input "2"
click at [995, 87] on div "Entrega" at bounding box center [977, 79] width 105 height 37
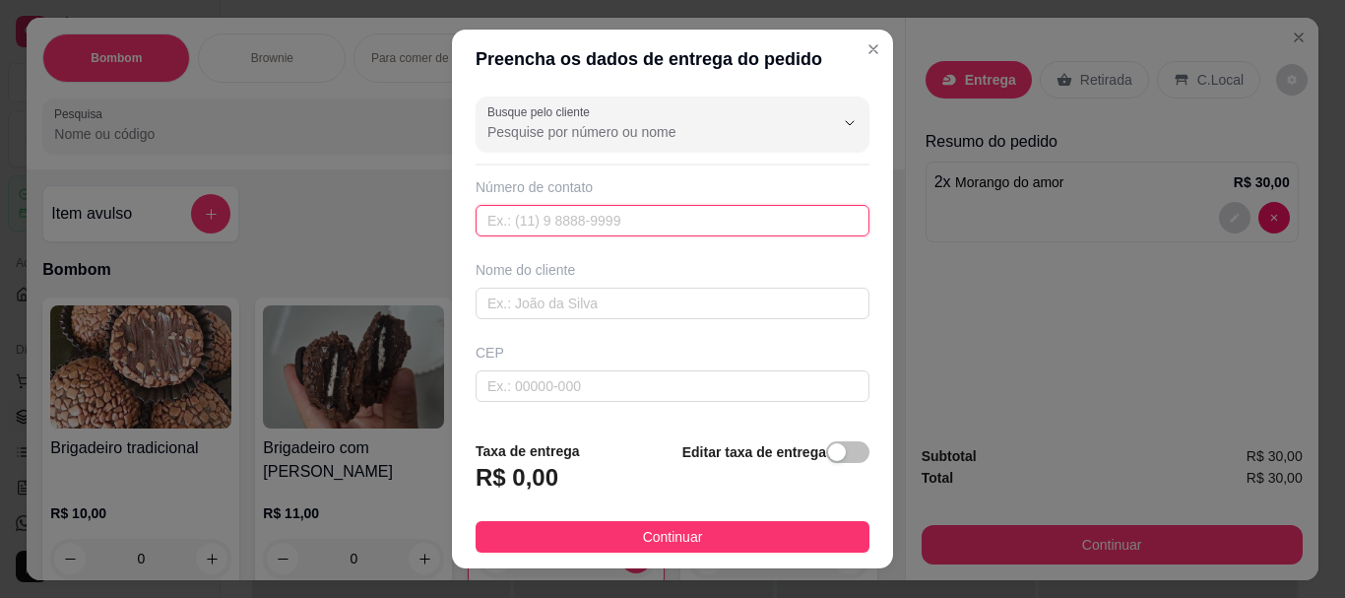
click at [577, 218] on input "text" at bounding box center [672, 221] width 394 height 32
type input "[PHONE_NUMBER]"
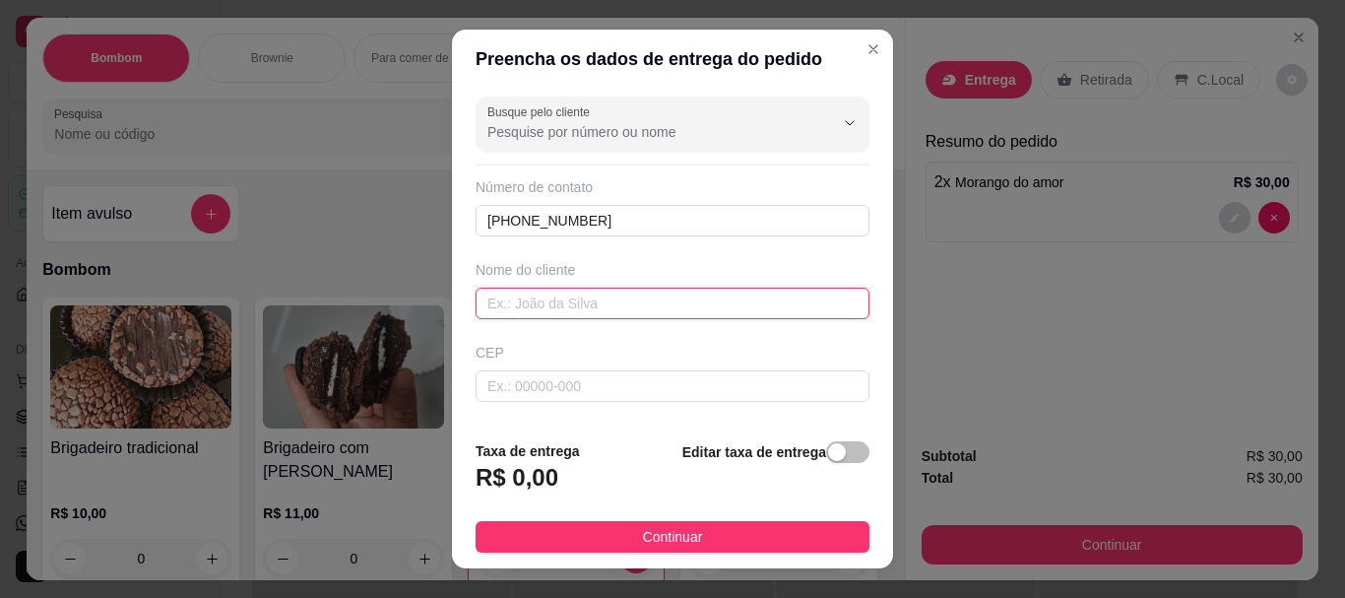
click at [535, 295] on input "text" at bounding box center [672, 303] width 394 height 32
type input "i"
type input "Izis"
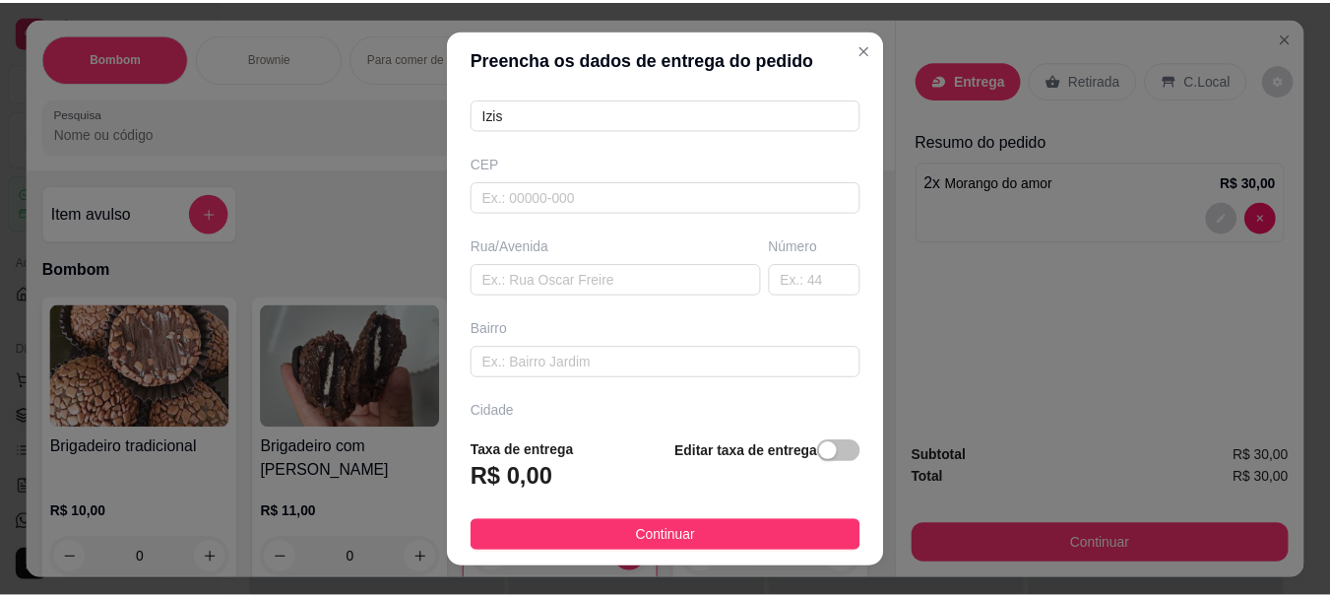
scroll to position [197, 0]
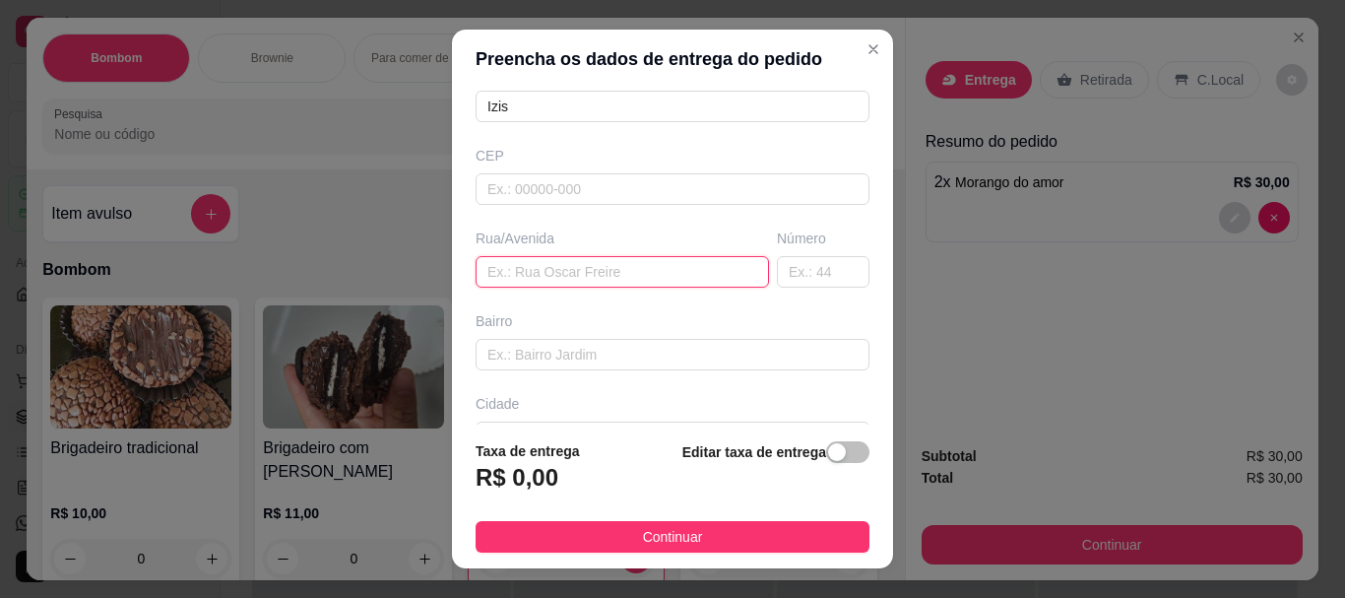
click at [618, 285] on input "text" at bounding box center [621, 272] width 293 height 32
type input "Rua Brasil705"
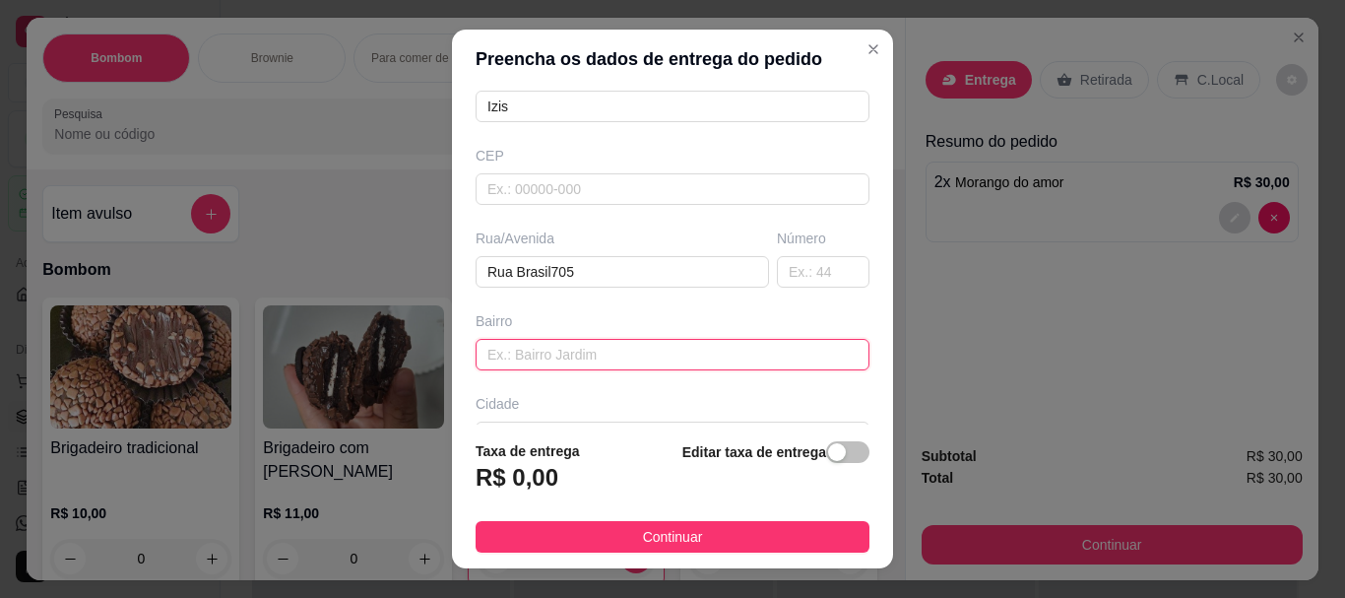
click at [570, 356] on input "text" at bounding box center [672, 355] width 394 height 32
type input "Jardim Leblo"
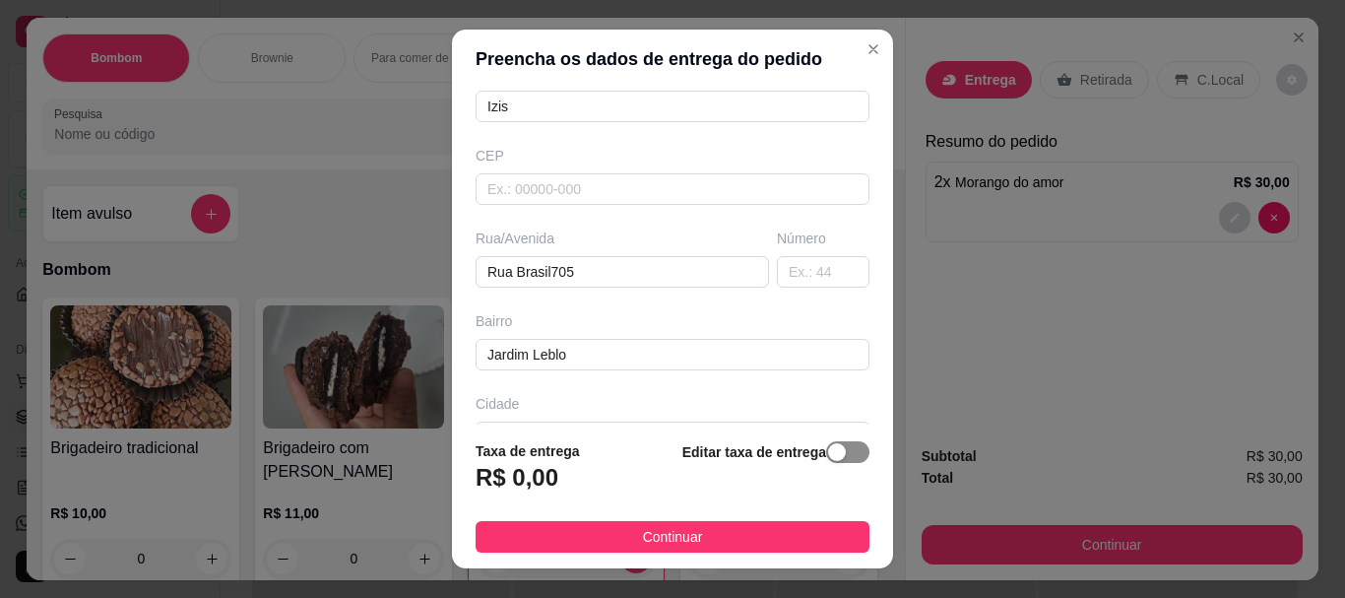
click at [828, 446] on div "button" at bounding box center [837, 452] width 18 height 18
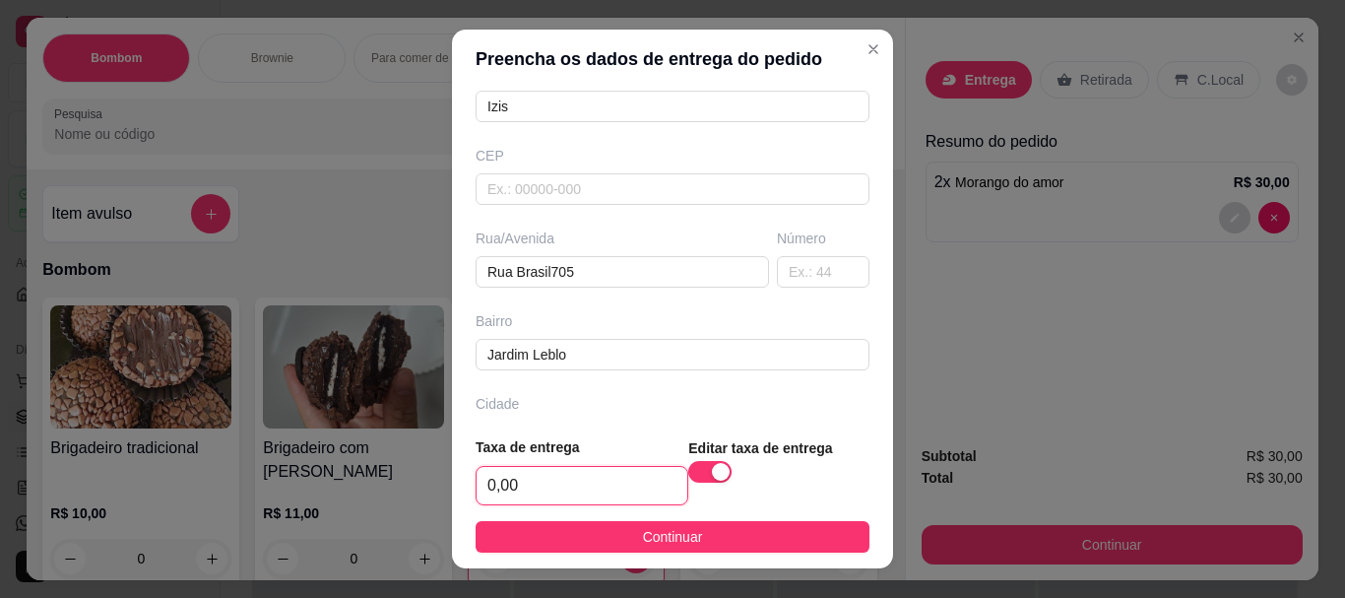
click at [610, 484] on input "0,00" at bounding box center [581, 485] width 211 height 37
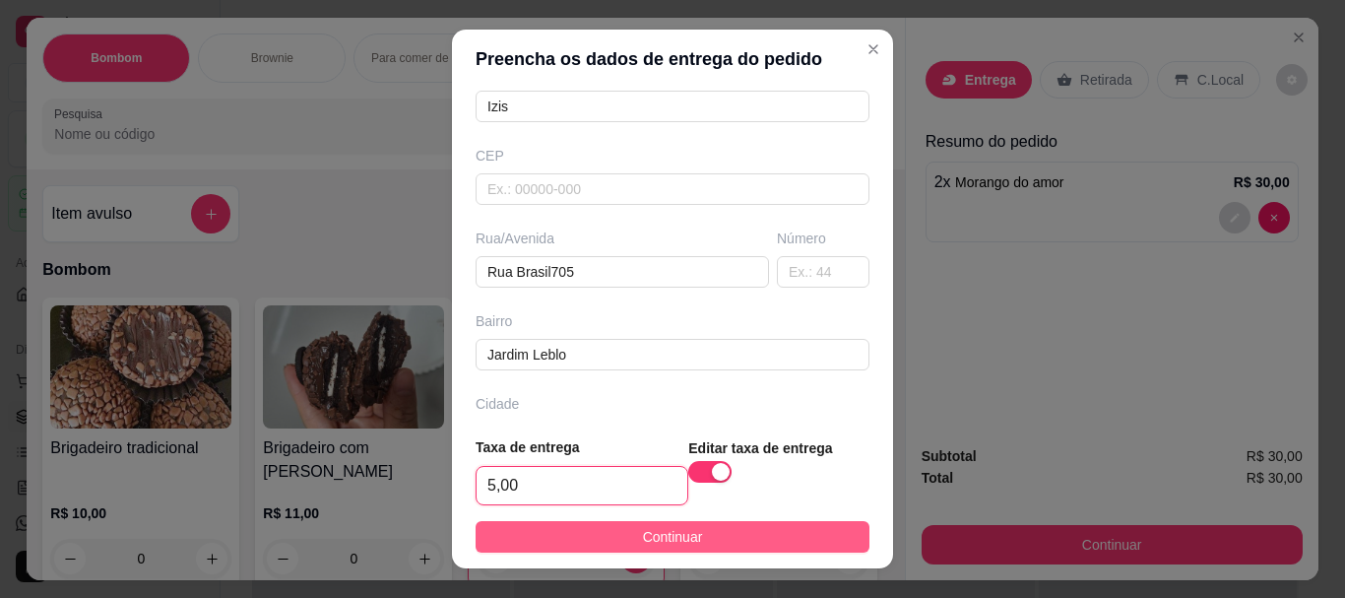
type input "5,00"
click at [595, 533] on button "Continuar" at bounding box center [672, 537] width 394 height 32
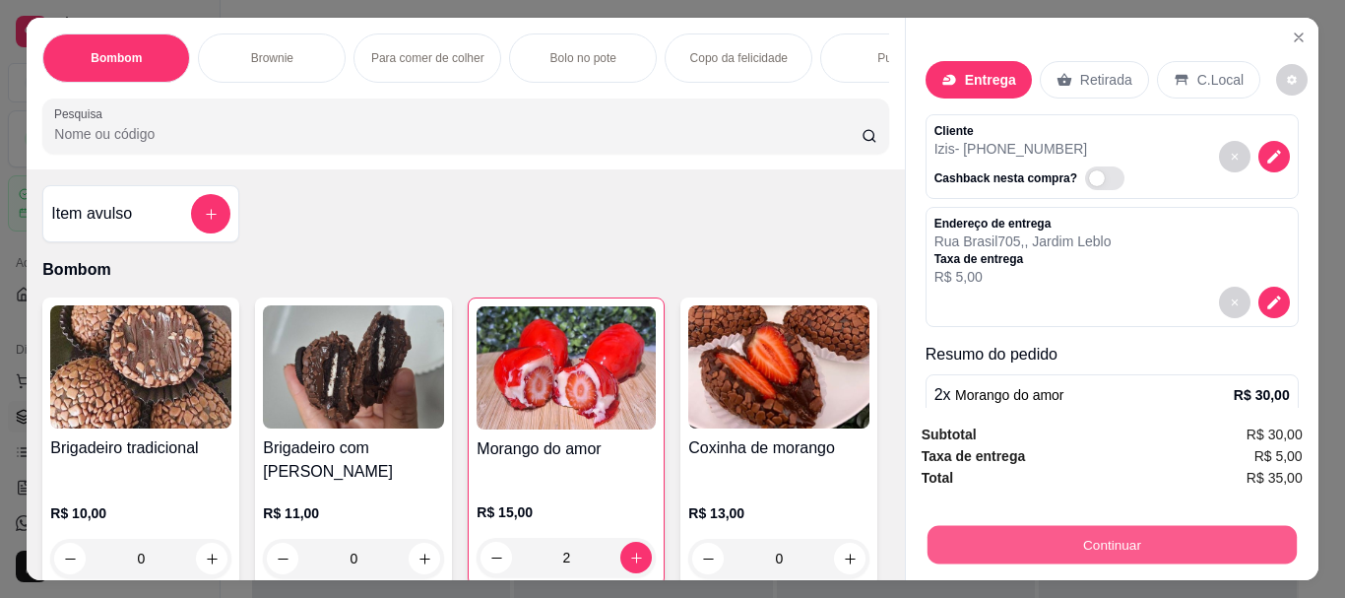
click at [1071, 529] on button "Continuar" at bounding box center [1110, 544] width 369 height 38
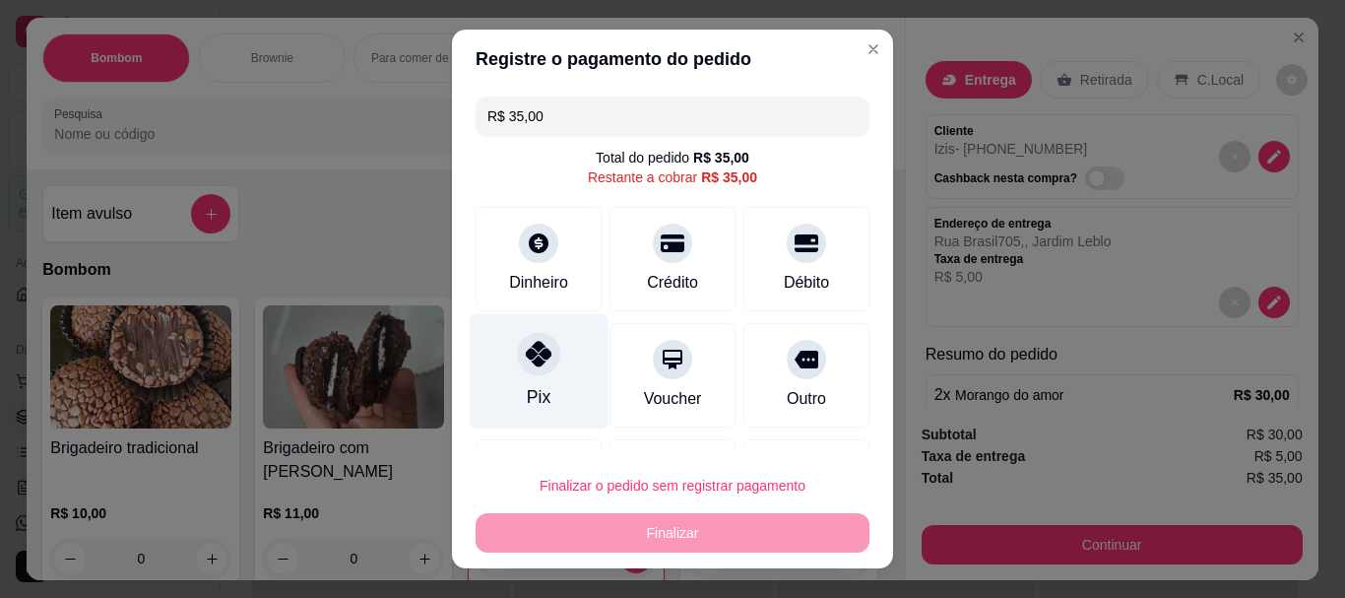
click at [518, 373] on div at bounding box center [538, 354] width 43 height 43
type input "R$ 0,00"
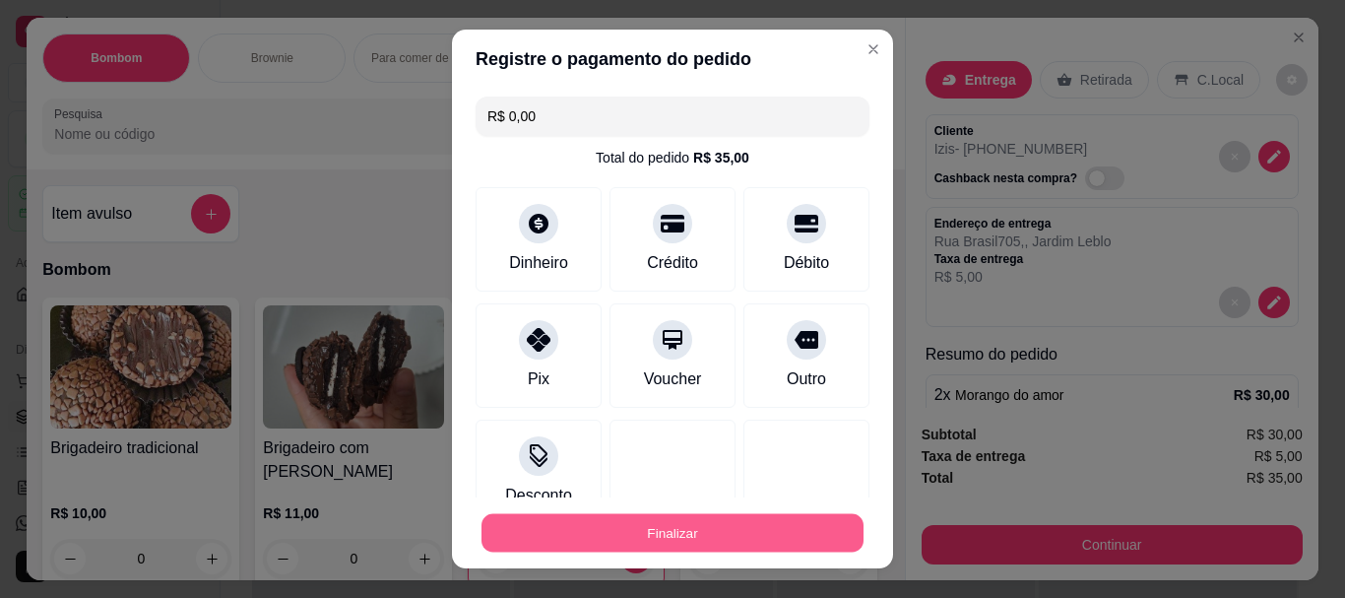
click at [640, 525] on button "Finalizar" at bounding box center [672, 532] width 382 height 38
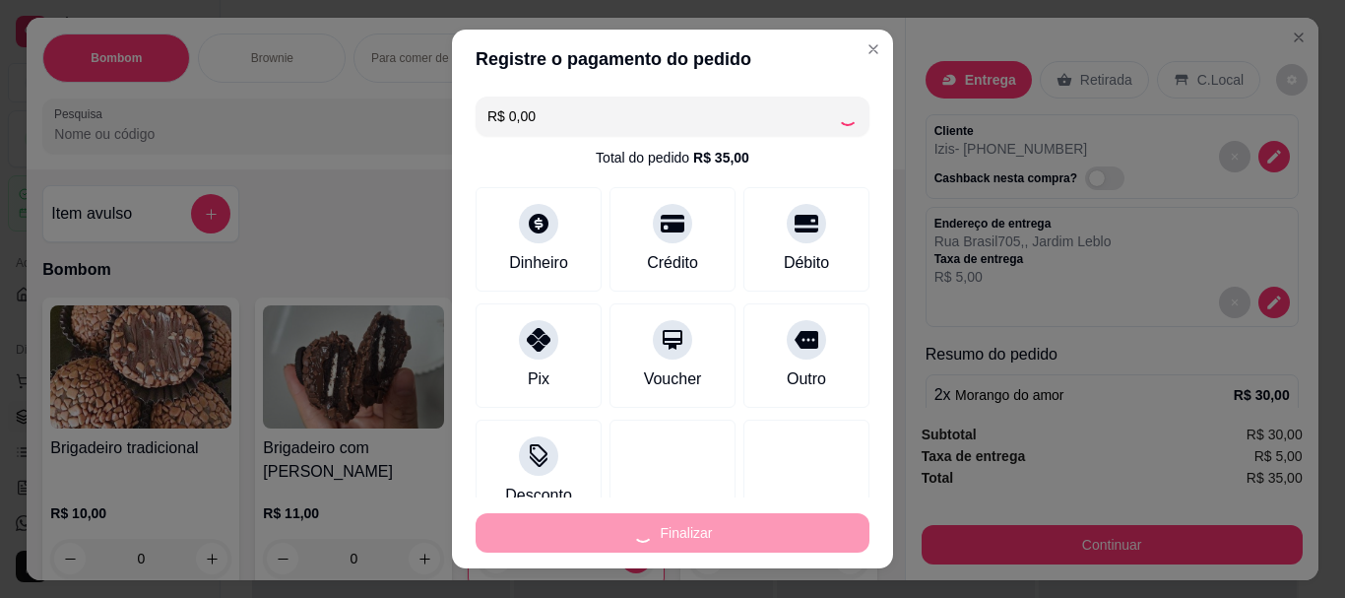
type input "0"
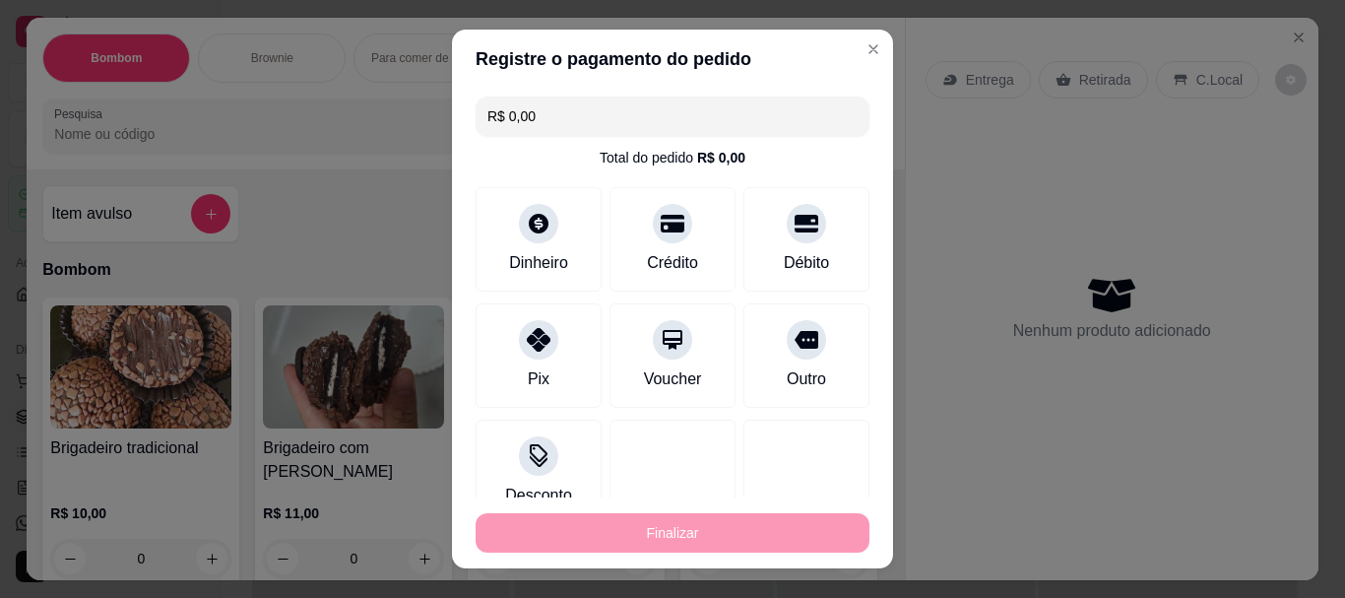
type input "-R$ 35,00"
